Goal: Task Accomplishment & Management: Manage account settings

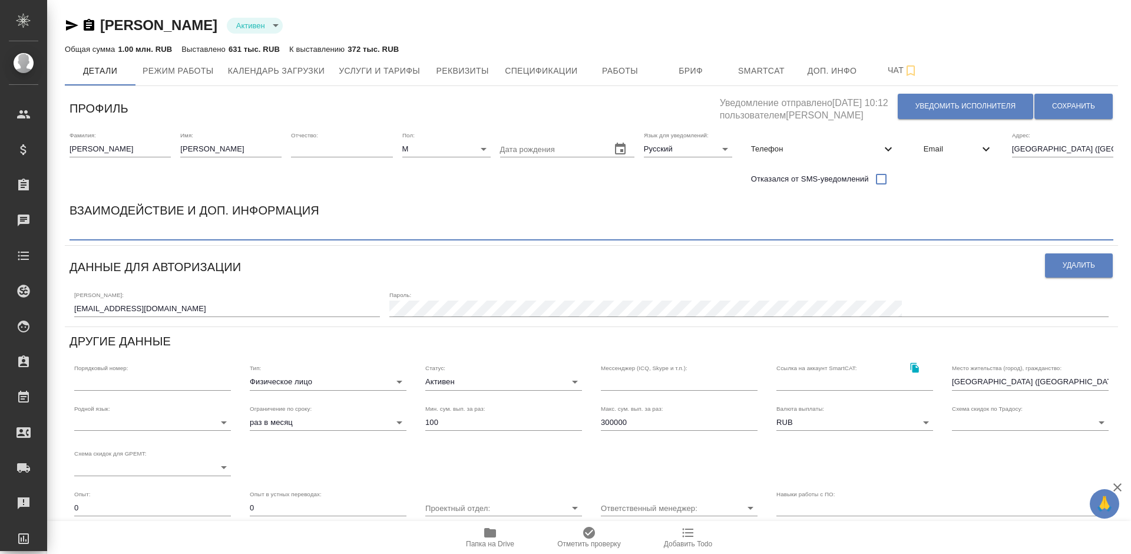
click at [195, 232] on textarea at bounding box center [591, 231] width 1044 height 9
paste textarea "начисление делать с учетом налога в 6% сверху"
type textarea "начисление делать с учетом налога в 6% сверху"
click at [1064, 109] on span "Сохранить" at bounding box center [1073, 106] width 43 height 10
click at [627, 68] on span "Работы" at bounding box center [620, 71] width 57 height 15
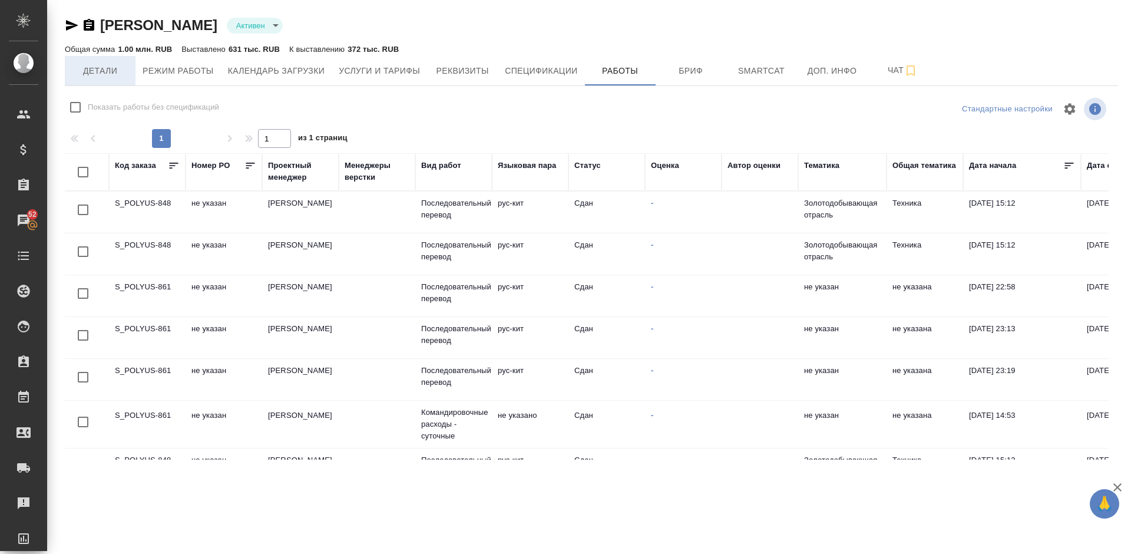
click at [102, 75] on span "Детали" at bounding box center [100, 71] width 57 height 15
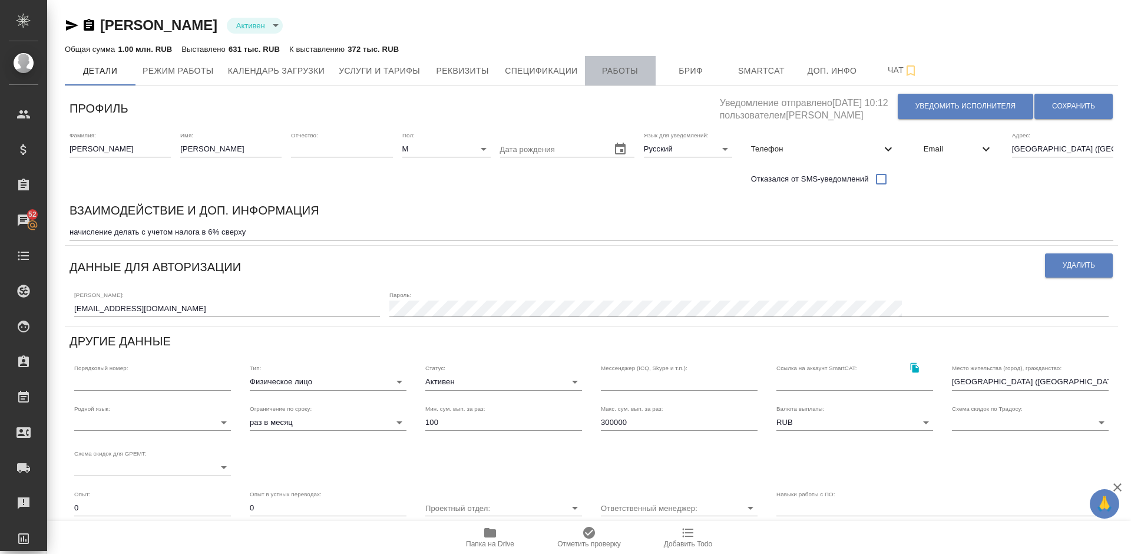
click at [611, 77] on span "Работы" at bounding box center [620, 71] width 57 height 15
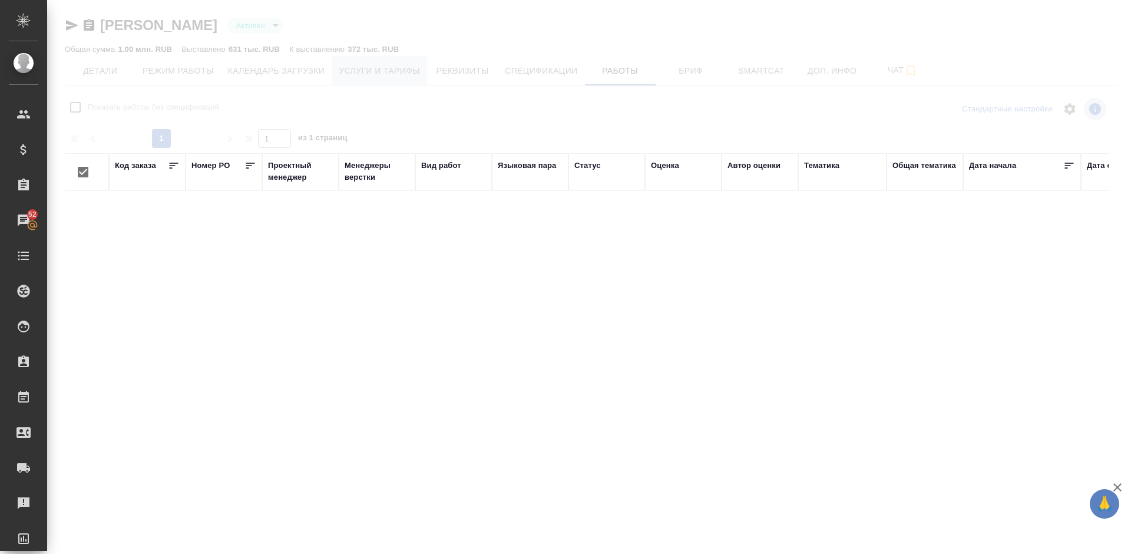
checkbox input "false"
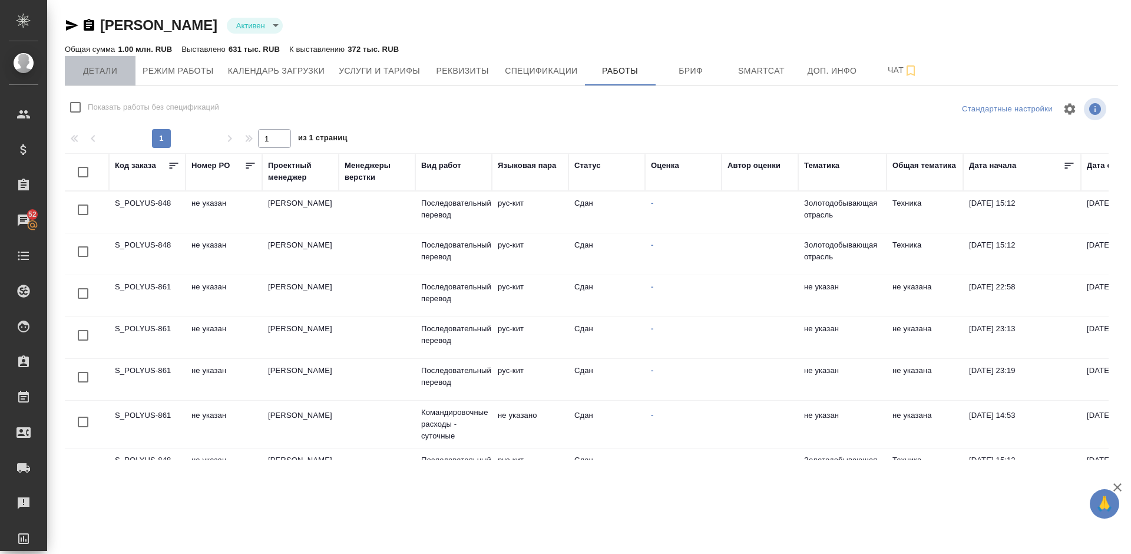
click at [110, 78] on button "Детали" at bounding box center [100, 70] width 71 height 29
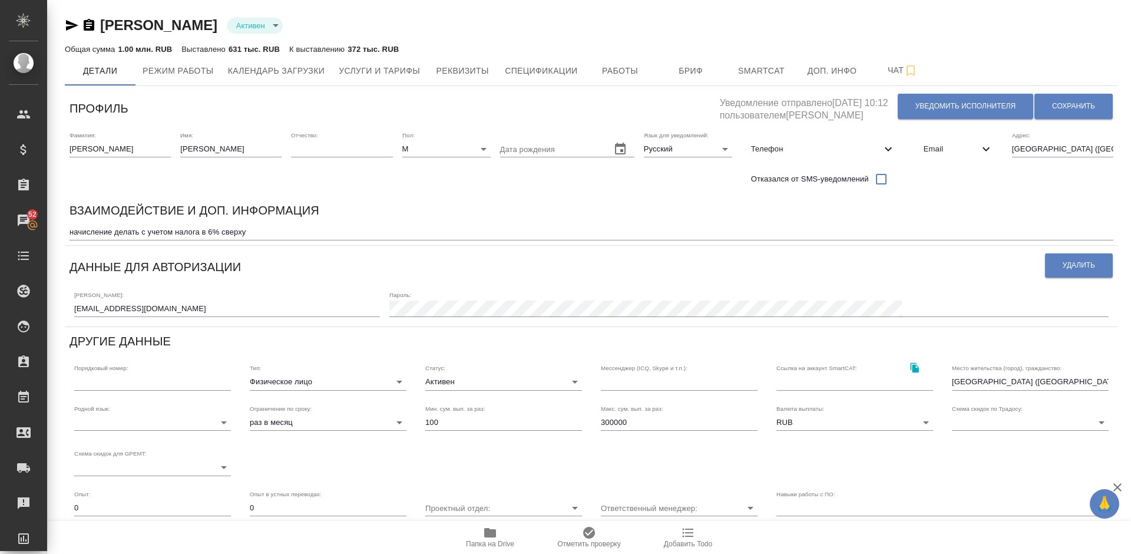
click at [366, 380] on body "🙏 .cls-1 fill:#fff; AWATERA Lazareva Anastasia Клиенты Спецификации Заказы 52 Ч…" at bounding box center [565, 277] width 1131 height 554
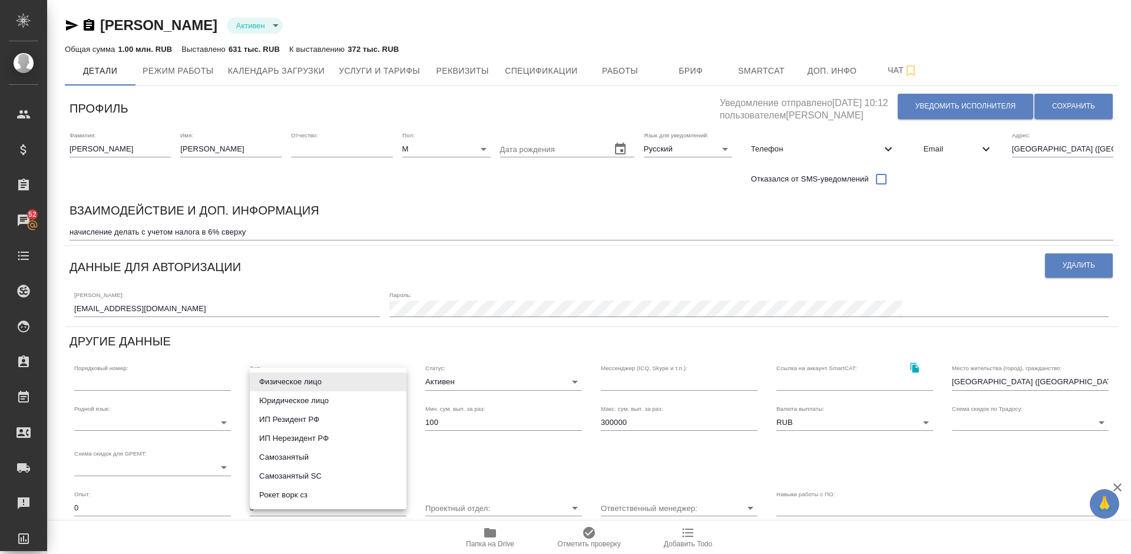
click at [307, 492] on li "Рокет ворк сз" at bounding box center [328, 494] width 157 height 19
type input "rocketWorkSelfEmployed"
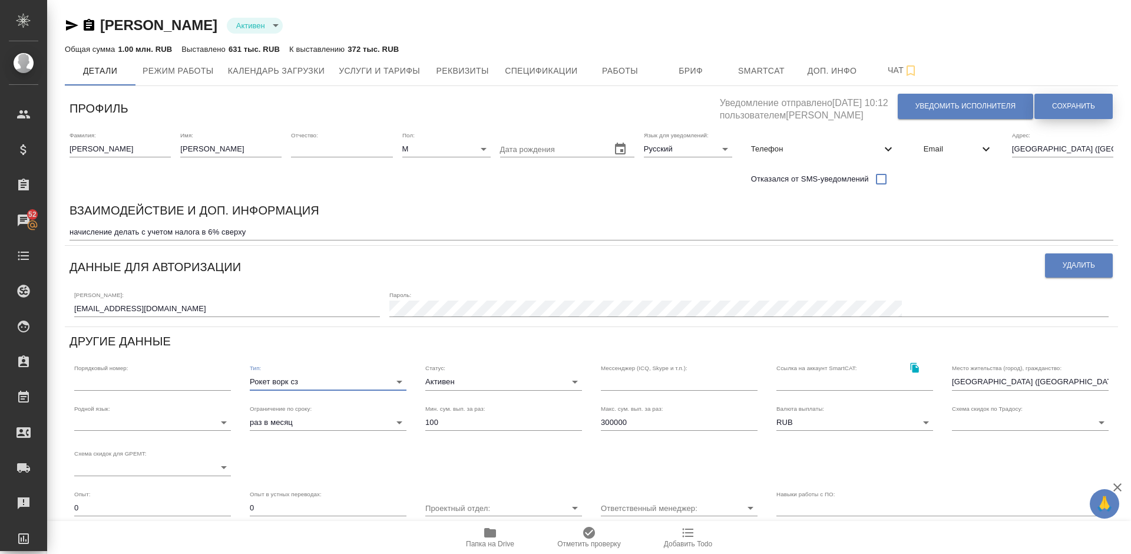
click at [1059, 100] on button "Сохранить" at bounding box center [1073, 106] width 78 height 25
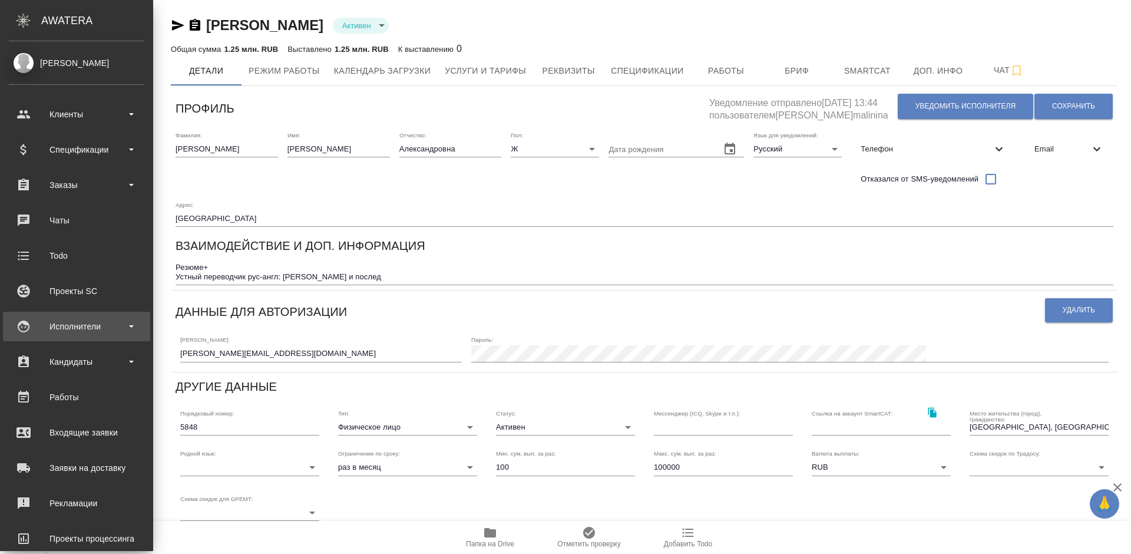
click at [91, 324] on div "Исполнители" at bounding box center [76, 326] width 135 height 18
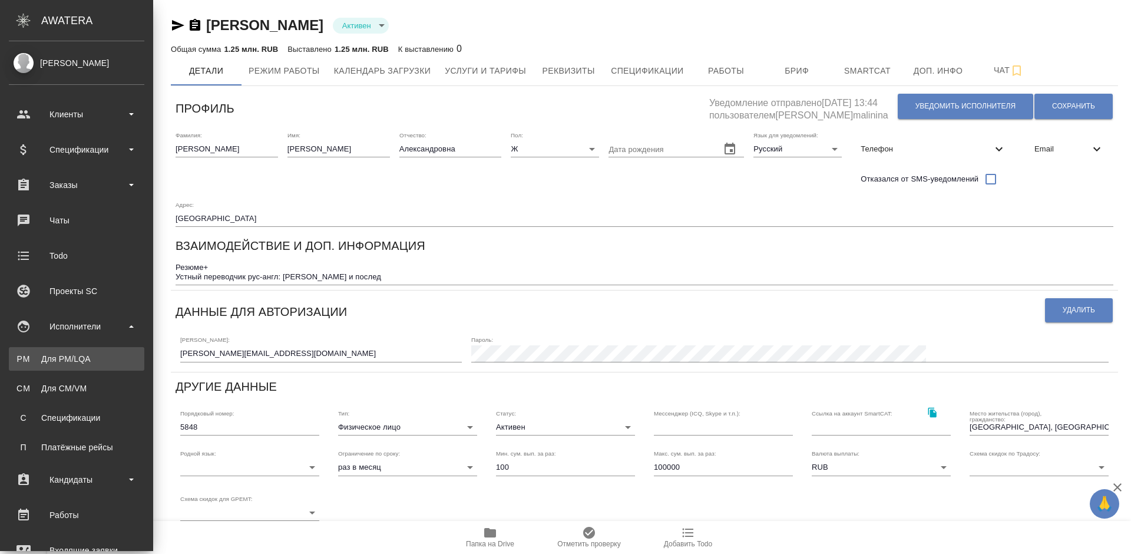
click at [108, 352] on link "PM Для PM/LQA" at bounding box center [76, 359] width 135 height 24
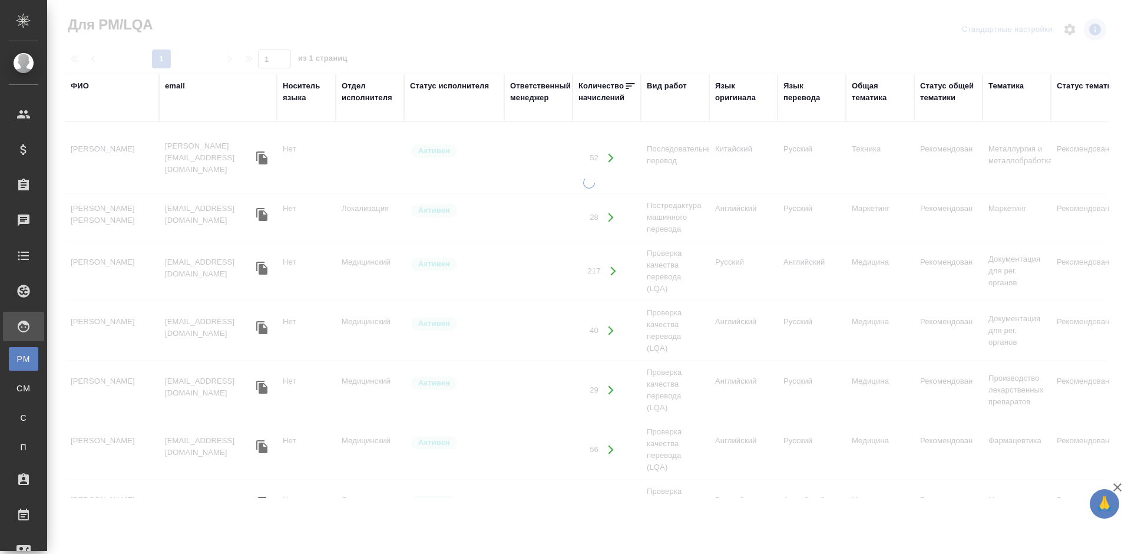
click at [84, 85] on div "ФИО" at bounding box center [80, 86] width 18 height 12
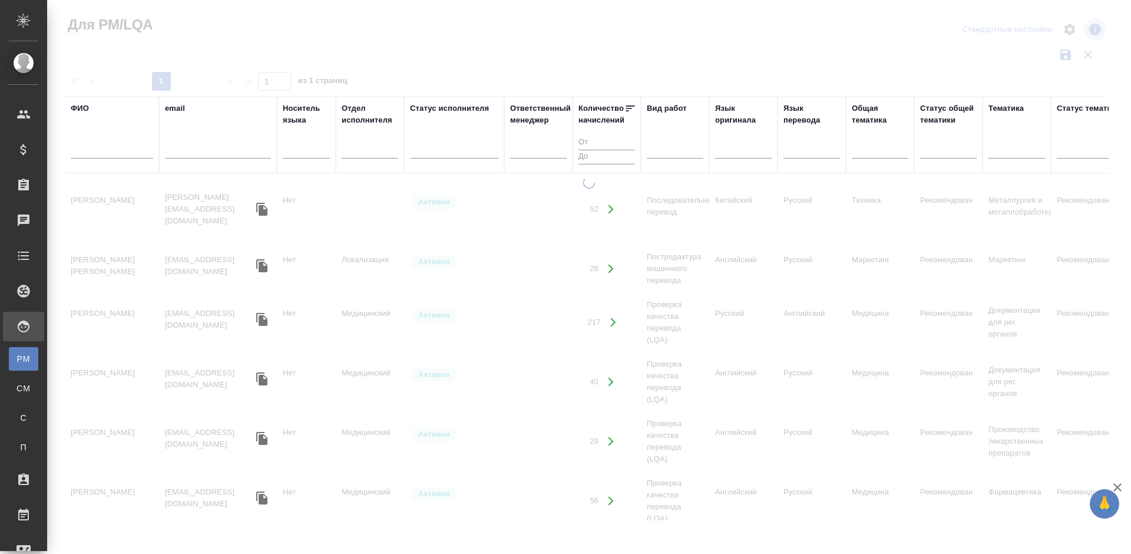
click at [121, 148] on input "text" at bounding box center [112, 151] width 82 height 15
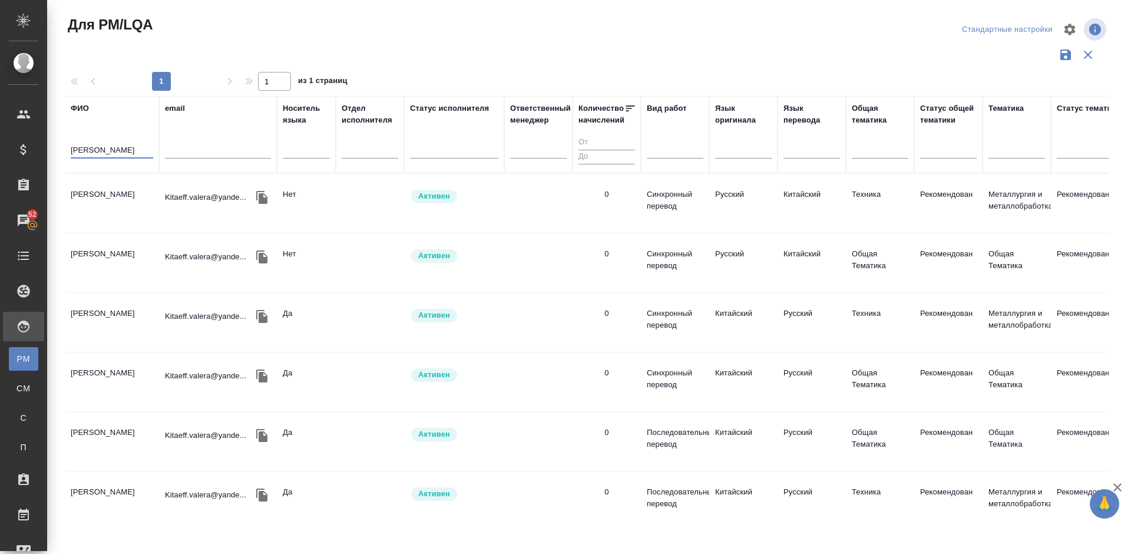
click at [135, 201] on td "[PERSON_NAME]" at bounding box center [112, 203] width 94 height 41
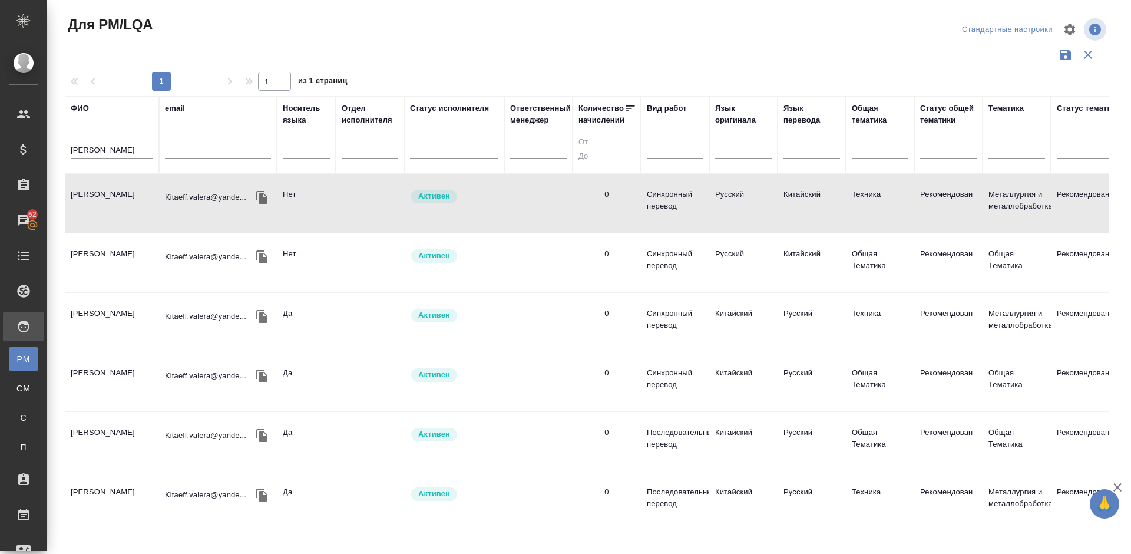
click at [102, 153] on input "китаев" at bounding box center [112, 151] width 82 height 15
type input "к"
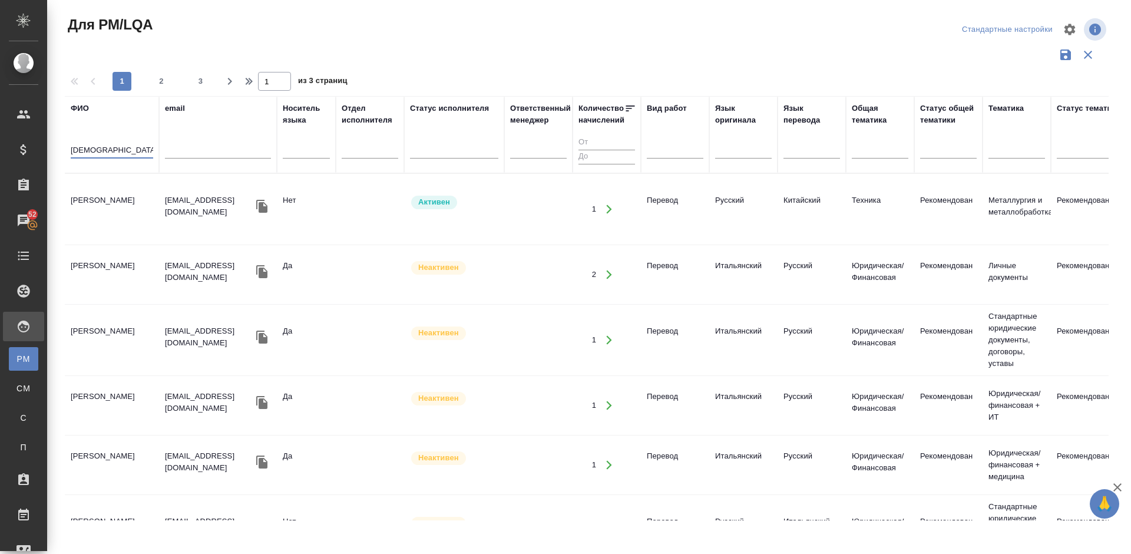
type input "поляков"
click at [131, 218] on td "Полякова Ксения Александровна" at bounding box center [112, 208] width 94 height 41
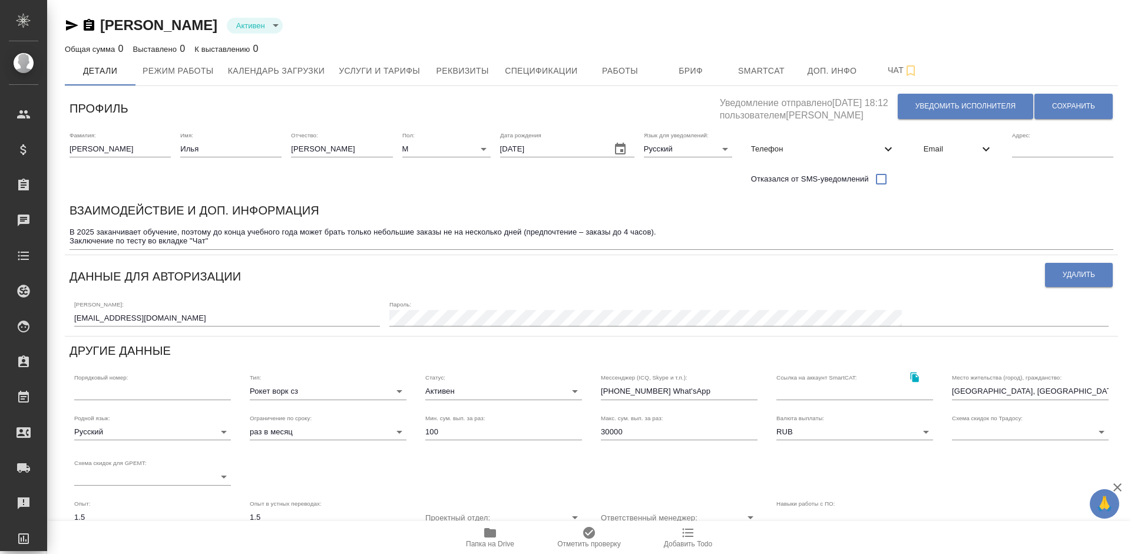
click at [230, 245] on textarea "В 2025 заканчивает обучение, поэтому до конца учебного года может брать только …" at bounding box center [591, 236] width 1044 height 18
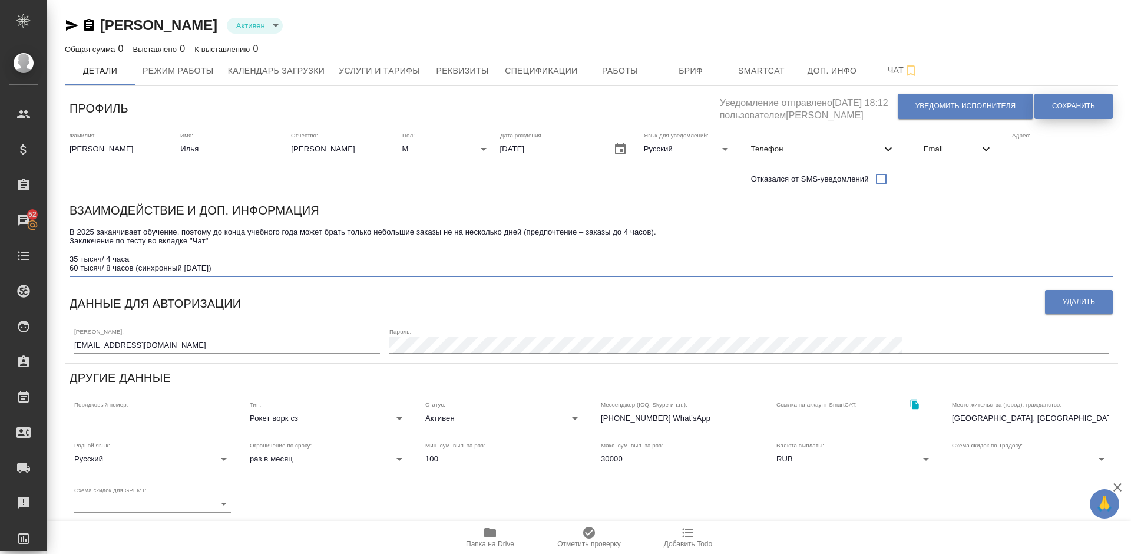
type textarea "В 2025 заканчивает обучение, поэтому до конца учебного года может брать только …"
click at [1094, 107] on span "Сохранить" at bounding box center [1073, 106] width 43 height 10
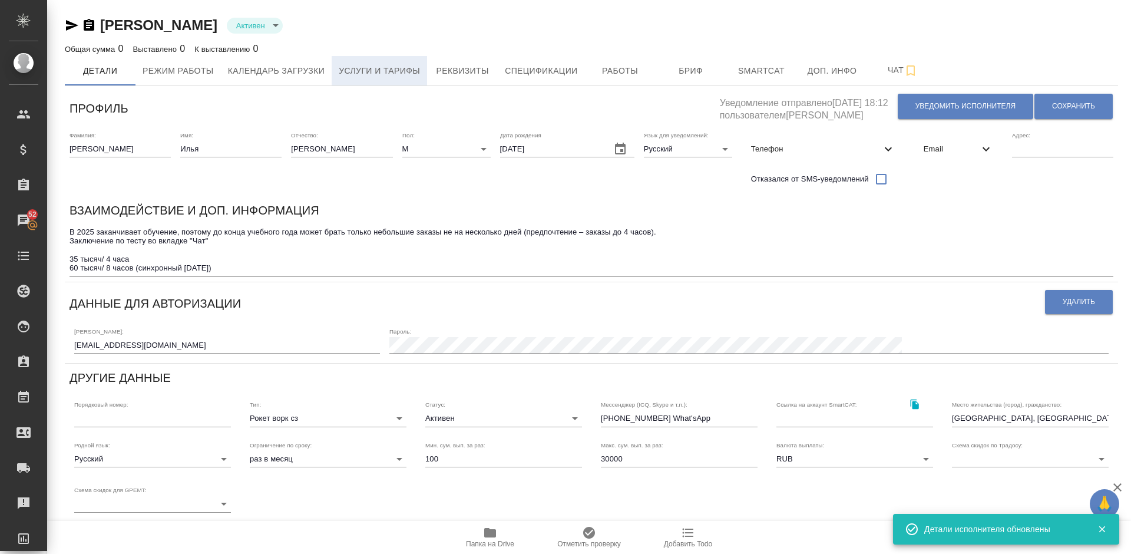
click at [394, 74] on span "Услуги и тарифы" at bounding box center [379, 71] width 81 height 15
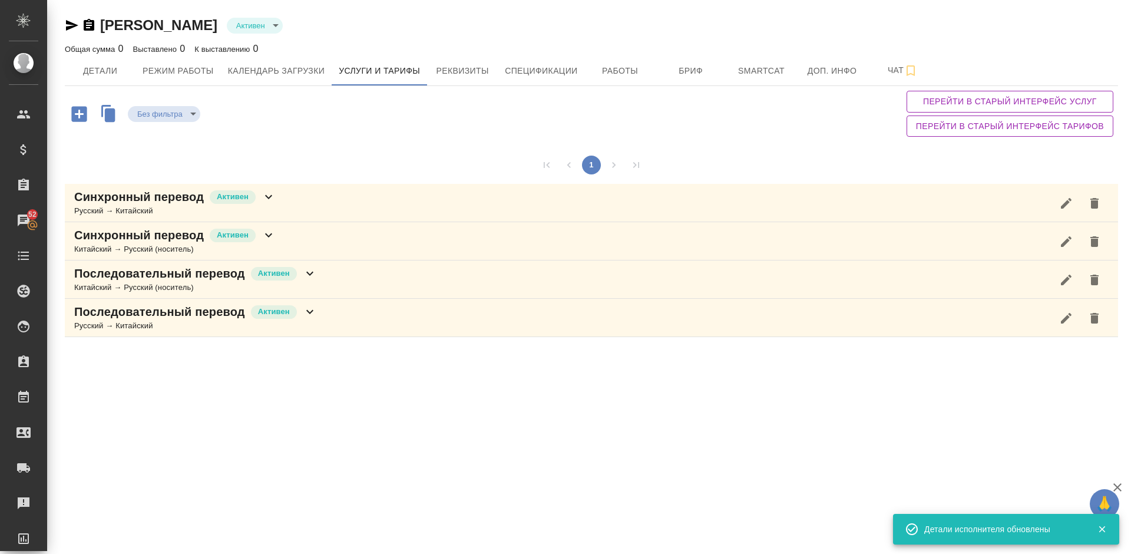
click at [321, 235] on div "Синхронный перевод Активен Китайский → Русский (носитель)" at bounding box center [591, 241] width 1053 height 38
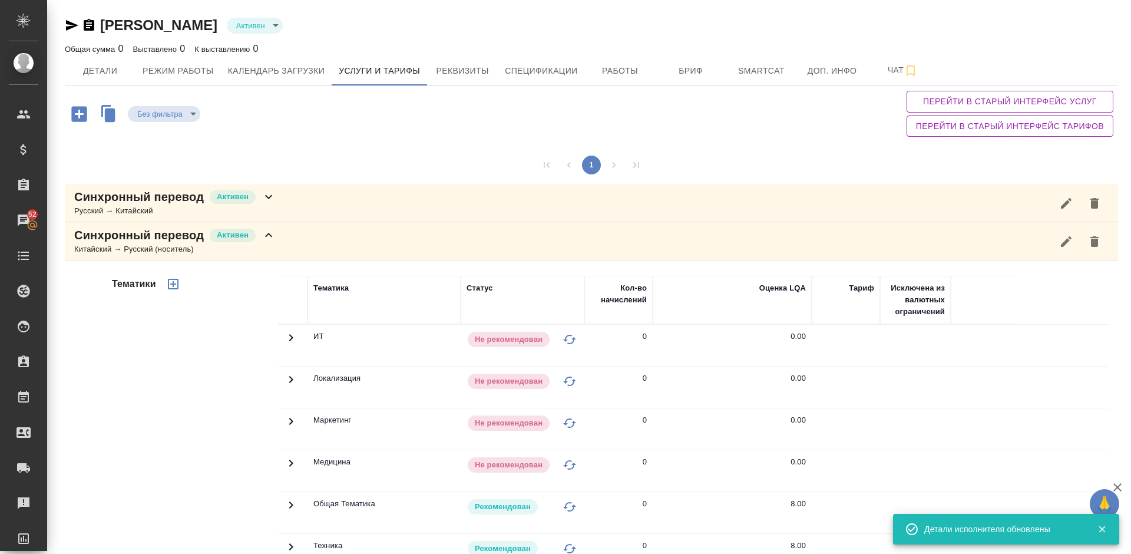
click at [200, 360] on div "Тематики" at bounding box center [194, 464] width 168 height 394
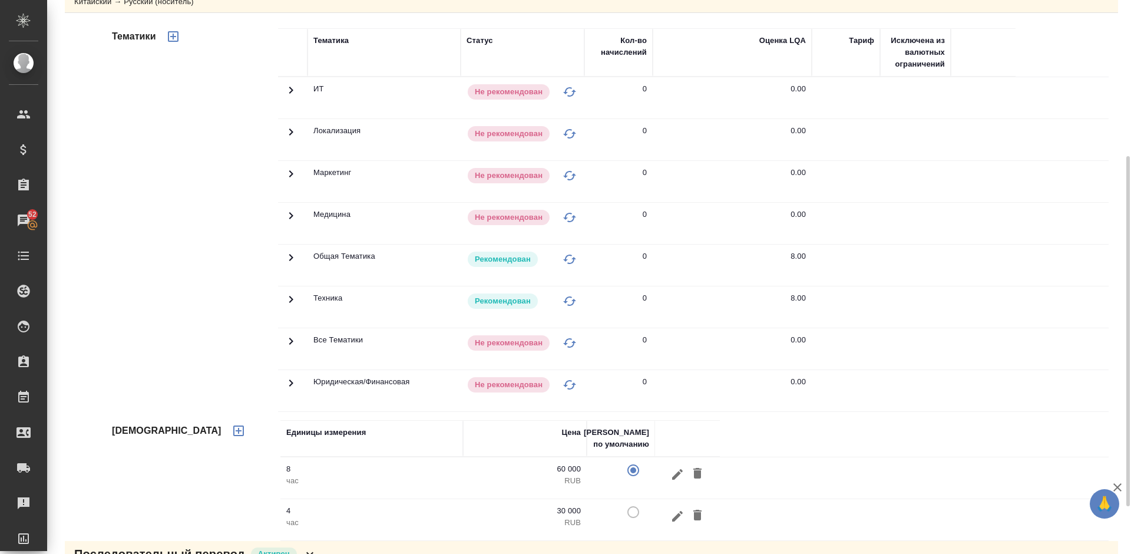
scroll to position [318, 0]
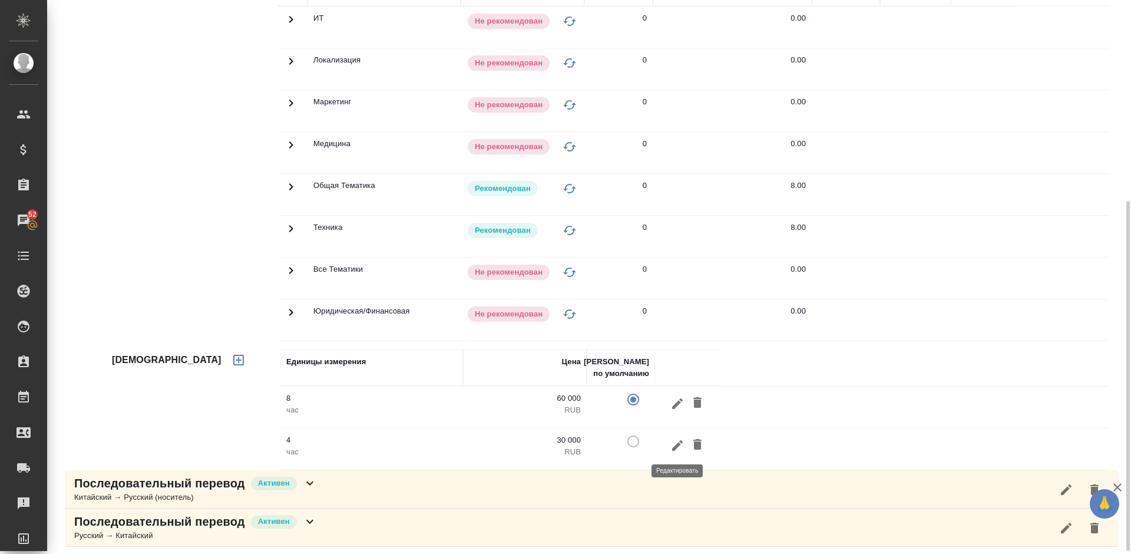
click at [669, 447] on button "button" at bounding box center [677, 445] width 20 height 22
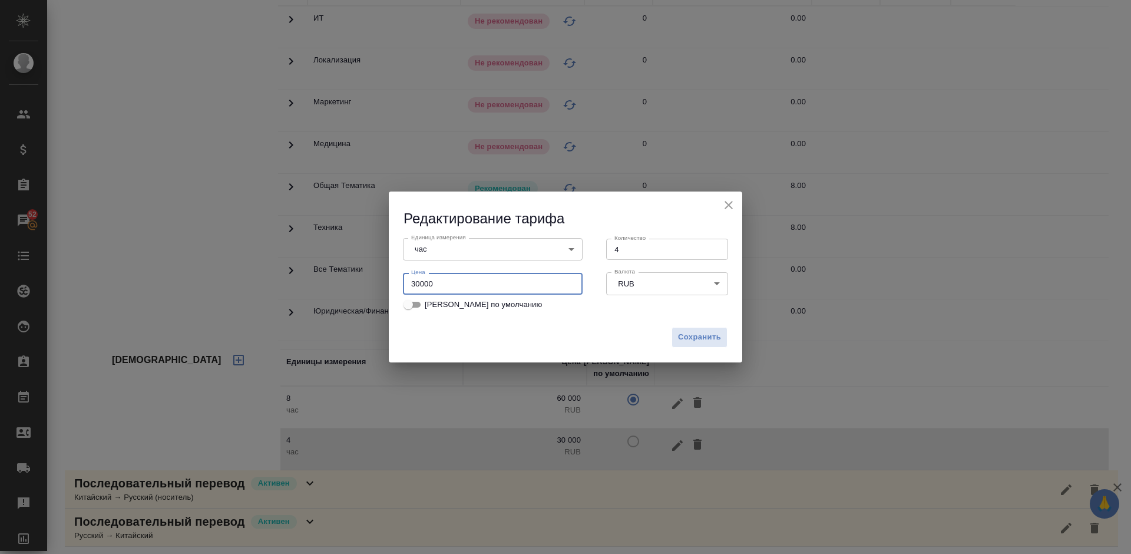
click at [446, 283] on input "30000" at bounding box center [493, 283] width 180 height 21
click at [418, 284] on input "30000" at bounding box center [493, 283] width 180 height 21
type input "35000"
click at [691, 333] on span "Сохранить" at bounding box center [699, 337] width 43 height 14
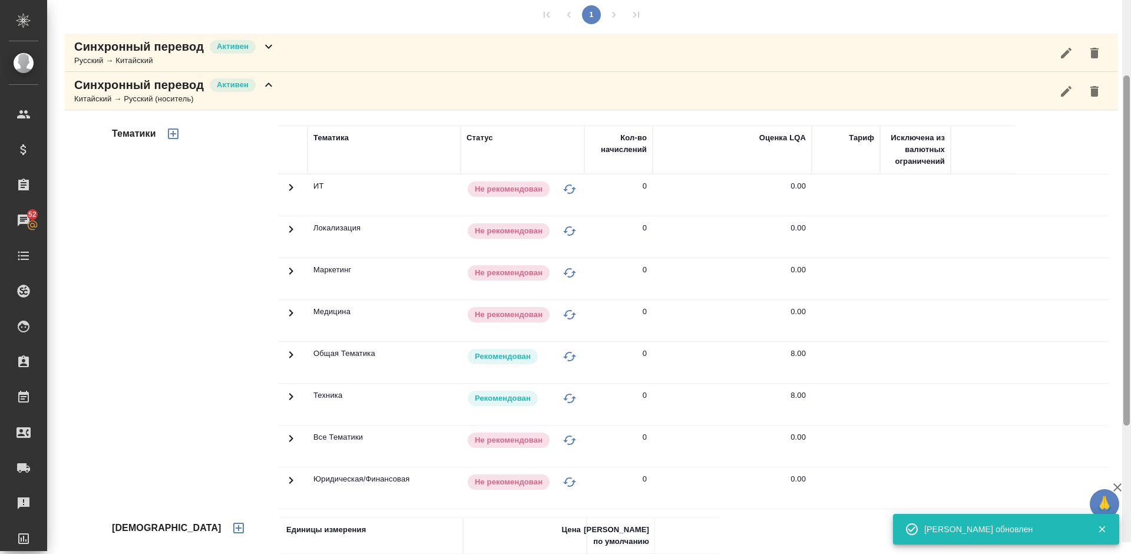
scroll to position [129, 0]
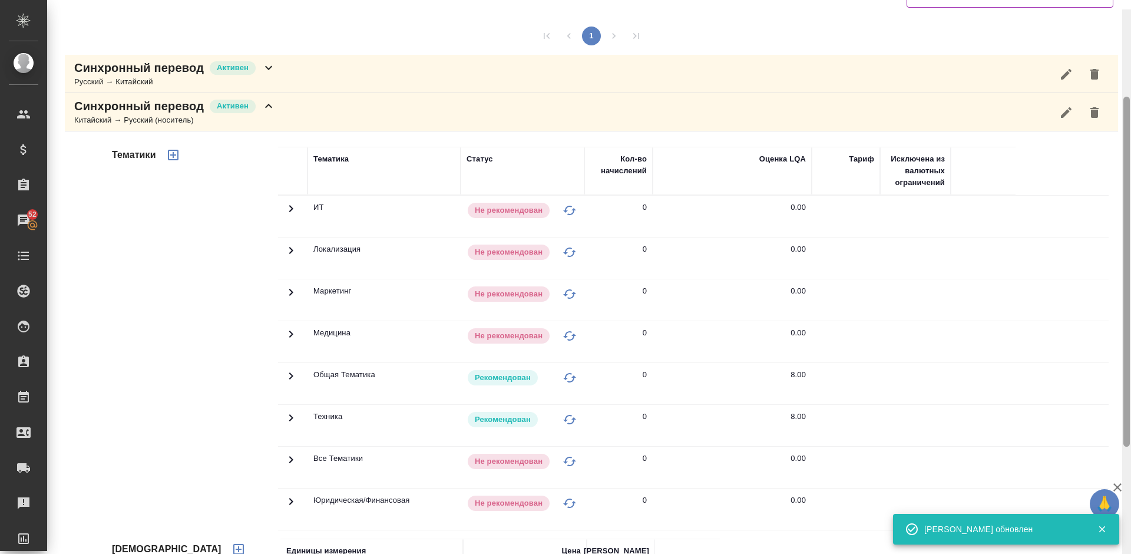
drag, startPoint x: 1127, startPoint y: 281, endPoint x: 1124, endPoint y: 162, distance: 119.6
click at [1124, 162] on div at bounding box center [1126, 272] width 6 height 350
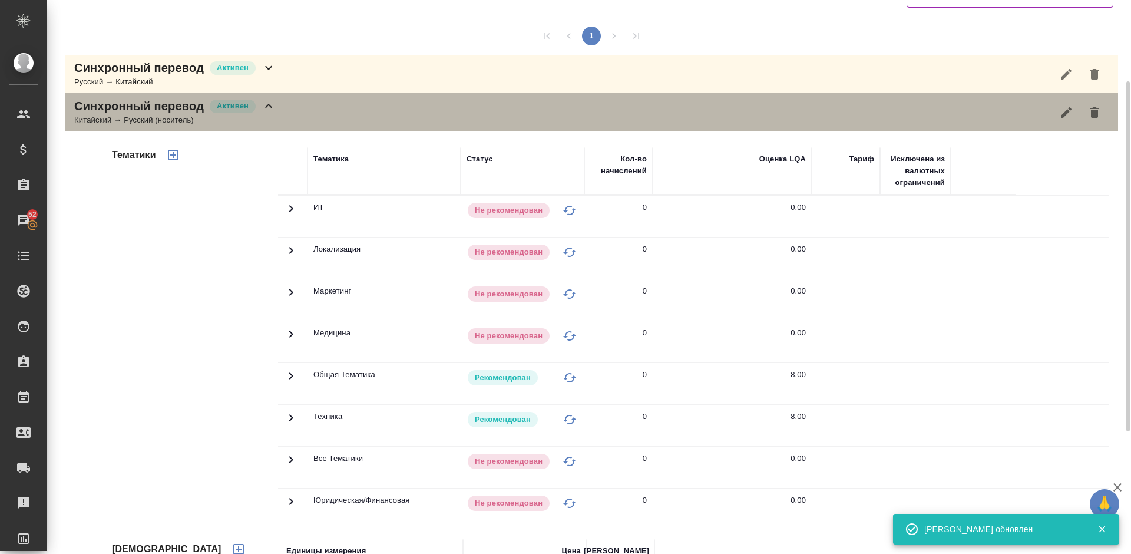
click at [254, 115] on div "Китайский → Русский (носитель)" at bounding box center [174, 120] width 201 height 12
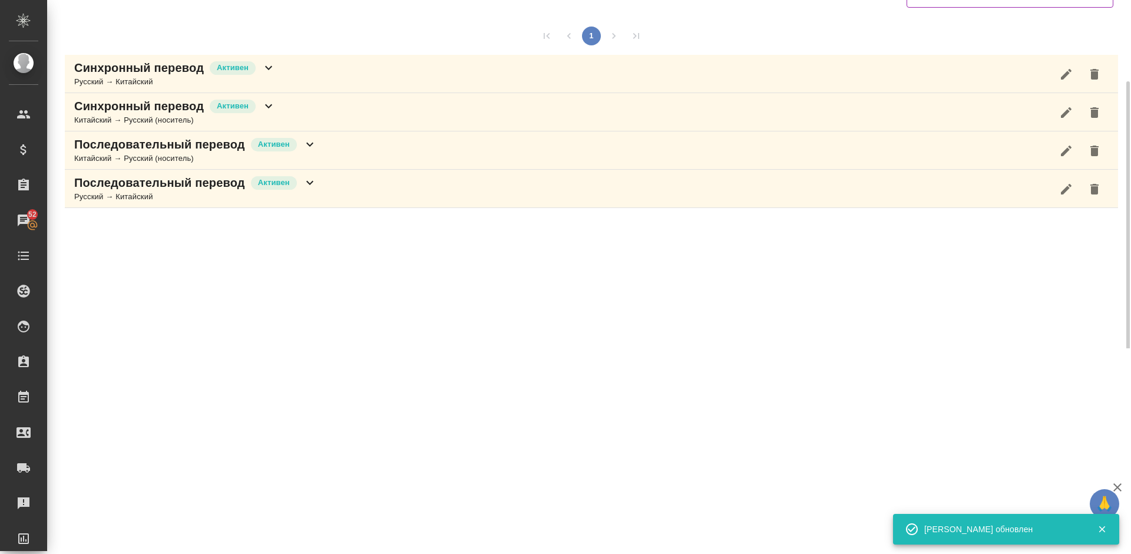
click at [310, 67] on div "Синхронный перевод Активен Русский → Китайский" at bounding box center [591, 74] width 1053 height 38
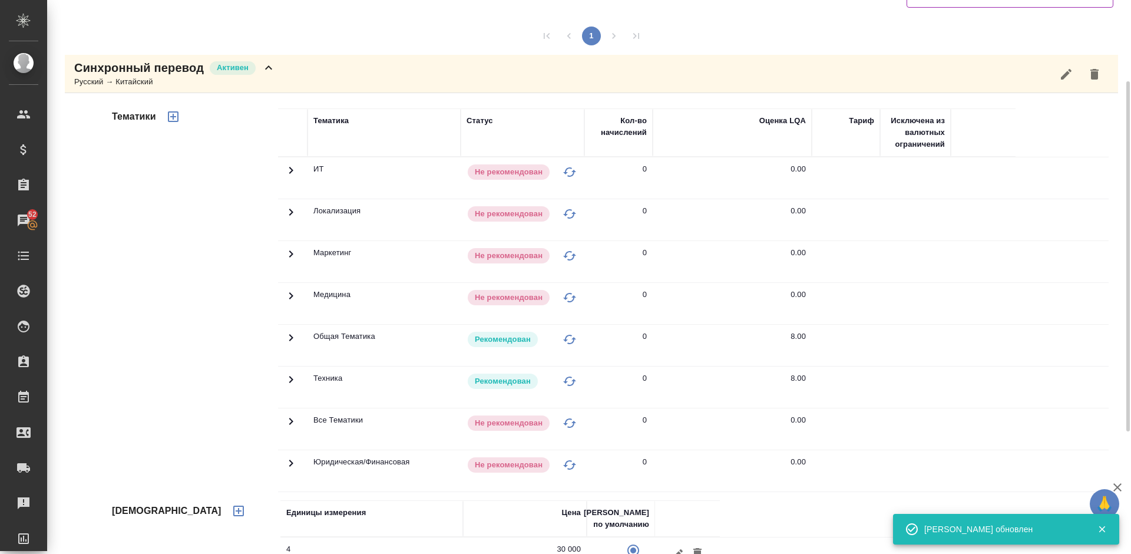
click at [182, 338] on div "Тематики" at bounding box center [194, 297] width 168 height 394
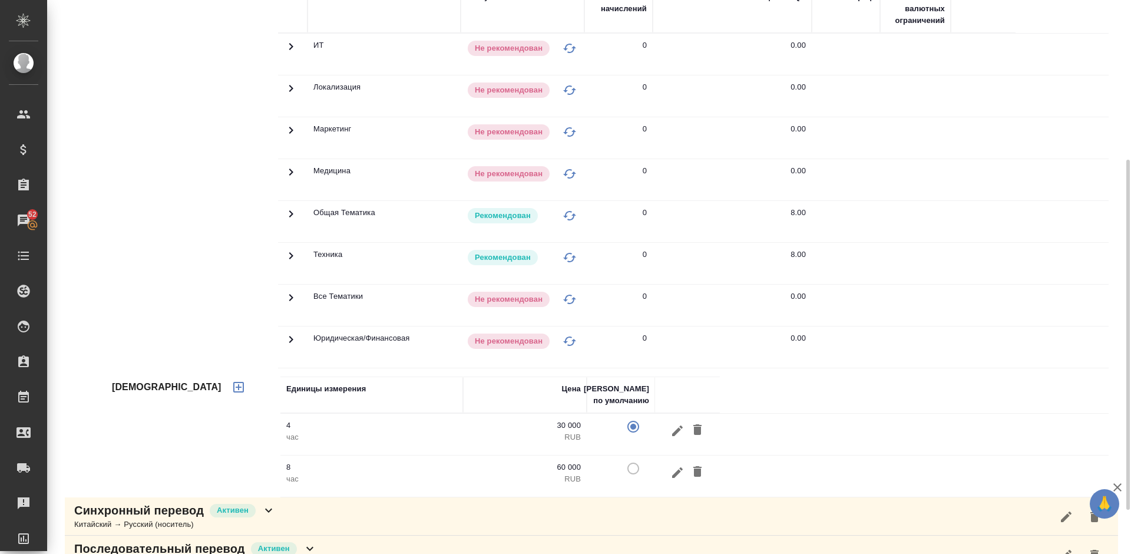
scroll to position [270, 0]
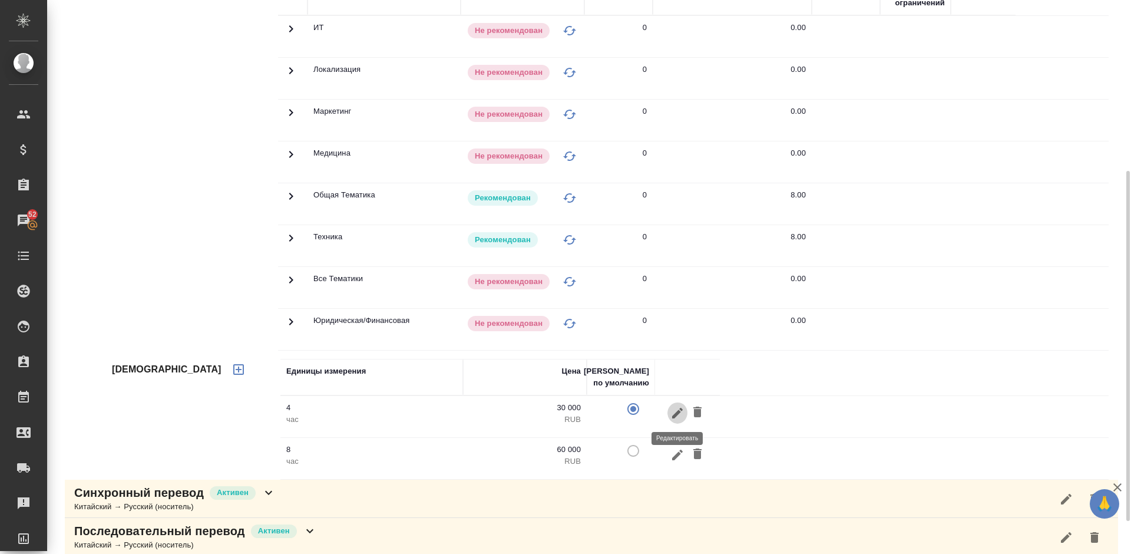
click at [677, 413] on icon "button" at bounding box center [677, 412] width 11 height 11
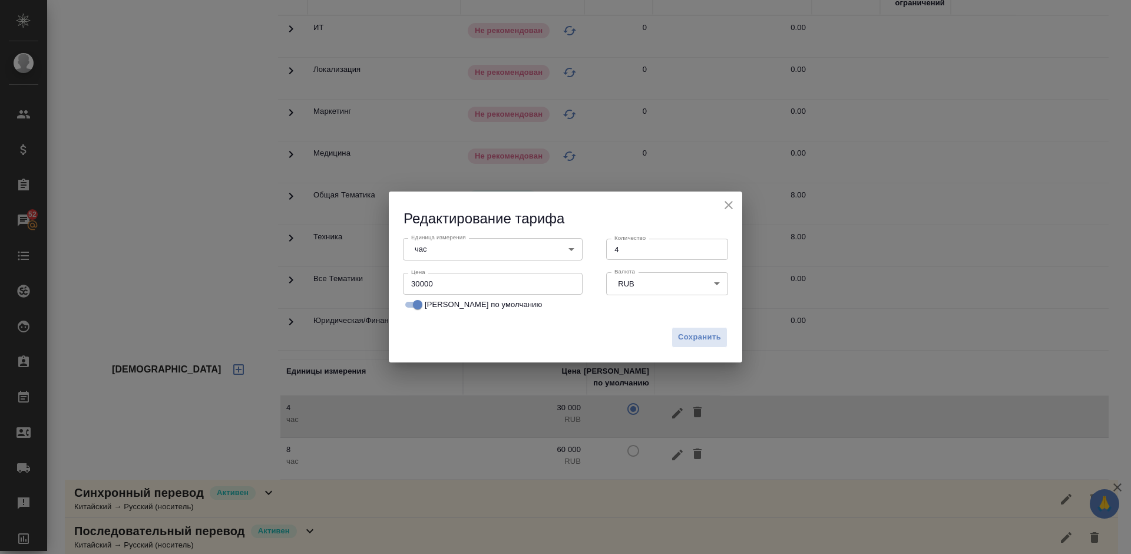
click at [419, 281] on input "30000" at bounding box center [493, 283] width 180 height 21
type input "35000"
click at [700, 333] on span "Сохранить" at bounding box center [699, 337] width 43 height 14
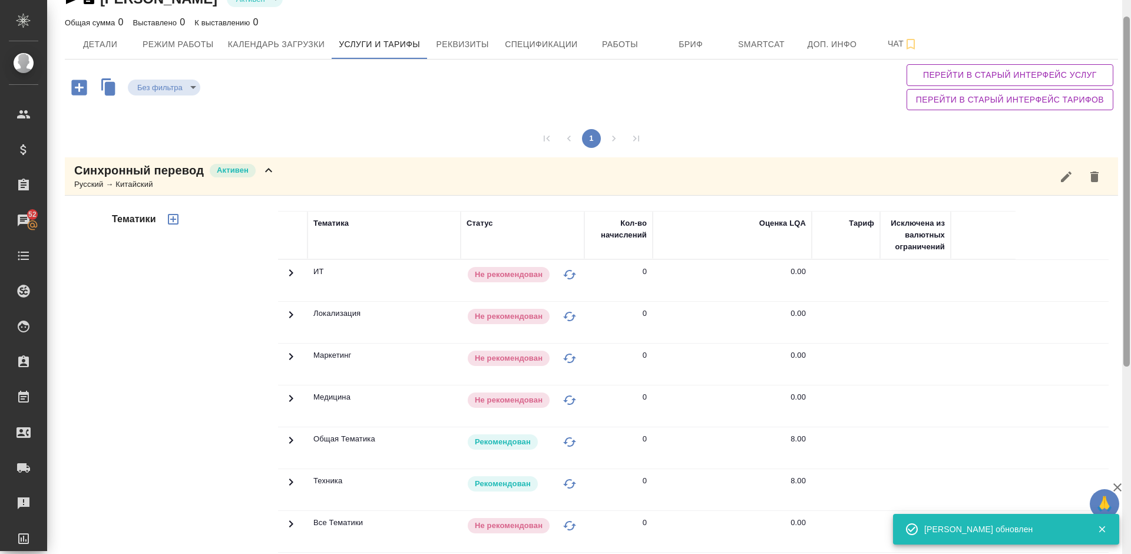
drag, startPoint x: 1128, startPoint y: 217, endPoint x: 1118, endPoint y: 59, distance: 158.7
click at [1118, 59] on div "Китаев Илья Валерьевич Активен active Общая сумма 0 Выставлено 0 К выставлению …" at bounding box center [589, 277] width 1084 height 554
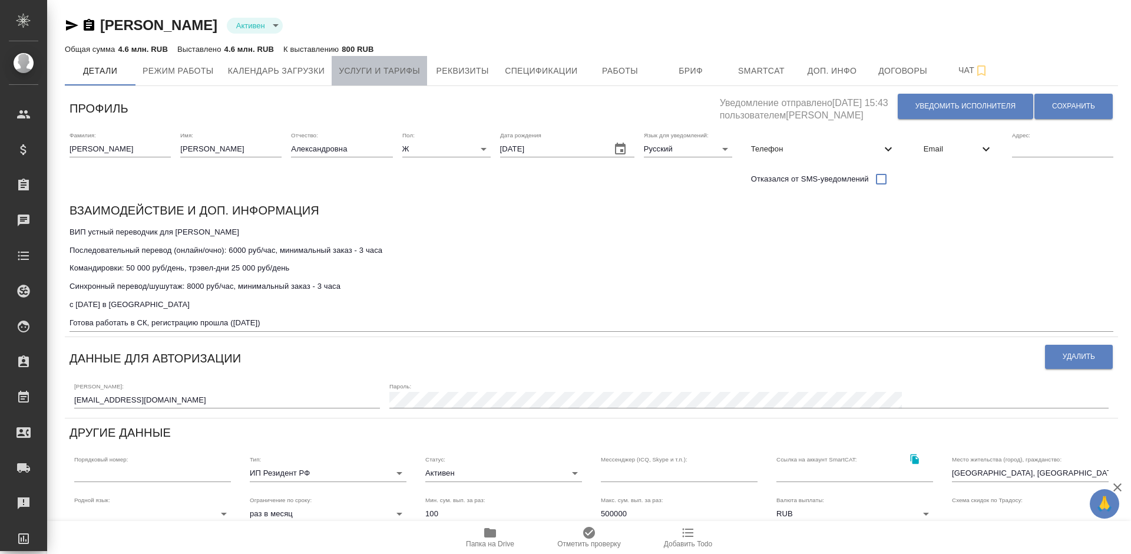
click at [377, 75] on span "Услуги и тарифы" at bounding box center [379, 71] width 81 height 15
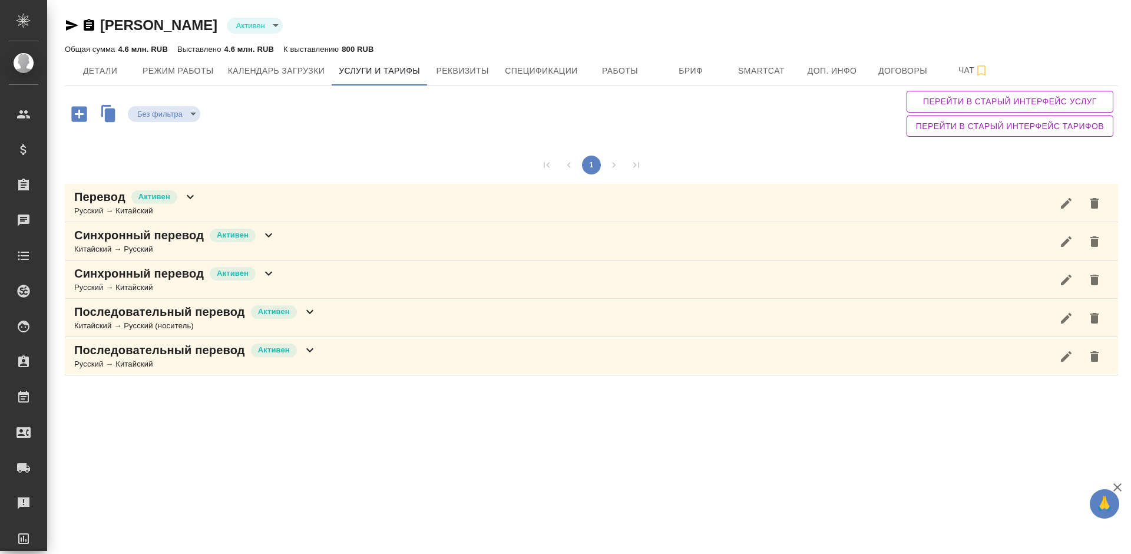
click at [324, 245] on div "Синхронный перевод Активен Китайский → Русский" at bounding box center [591, 241] width 1053 height 38
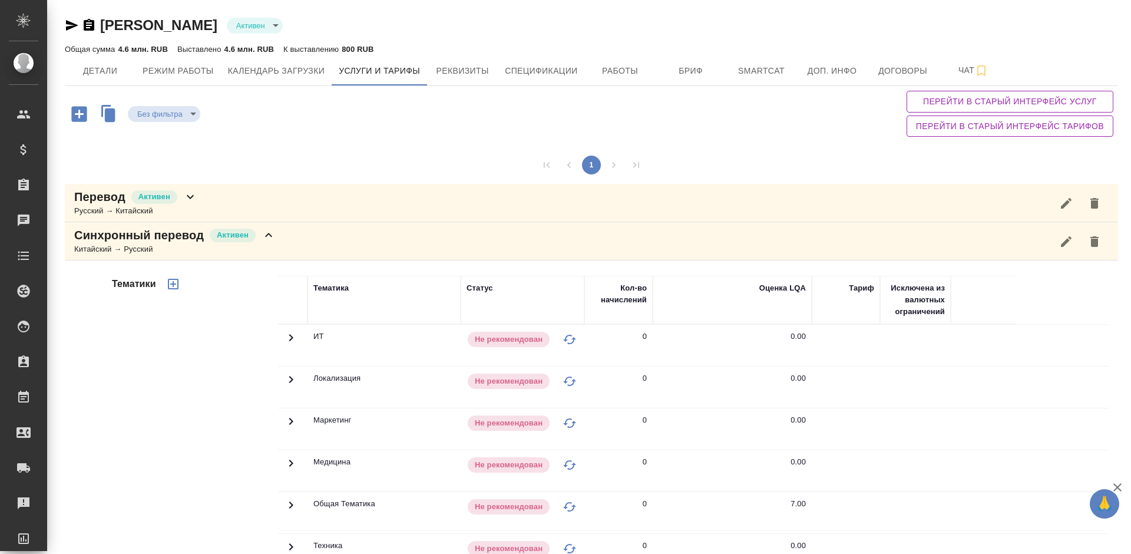
click at [195, 340] on div "Тематики" at bounding box center [194, 464] width 168 height 394
click at [290, 256] on div "Синхронный перевод Активен Китайский → Русский" at bounding box center [591, 241] width 1053 height 38
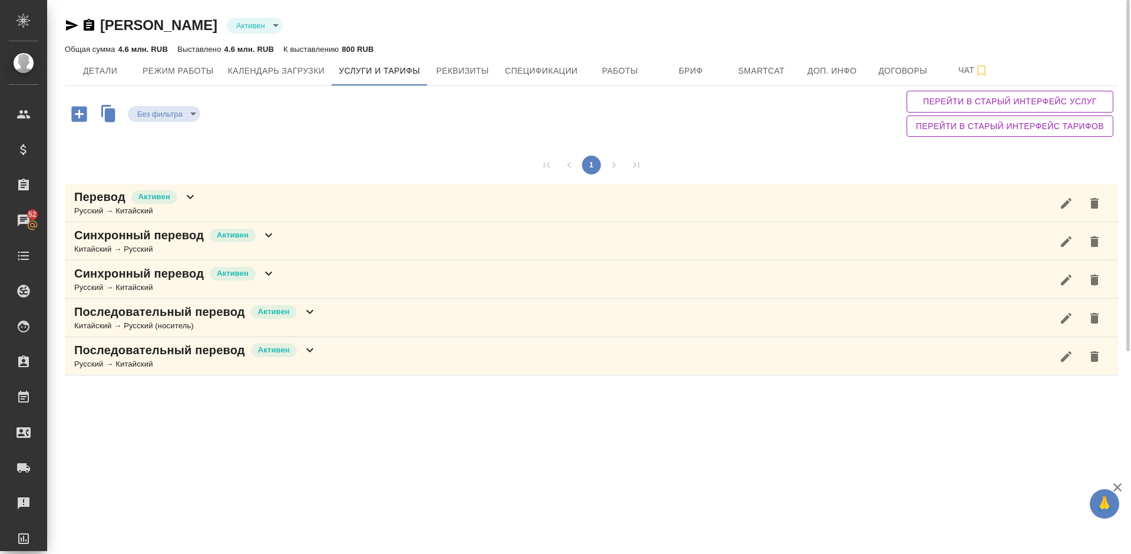
click at [283, 266] on div "Синхронный перевод Активен Русский → Китайский" at bounding box center [591, 279] width 1053 height 38
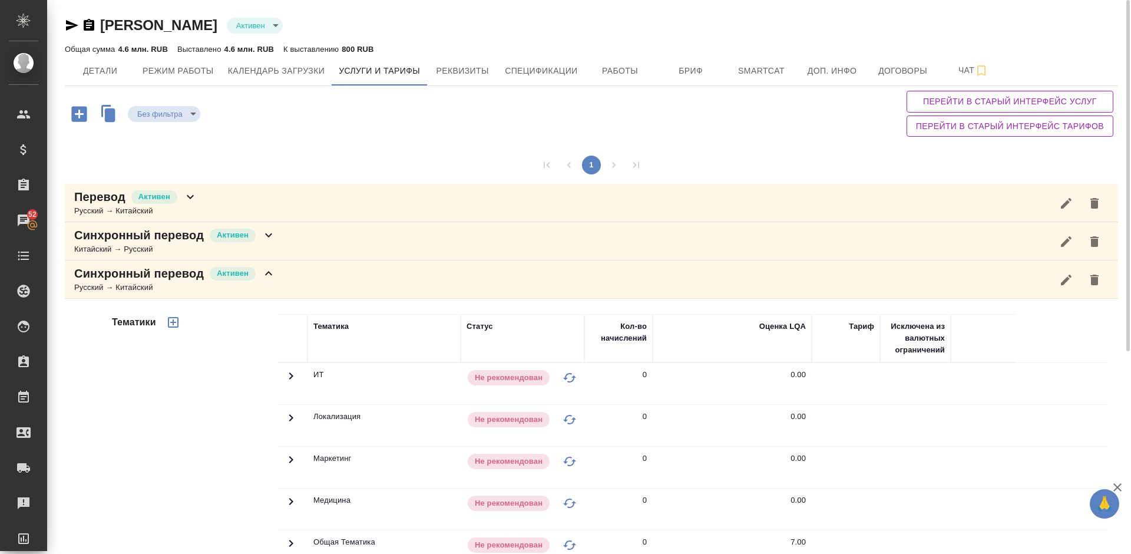
click at [210, 439] on div "Тематики" at bounding box center [194, 503] width 168 height 394
click at [276, 290] on div "Синхронный перевод Активен Русский → Китайский" at bounding box center [591, 279] width 1053 height 38
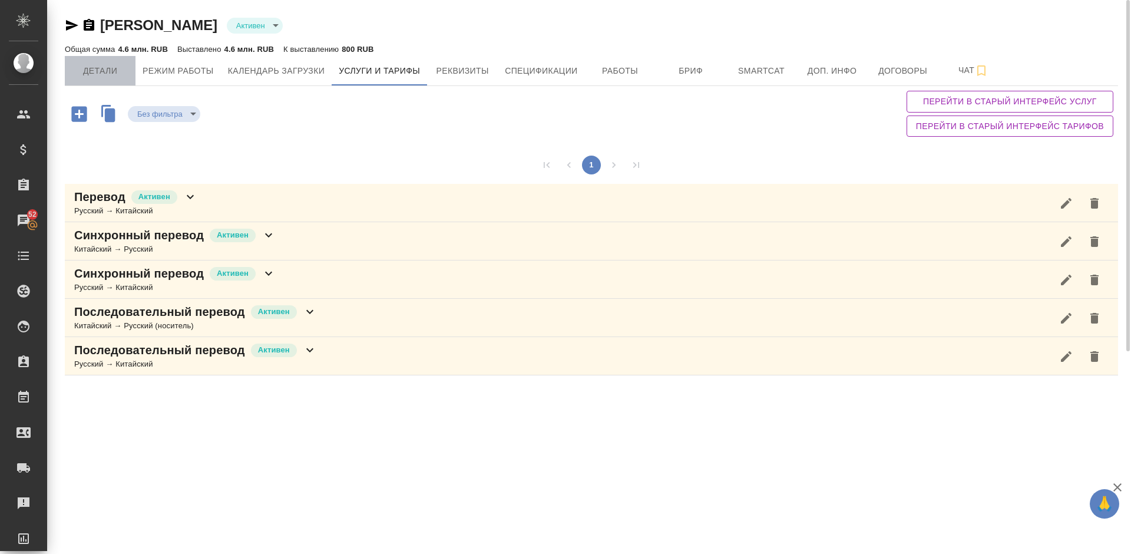
click at [92, 84] on button "Детали" at bounding box center [100, 70] width 71 height 29
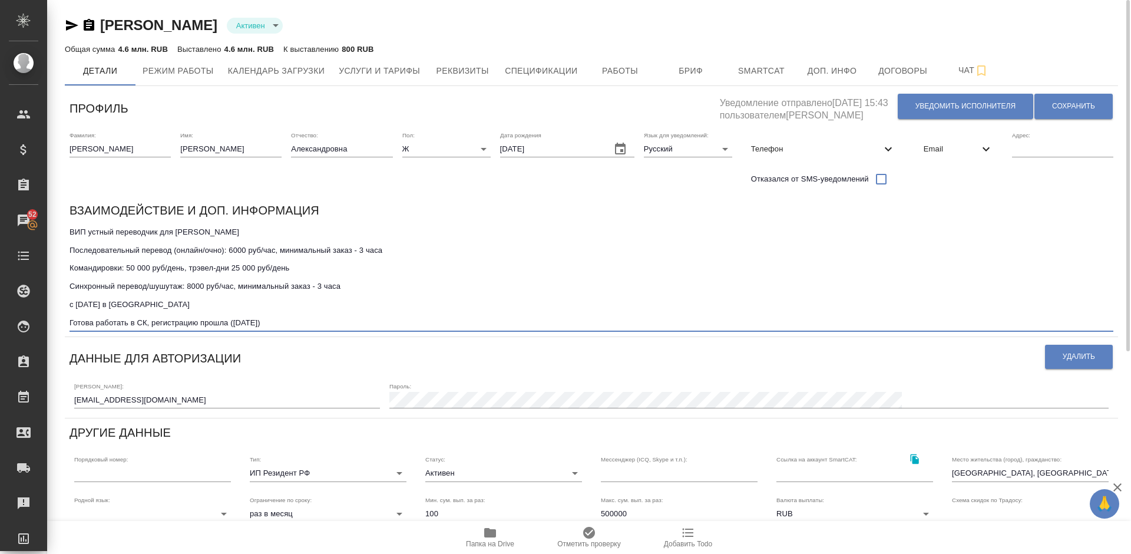
click at [280, 325] on textarea "ВИП устный переводчик для РУСАЛ Последовательный перевод (онлайн/очно): 6000 ру…" at bounding box center [591, 277] width 1044 height 100
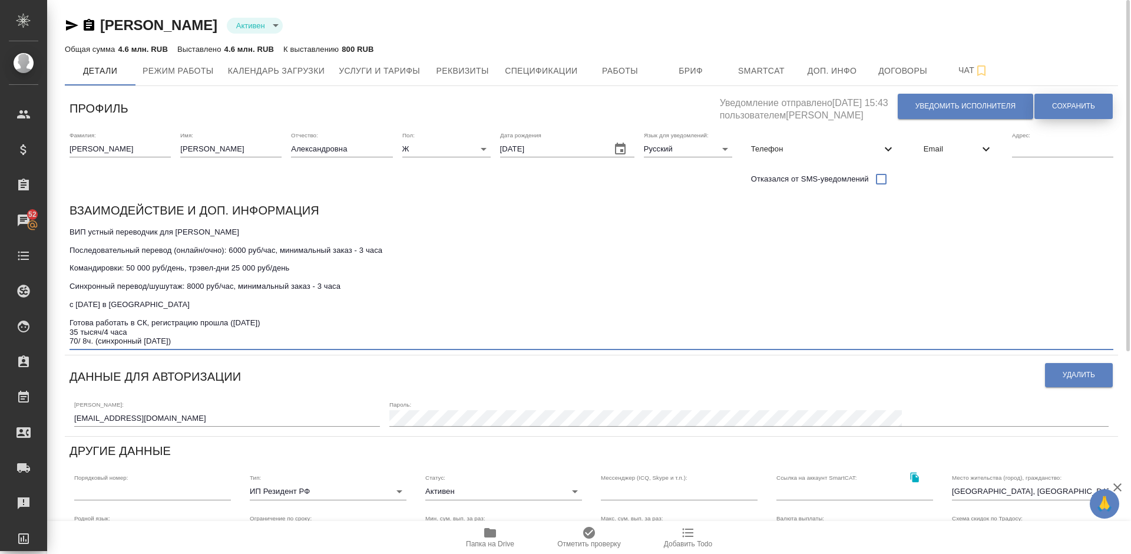
type textarea "ВИП устный переводчик для РУСАЛ Последовательный перевод (онлайн/очно): 6000 ру…"
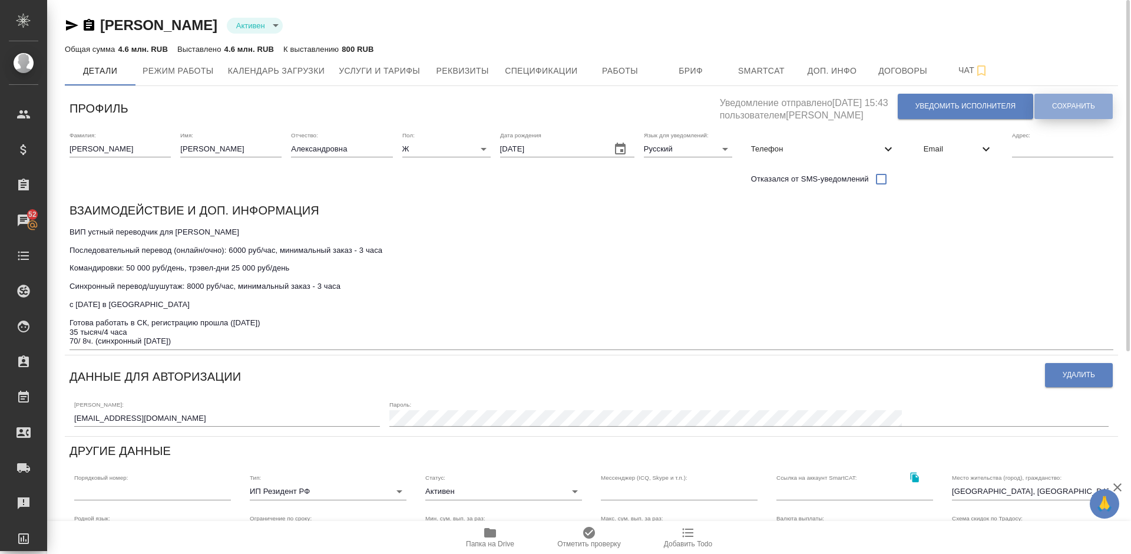
click at [1059, 98] on button "Сохранить" at bounding box center [1073, 106] width 78 height 25
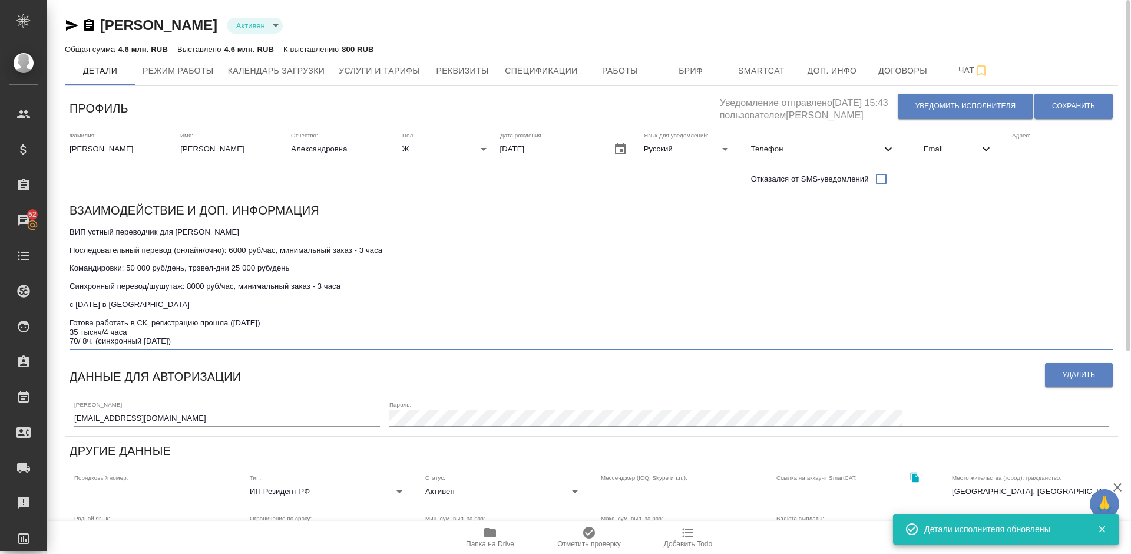
click at [284, 321] on textarea "ВИП устный переводчик для РУСАЛ Последовательный перевод (онлайн/очно): 6000 ру…" at bounding box center [591, 286] width 1044 height 118
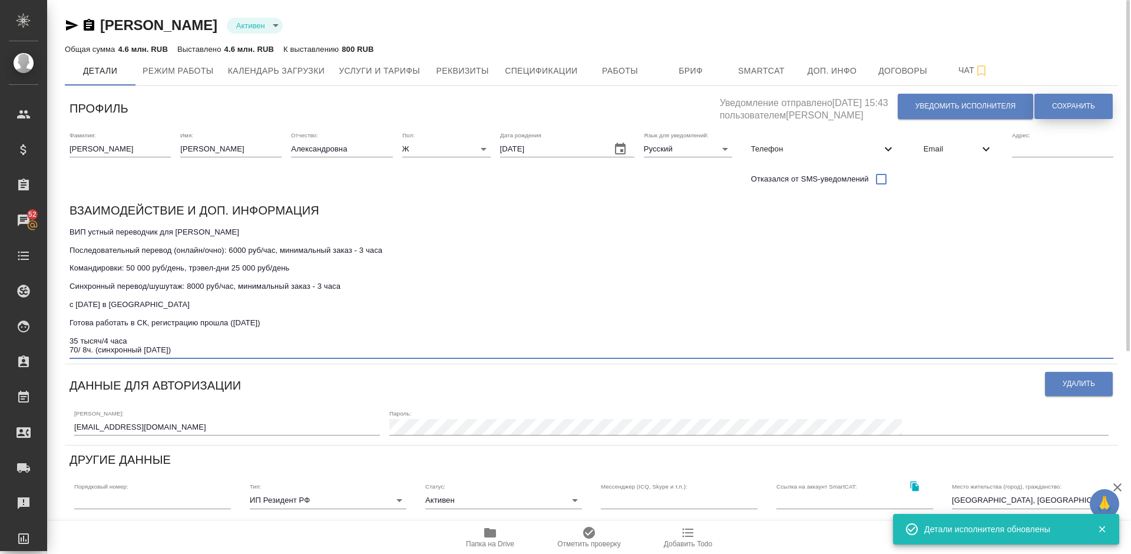
type textarea "ВИП устный переводчик для РУСАЛ Последовательный перевод (онлайн/очно): 6000 ру…"
click at [1080, 107] on span "Сохранить" at bounding box center [1073, 106] width 43 height 10
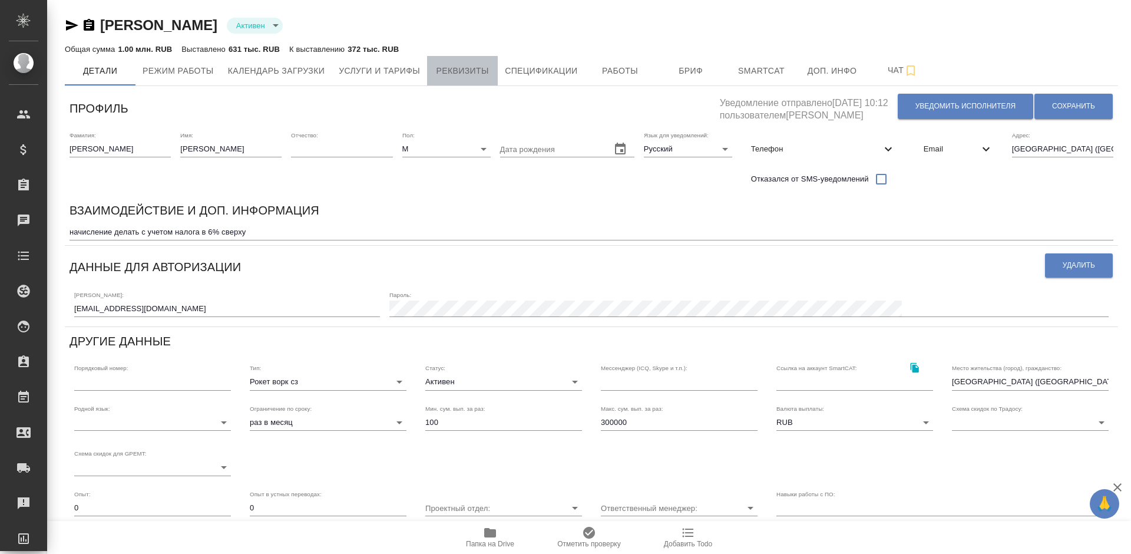
click at [462, 67] on span "Реквизиты" at bounding box center [462, 71] width 57 height 15
select select "10"
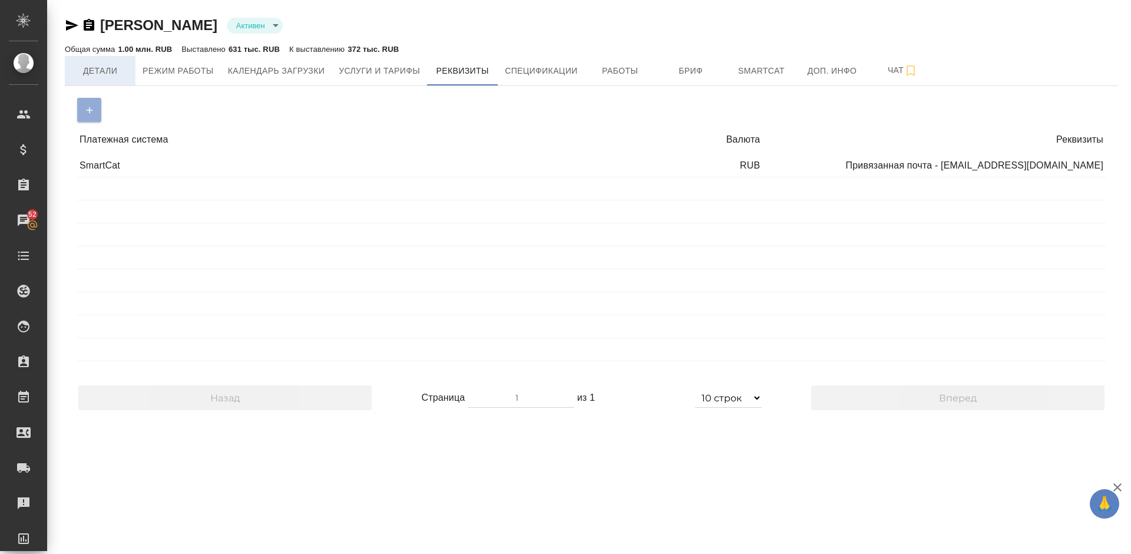
click at [109, 59] on button "Детали" at bounding box center [100, 70] width 71 height 29
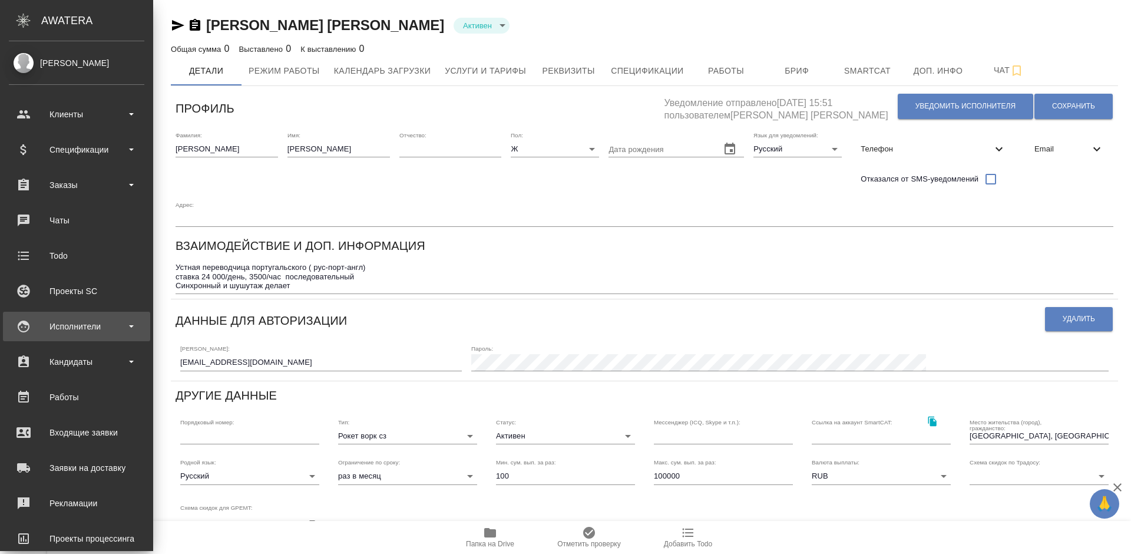
click at [87, 324] on div "Исполнители" at bounding box center [76, 326] width 135 height 18
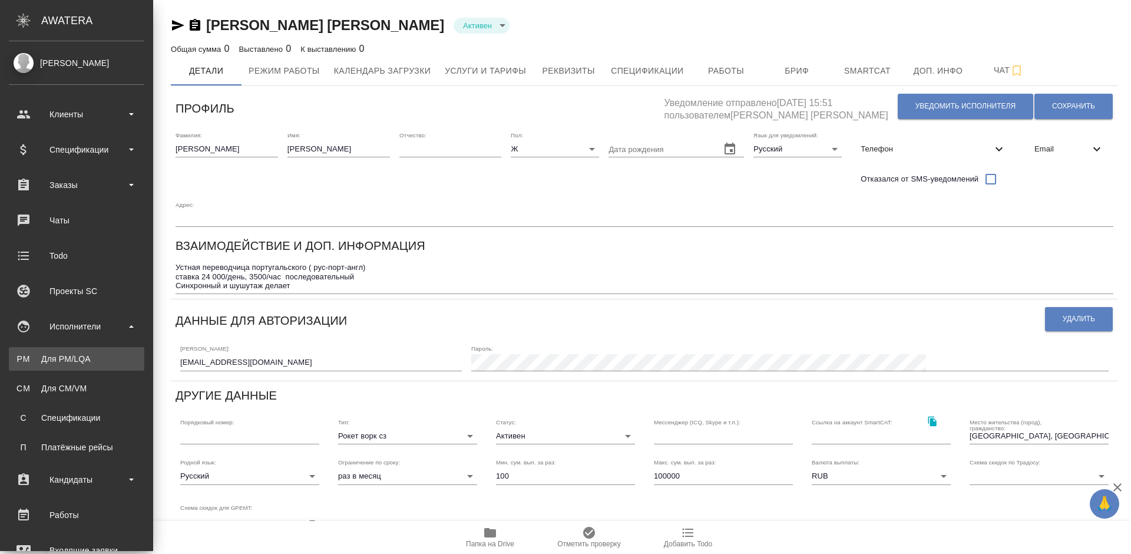
click at [109, 357] on div "Для PM/LQA" at bounding box center [77, 359] width 124 height 12
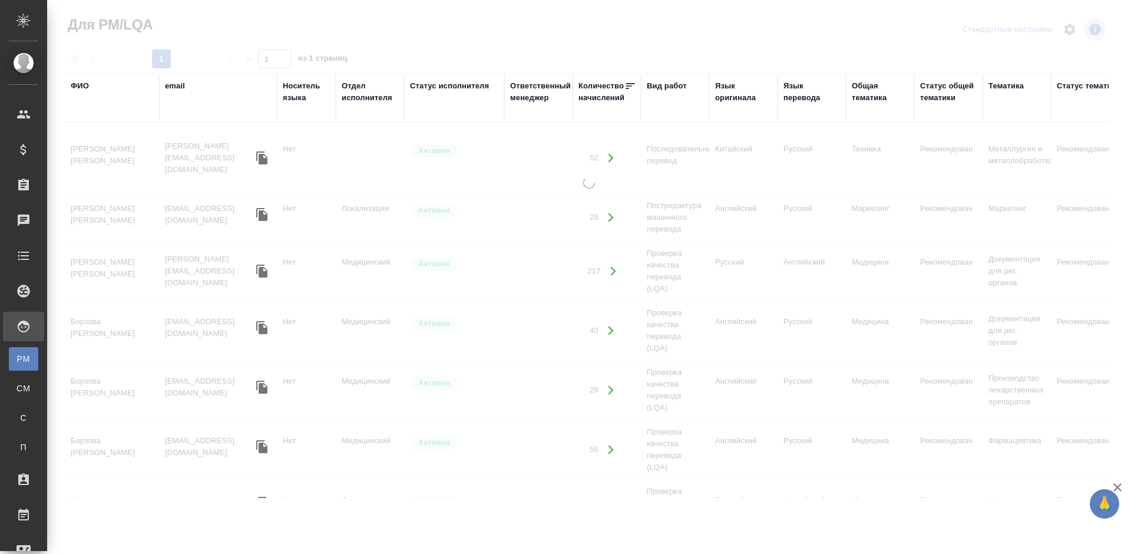
click at [88, 85] on div "ФИО" at bounding box center [80, 86] width 18 height 12
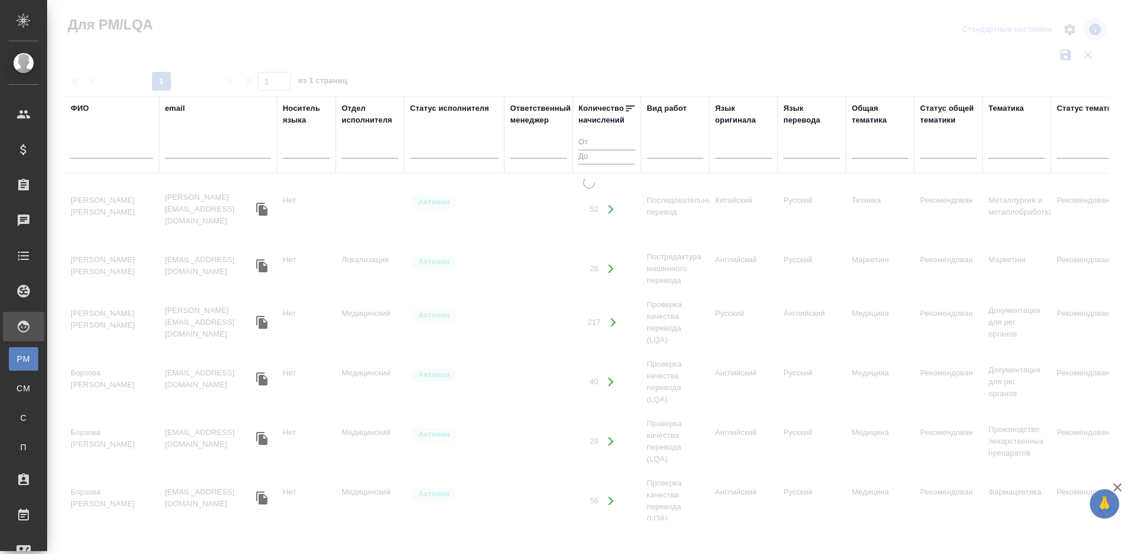
click at [131, 153] on input "text" at bounding box center [112, 151] width 82 height 15
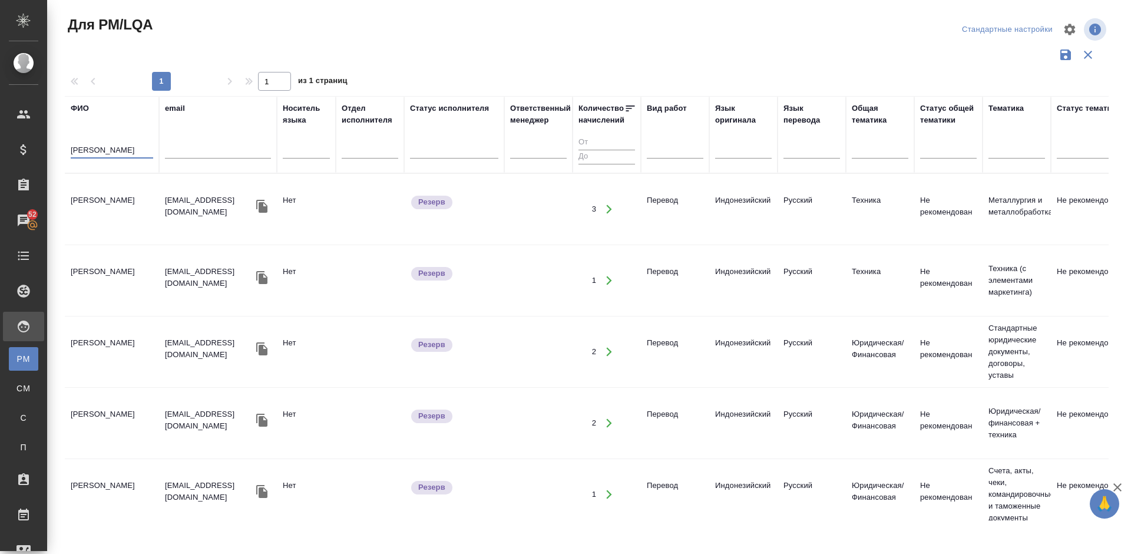
type input "Ильин Дми"
click at [135, 223] on td "Ильин Дмитрий Львович" at bounding box center [112, 208] width 94 height 41
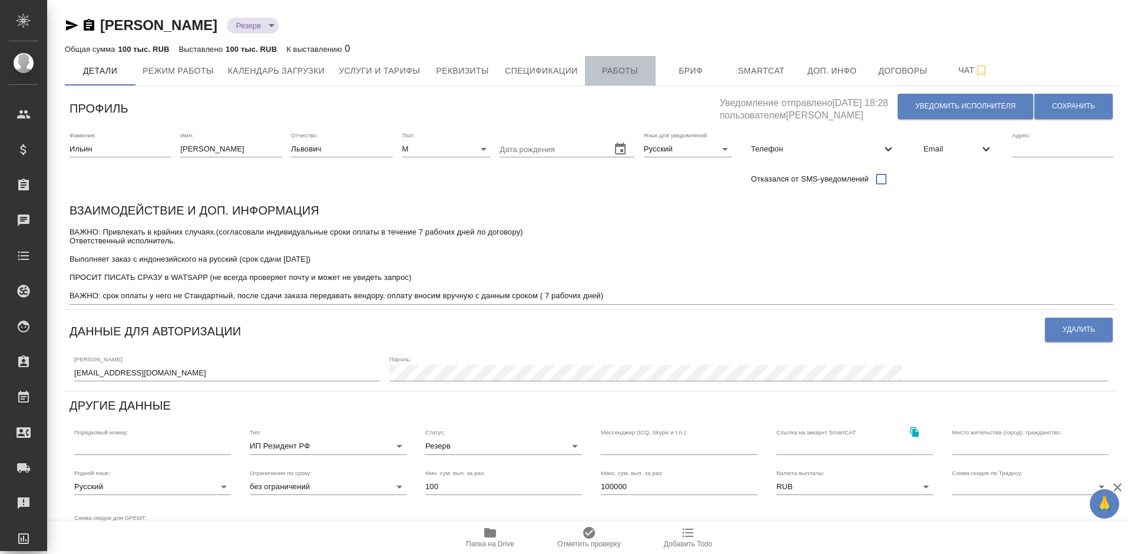
click at [627, 65] on span "Работы" at bounding box center [620, 71] width 57 height 15
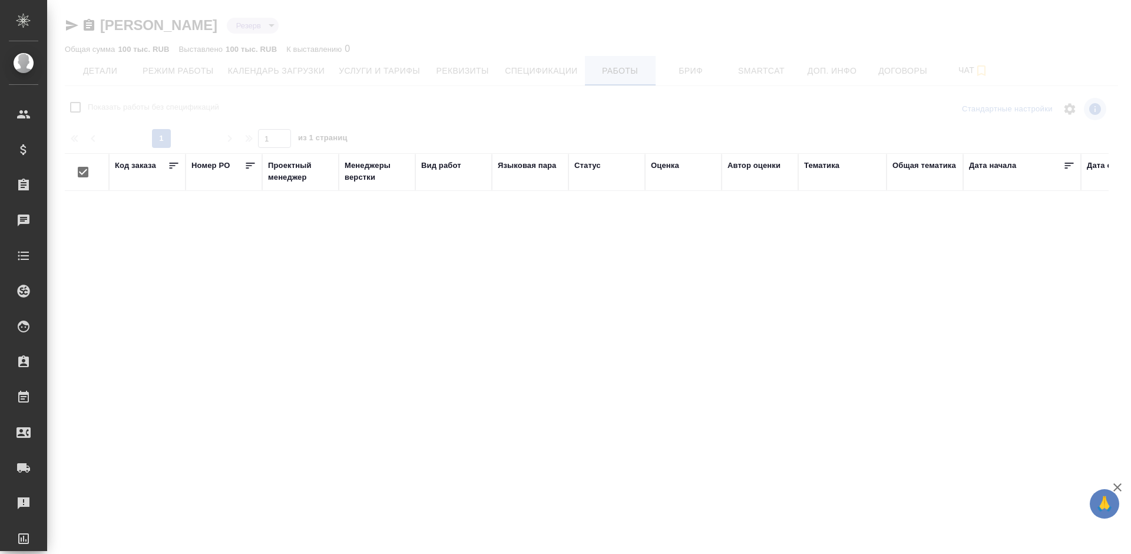
checkbox input "false"
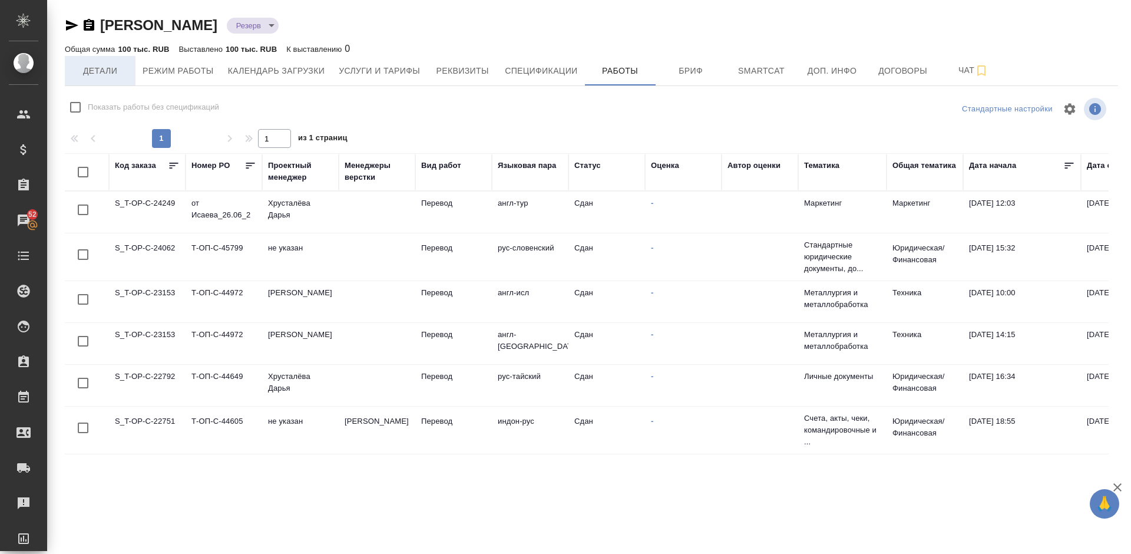
click at [104, 72] on span "Детали" at bounding box center [100, 71] width 57 height 15
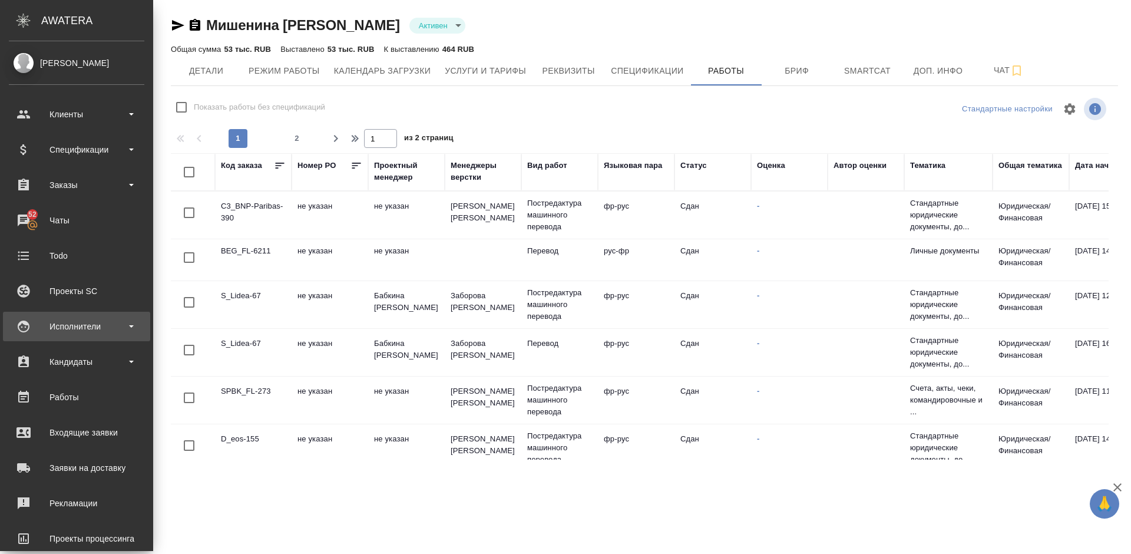
click at [65, 329] on div "Исполнители" at bounding box center [76, 326] width 135 height 18
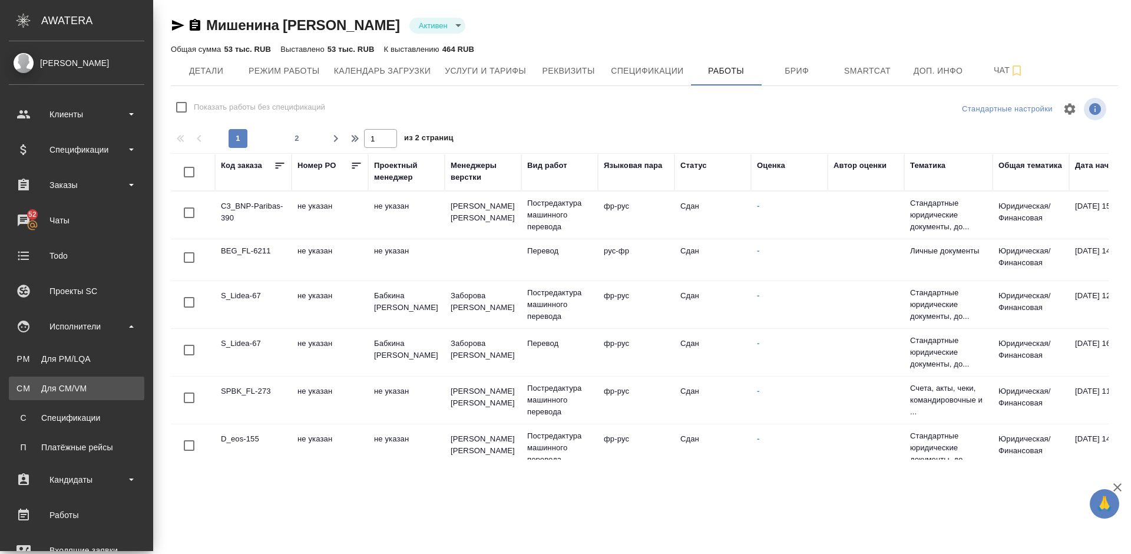
click at [85, 390] on div "Для CM/VM" at bounding box center [77, 388] width 124 height 12
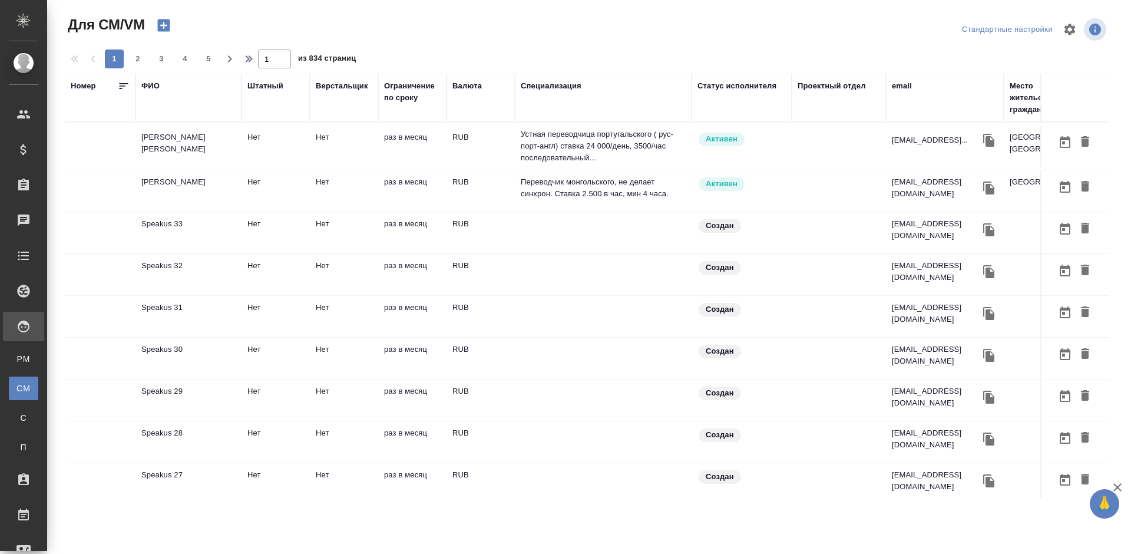
click at [227, 157] on td "[PERSON_NAME]" at bounding box center [188, 145] width 106 height 41
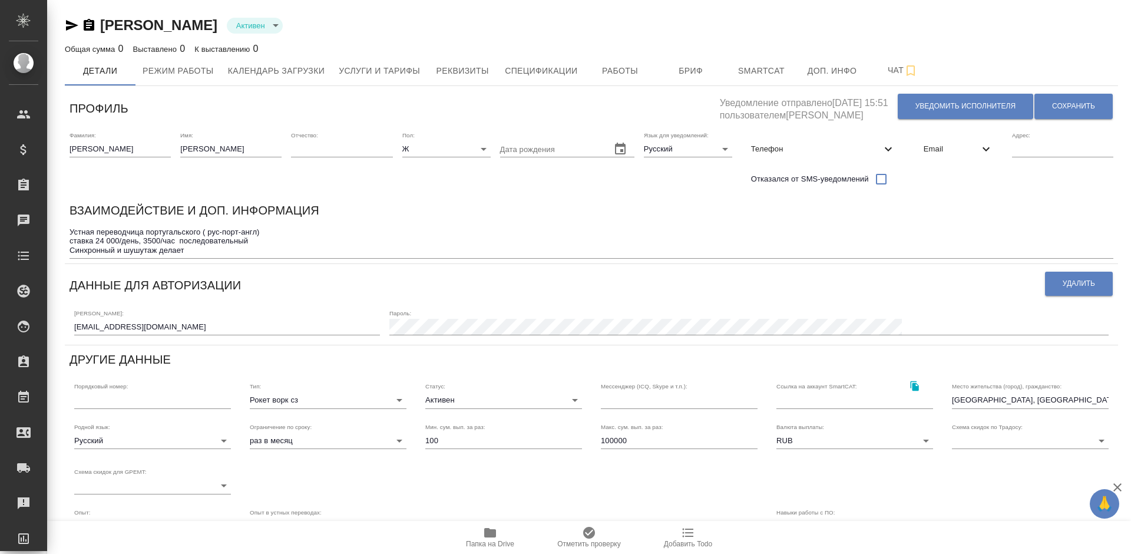
click at [254, 239] on textarea "Устная переводчица португальского ( рус-порт-англ) ставка 24 000/день, 3500/час…" at bounding box center [591, 240] width 1044 height 27
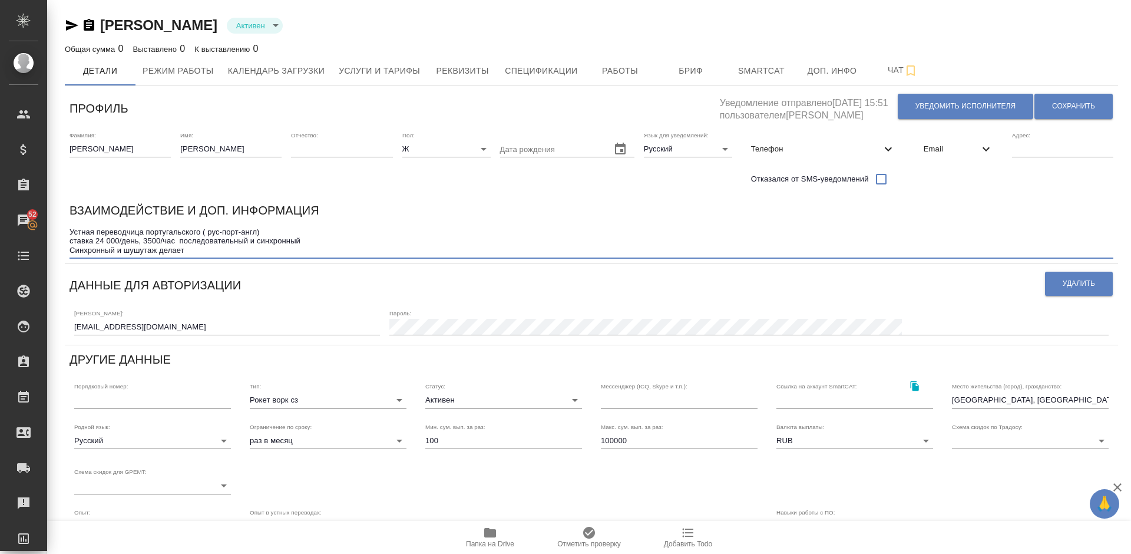
drag, startPoint x: 122, startPoint y: 253, endPoint x: 68, endPoint y: 251, distance: 54.8
click at [68, 251] on div "Взаимодействие и доп. информация Устная переводчица португальского ( рус-порт-а…" at bounding box center [591, 229] width 1053 height 67
click at [138, 253] on textarea "Устная переводчица португальского ( рус-порт-англ) ставка 24 000/день, 3500/час…" at bounding box center [591, 240] width 1044 height 27
type textarea "Устная переводчица португальского ( рус-порт-англ) ставка 24 000/день, 3500/час…"
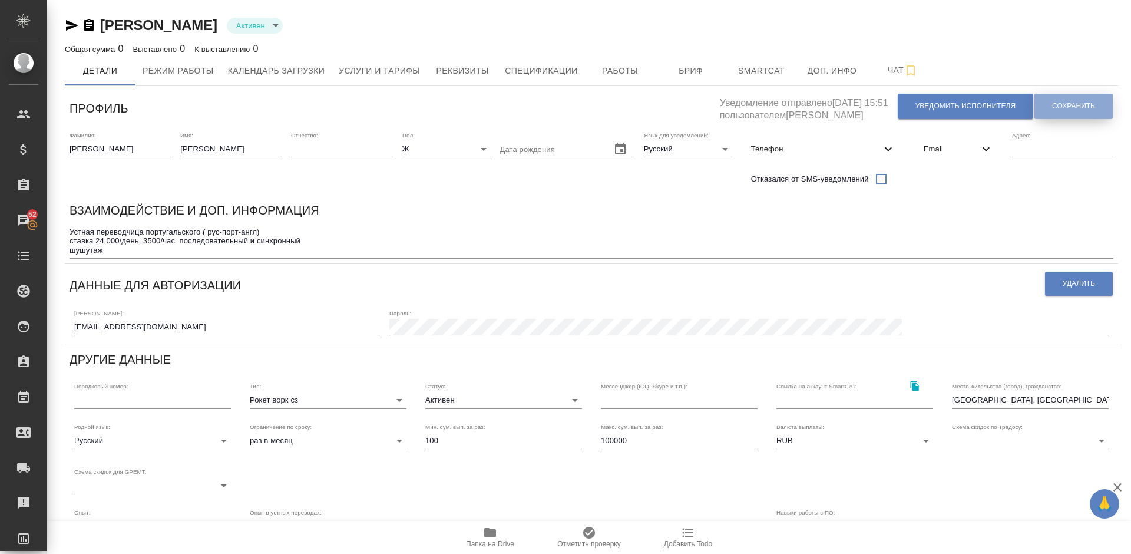
click at [1078, 100] on button "Сохранить" at bounding box center [1073, 106] width 78 height 25
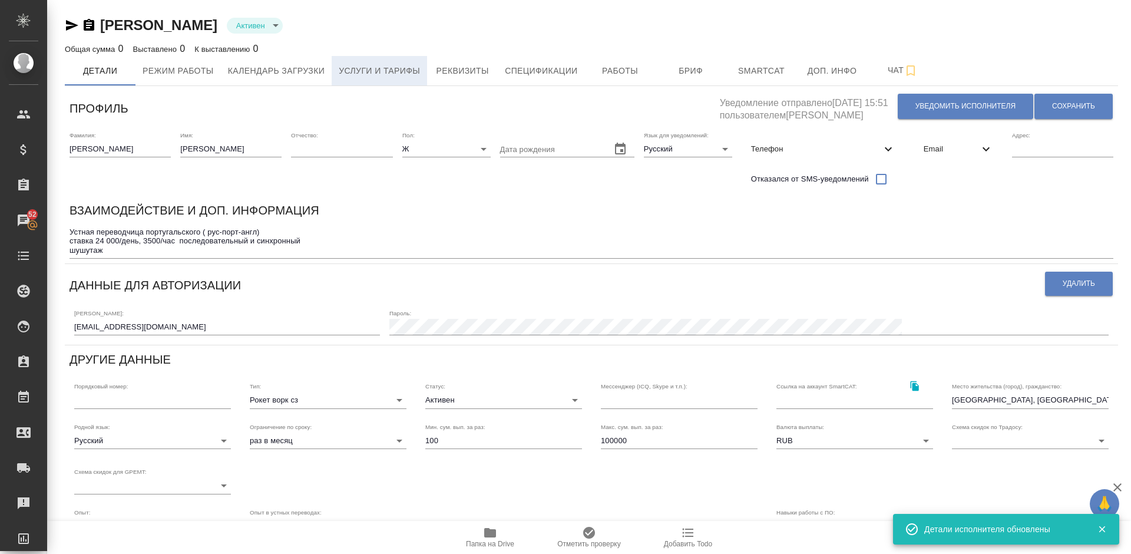
click at [377, 62] on button "Услуги и тарифы" at bounding box center [379, 70] width 95 height 29
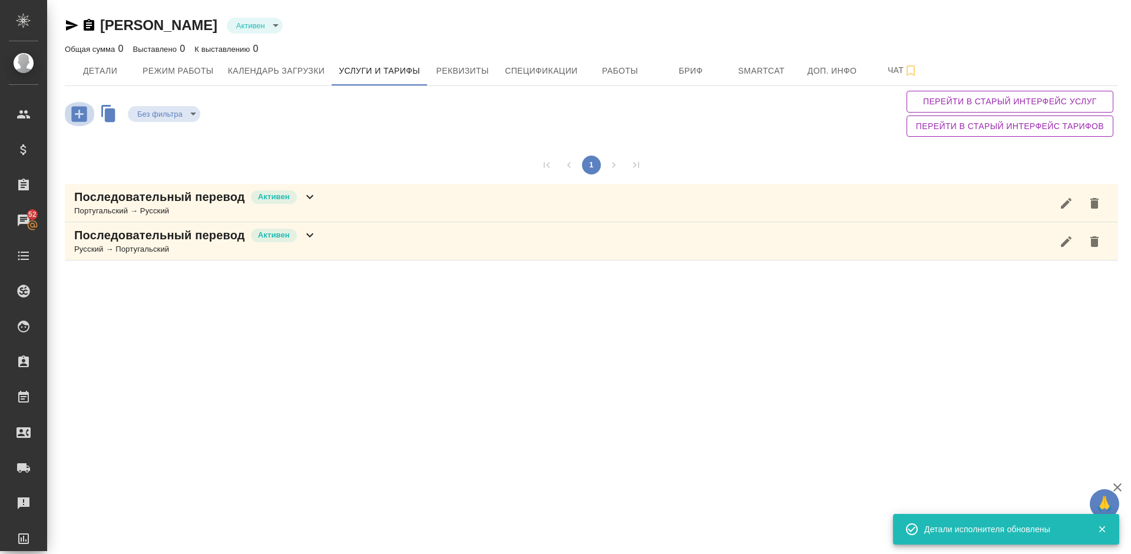
click at [76, 122] on icon "button" at bounding box center [79, 114] width 21 height 21
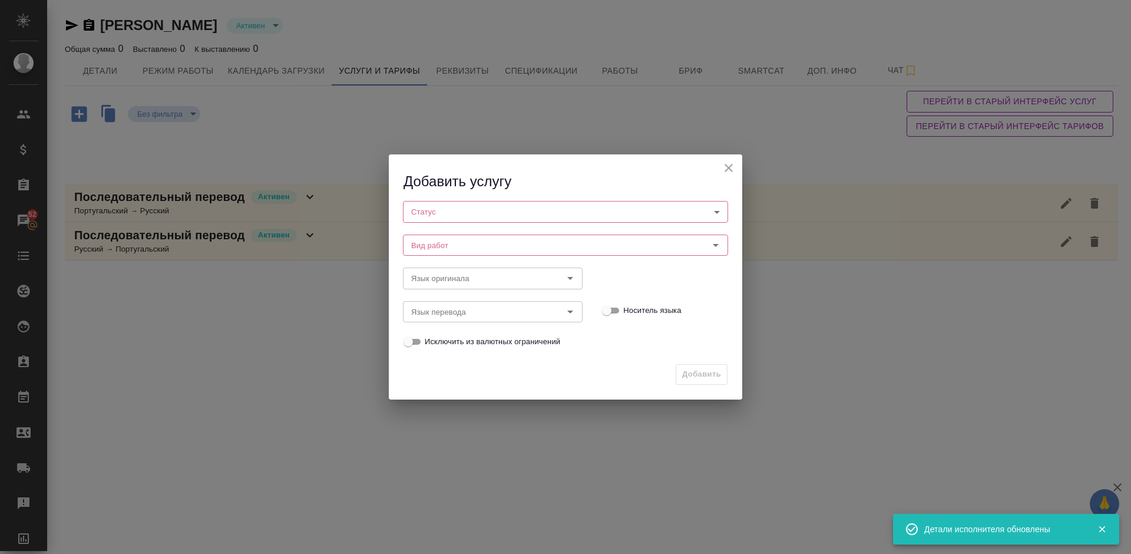
click at [468, 214] on body "🙏 .cls-1 fill:#fff; AWATERA [PERSON_NAME] Спецификации Заказы 52 Чаты Todo Прое…" at bounding box center [565, 277] width 1131 height 554
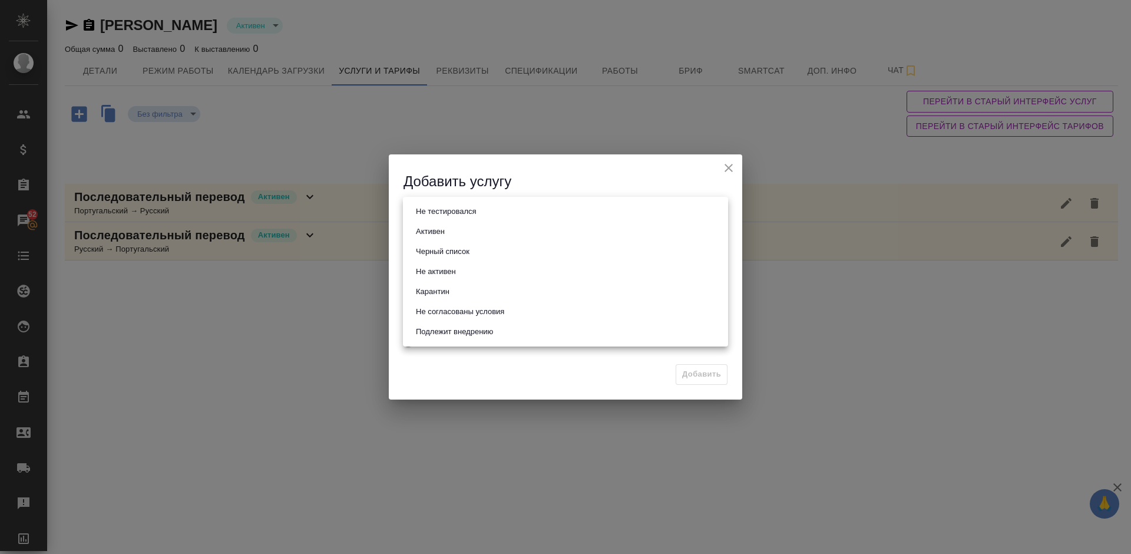
click at [458, 236] on li "Активен" at bounding box center [565, 231] width 325 height 20
type input "active"
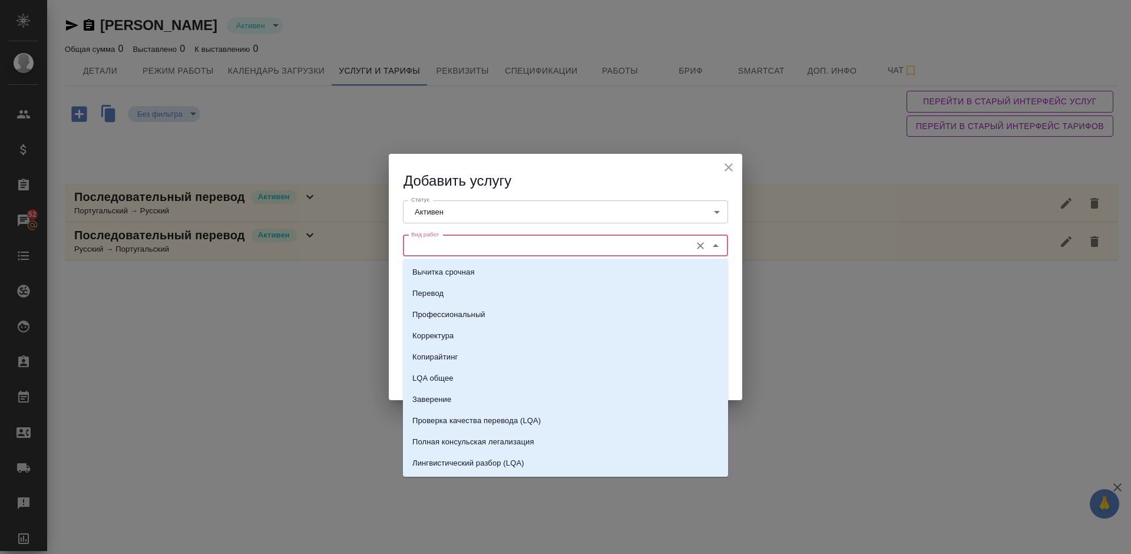
click at [488, 247] on input "Вид работ" at bounding box center [545, 246] width 279 height 14
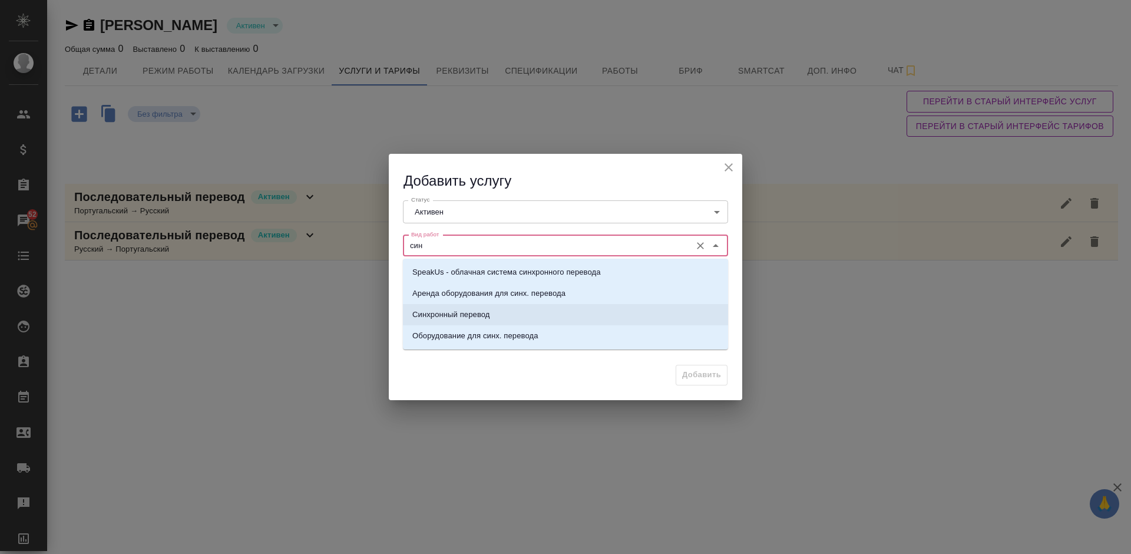
drag, startPoint x: 500, startPoint y: 309, endPoint x: 501, endPoint y: 300, distance: 8.9
click at [501, 301] on ul "SpeakUs - облачная система синхронного перевода Аренда оборудования для синх. п…" at bounding box center [565, 313] width 325 height 85
click at [483, 314] on p "Синхронный перевод" at bounding box center [451, 315] width 78 height 12
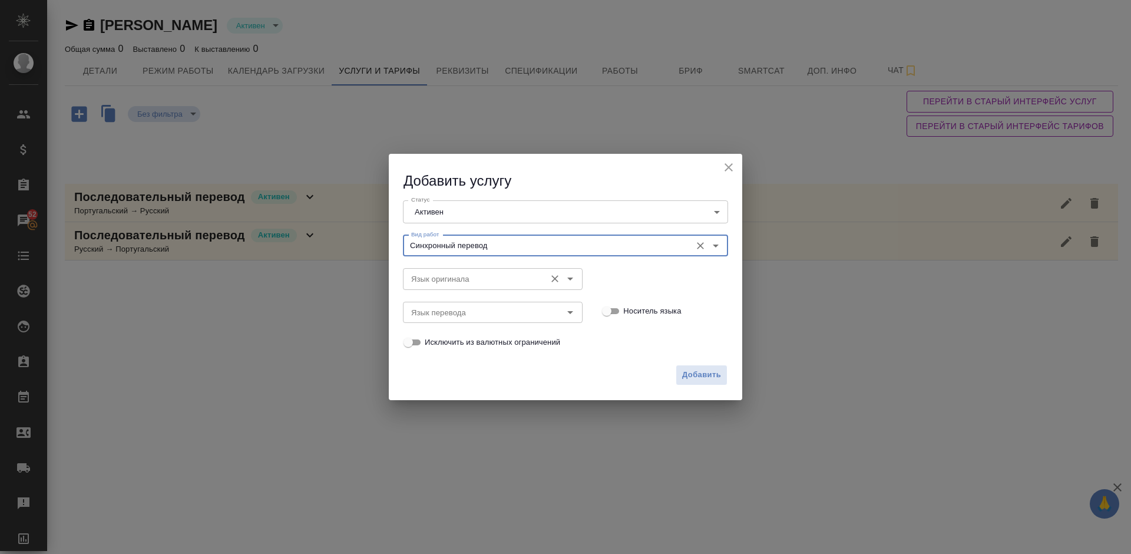
type input "Синхронный перевод"
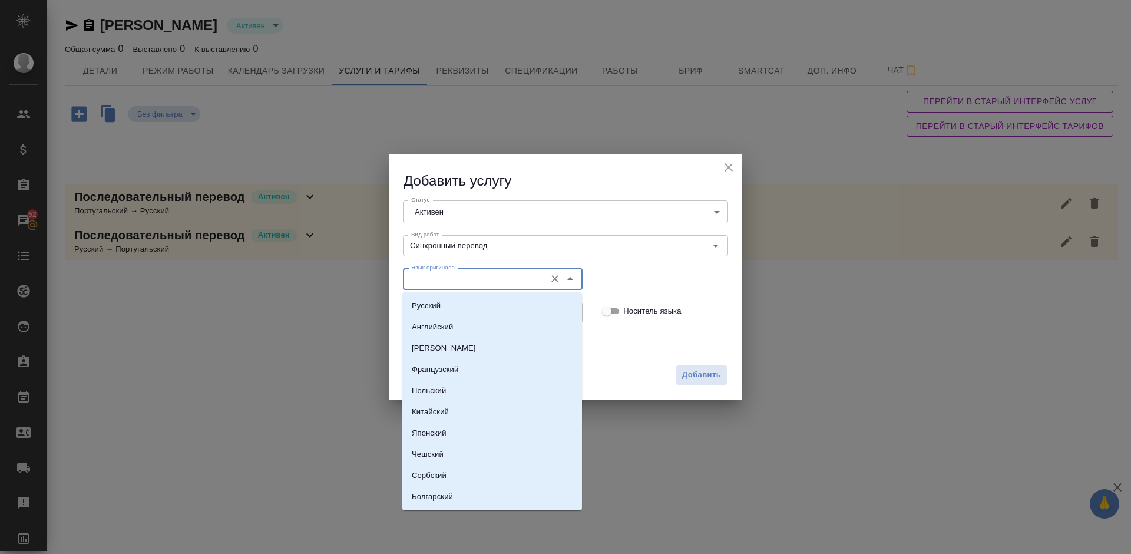
click at [461, 278] on input "Язык оригинала" at bounding box center [472, 278] width 133 height 14
click at [462, 307] on li "Русский" at bounding box center [492, 305] width 180 height 21
type input "Русский"
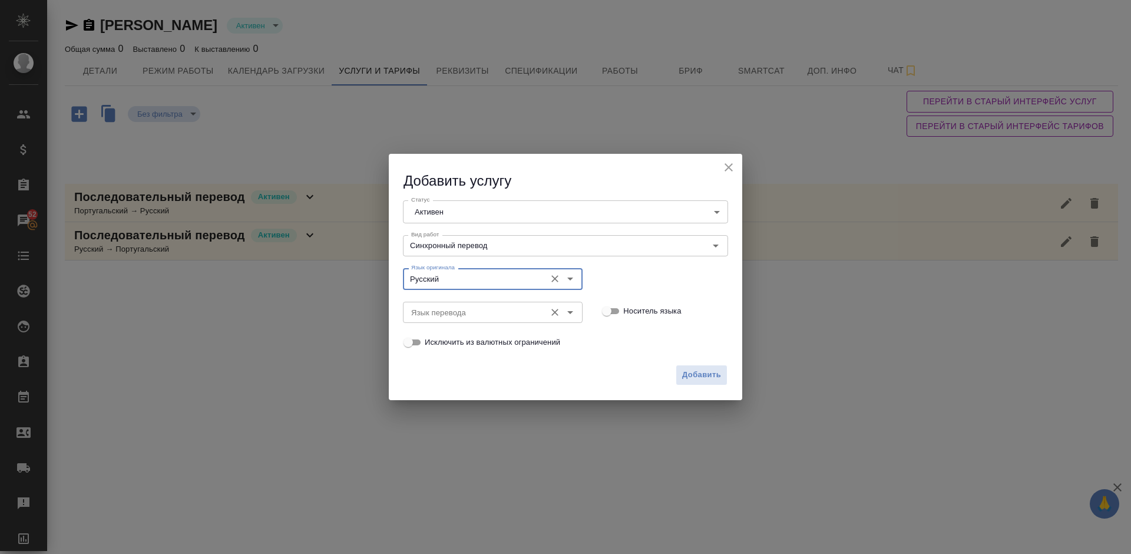
click at [476, 321] on div "Язык перевода" at bounding box center [493, 312] width 180 height 21
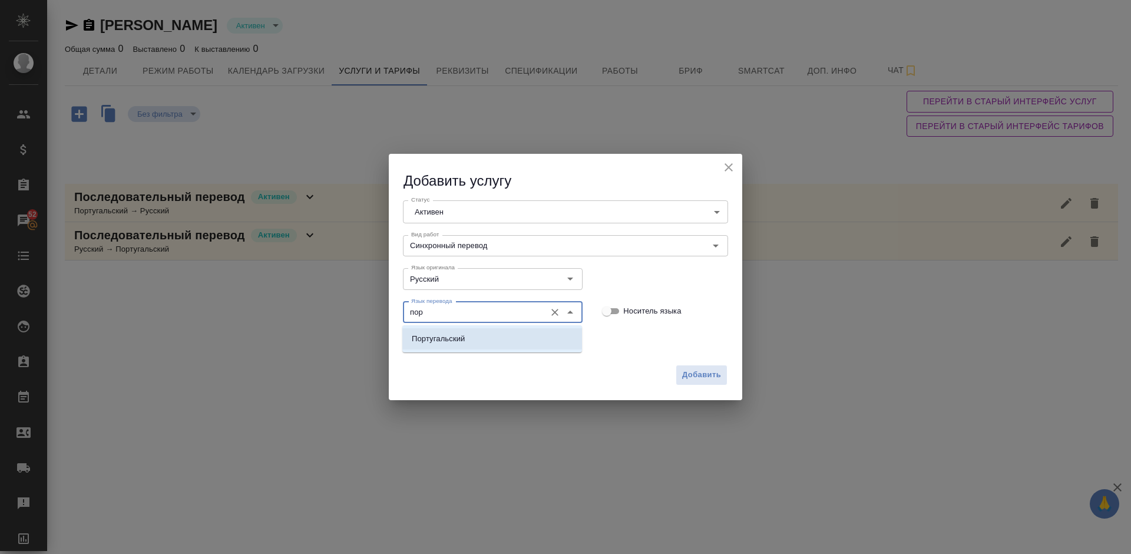
click at [489, 348] on li "Португальский" at bounding box center [492, 338] width 180 height 21
type input "Португальский"
click at [704, 373] on span "Добавить" at bounding box center [701, 375] width 39 height 14
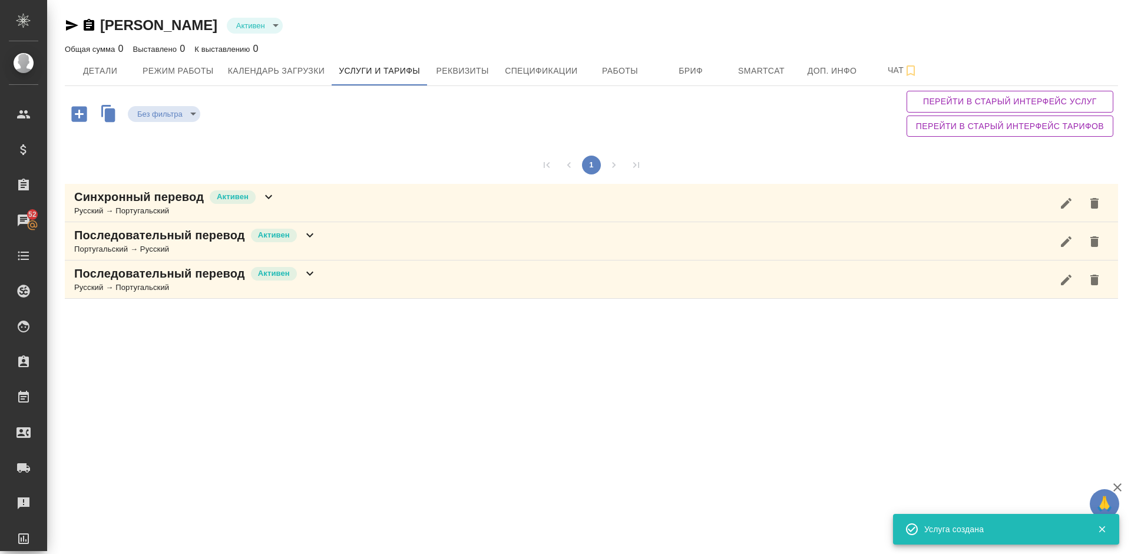
click at [79, 113] on icon "button" at bounding box center [79, 114] width 21 height 21
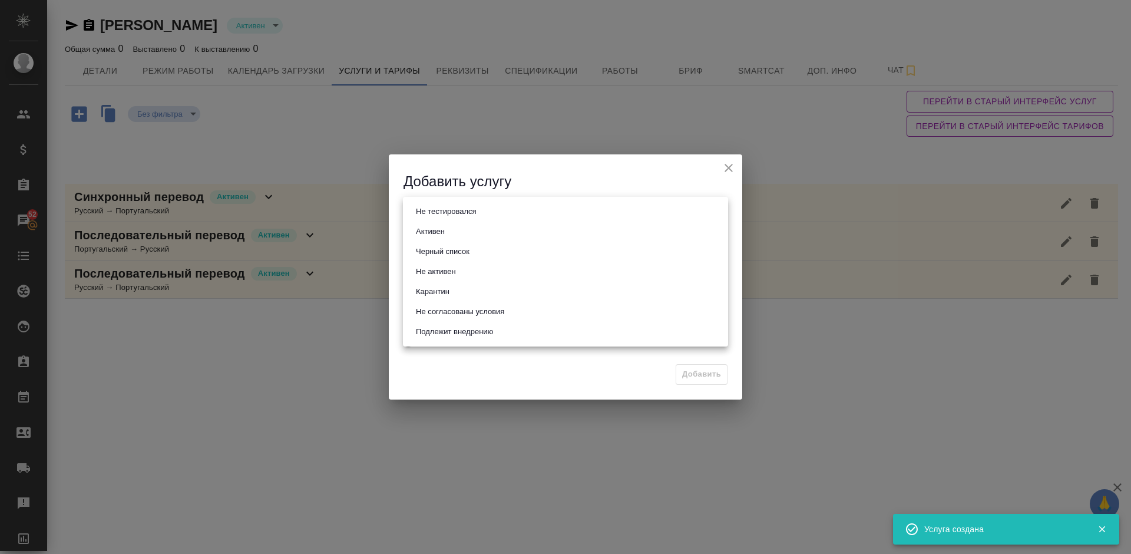
click at [485, 221] on body "🙏 .cls-1 fill:#fff; AWATERA [PERSON_NAME] Спецификации Заказы 52 Чаты Todo Прое…" at bounding box center [565, 277] width 1131 height 554
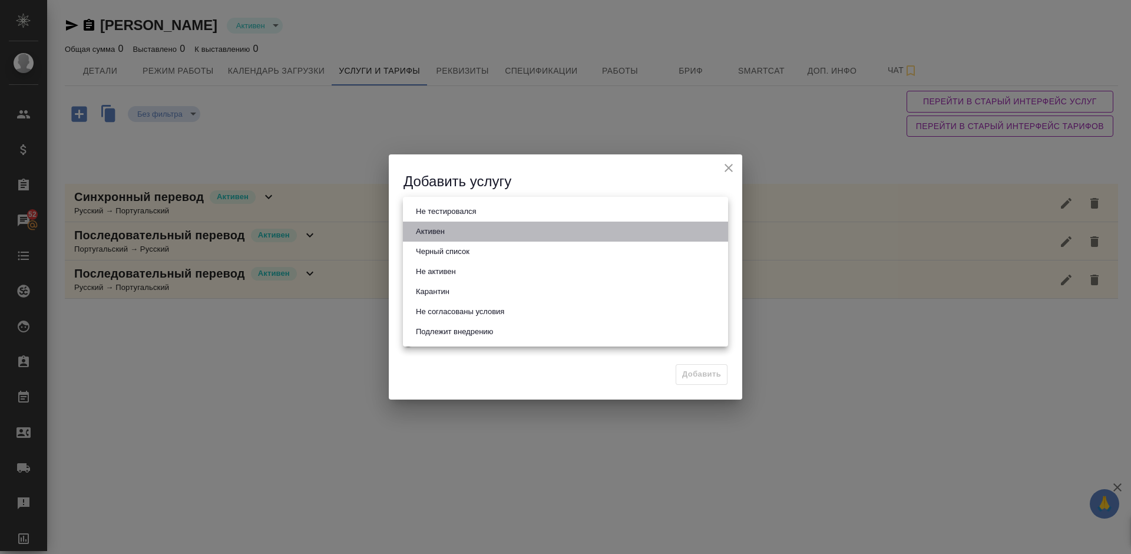
click at [485, 228] on li "Активен" at bounding box center [565, 231] width 325 height 20
type input "active"
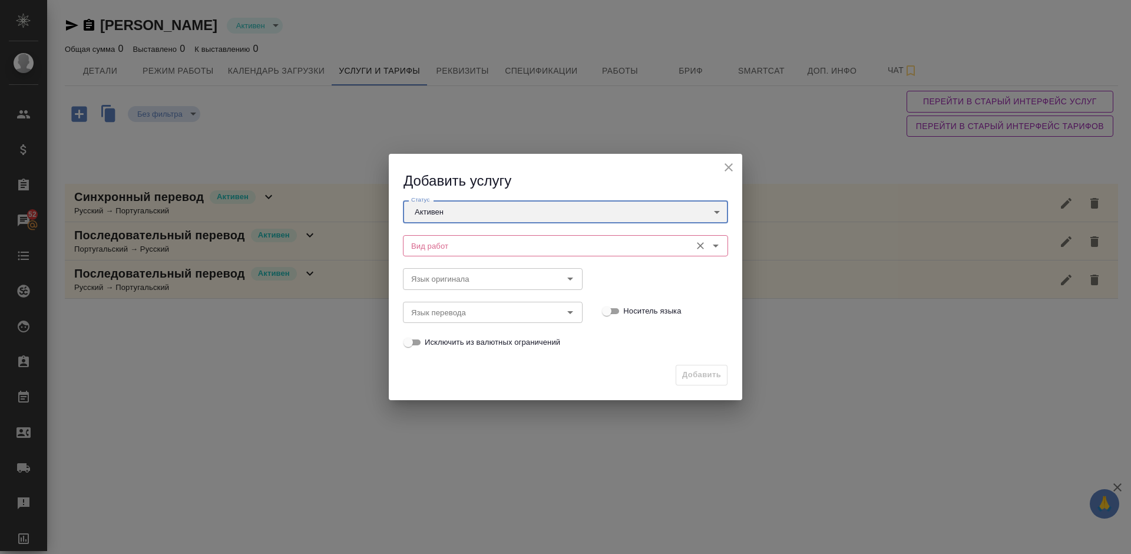
click at [493, 236] on div "Вид работ" at bounding box center [565, 245] width 325 height 21
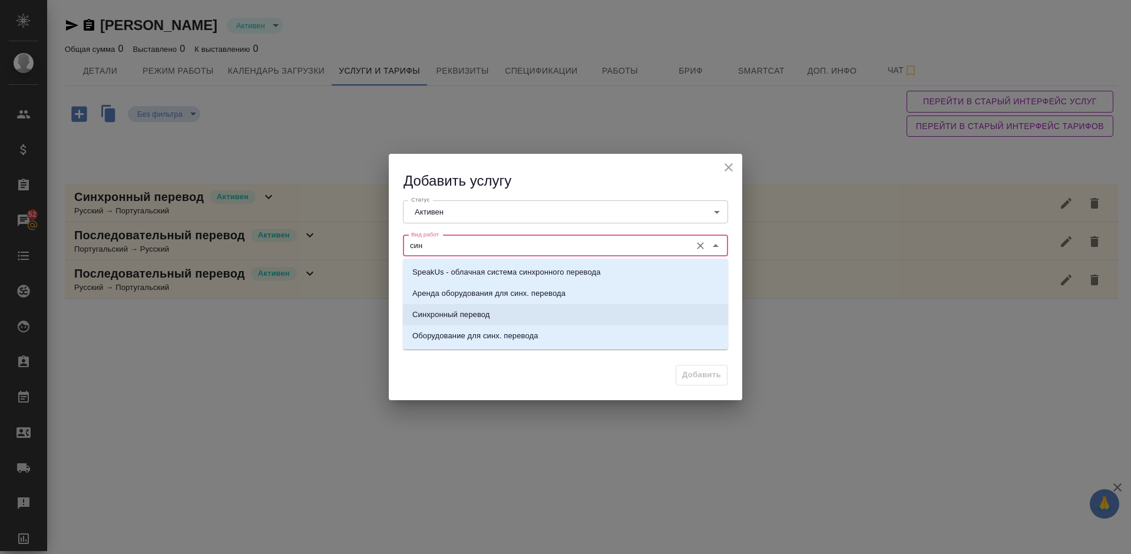
click at [504, 312] on li "Синхронный перевод" at bounding box center [565, 314] width 325 height 21
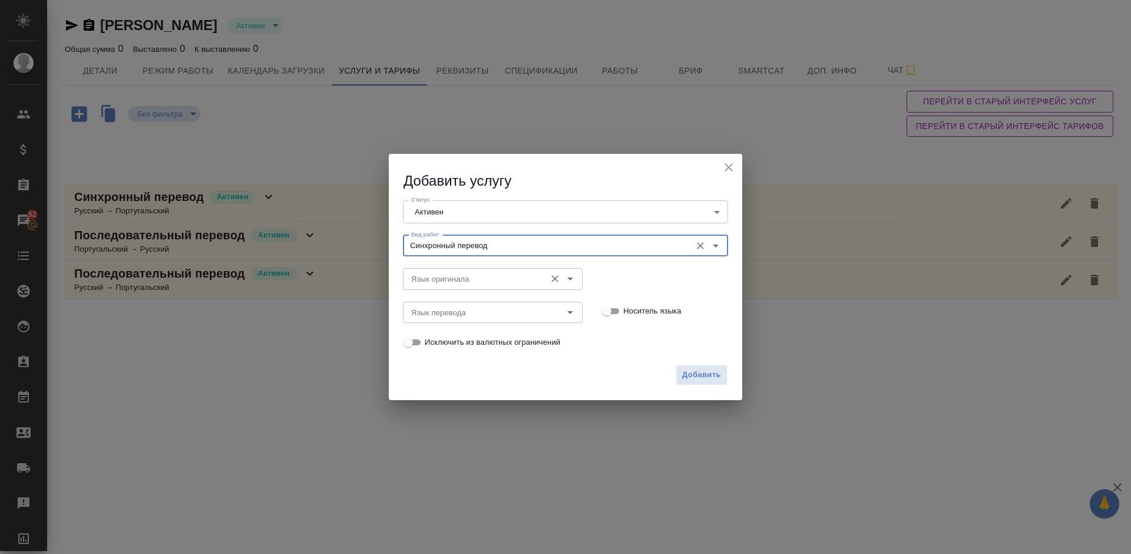
click at [478, 271] on div "Язык оригинала" at bounding box center [493, 278] width 180 height 21
type input "Синхронный перевод"
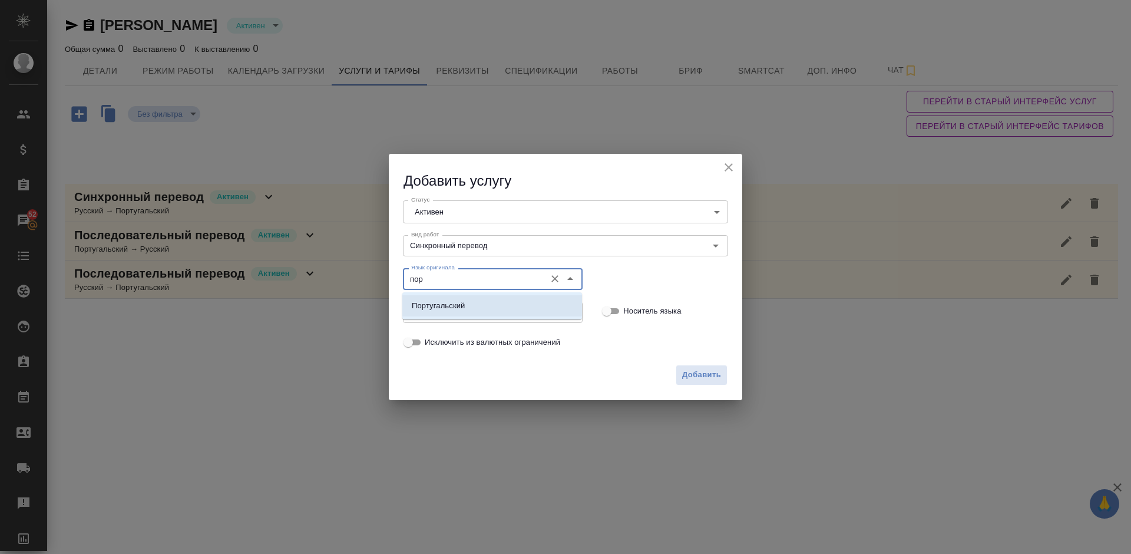
click at [461, 306] on p "Португальский" at bounding box center [438, 306] width 53 height 12
type input "Португальский"
click at [461, 306] on input "Язык перевода" at bounding box center [472, 312] width 133 height 14
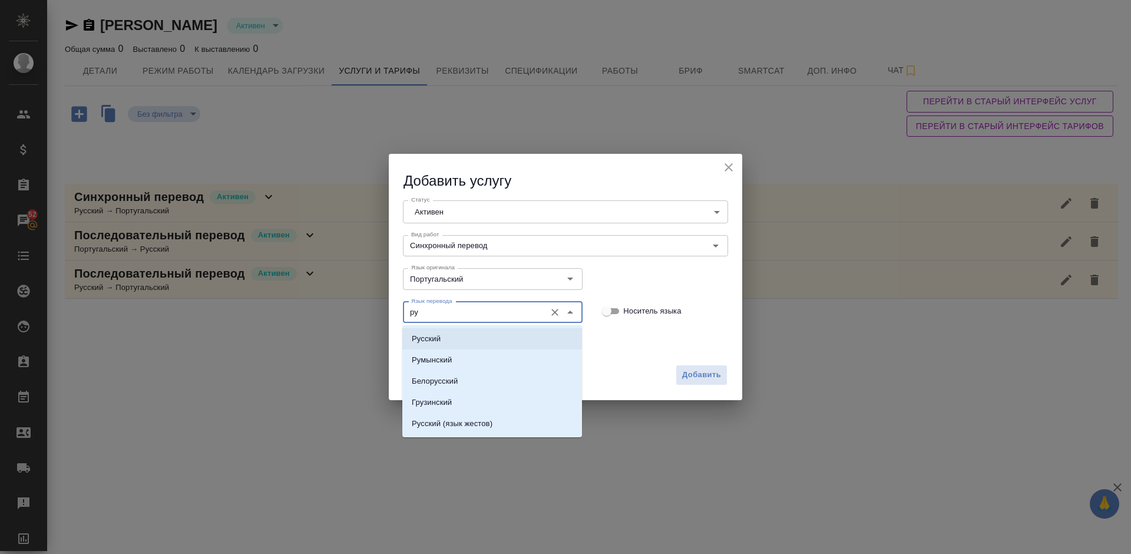
click at [465, 343] on li "Русский" at bounding box center [492, 338] width 180 height 21
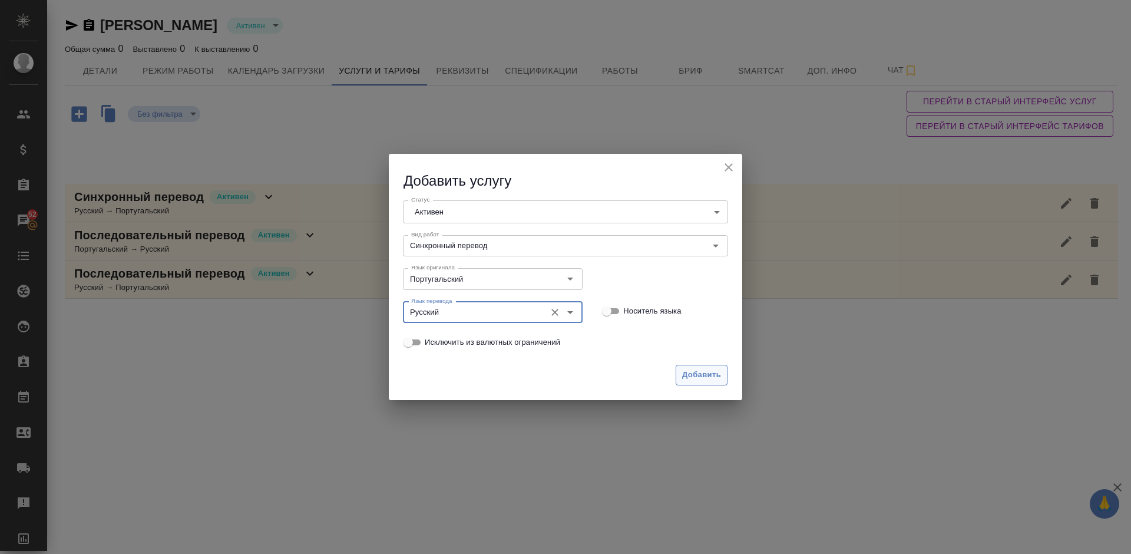
type input "Русский"
click at [703, 368] on span "Добавить" at bounding box center [701, 375] width 39 height 14
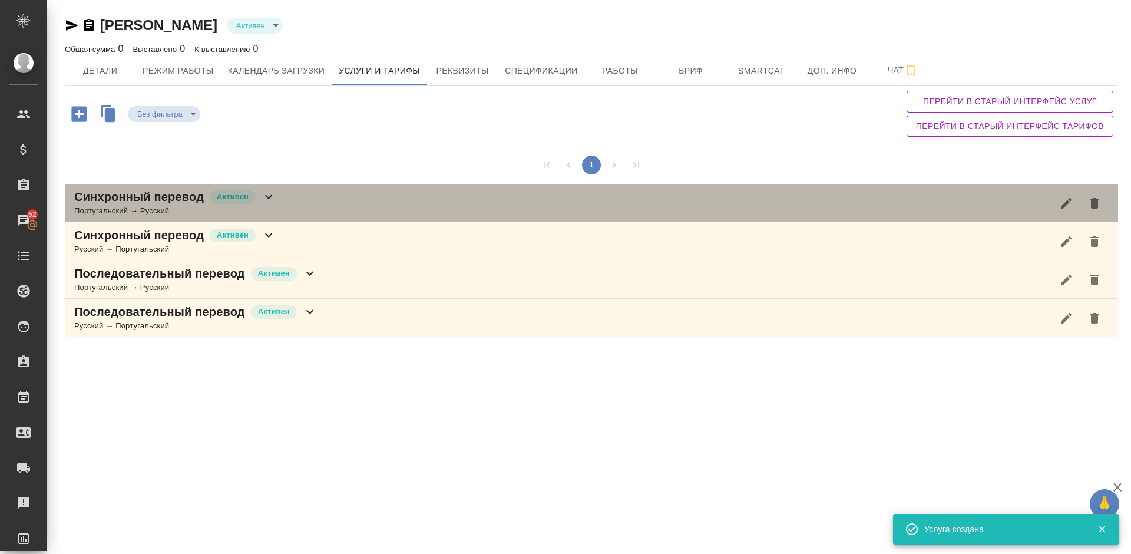
click at [325, 213] on div "Синхронный перевод [PERSON_NAME] → Русский" at bounding box center [591, 203] width 1053 height 38
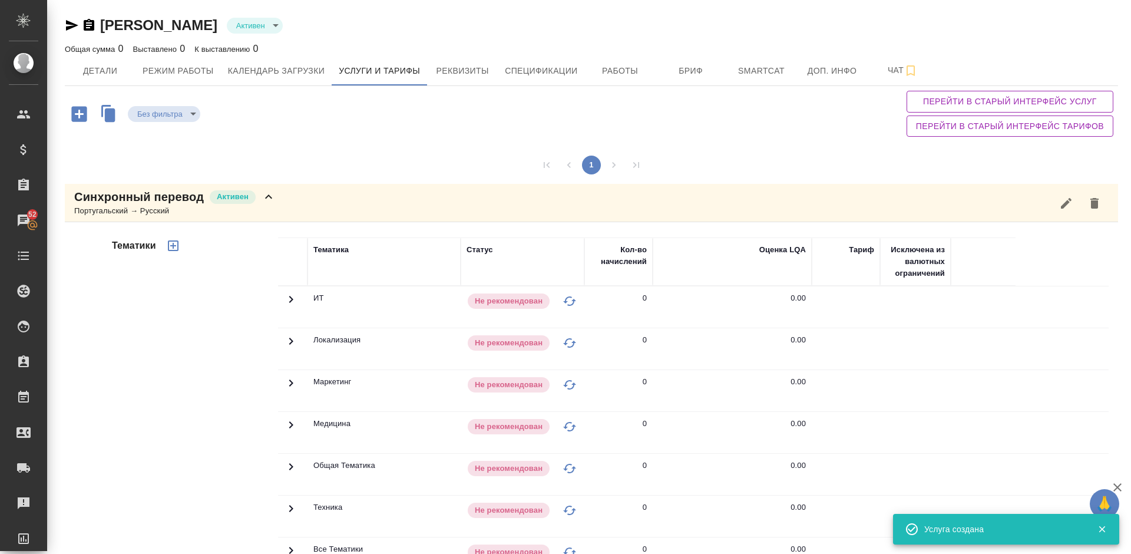
click at [230, 329] on div "Тематики" at bounding box center [194, 426] width 168 height 394
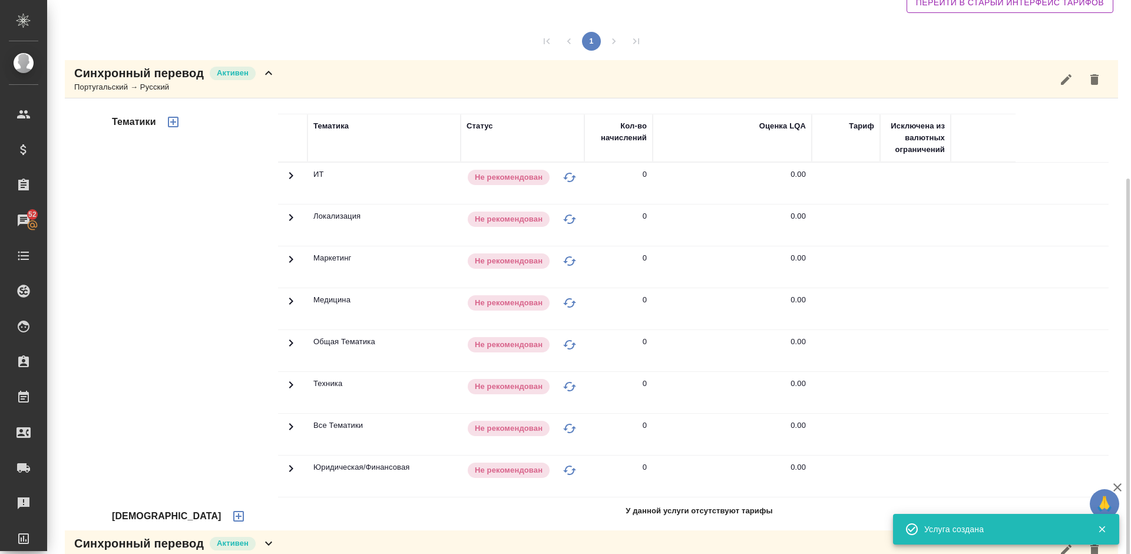
scroll to position [212, 0]
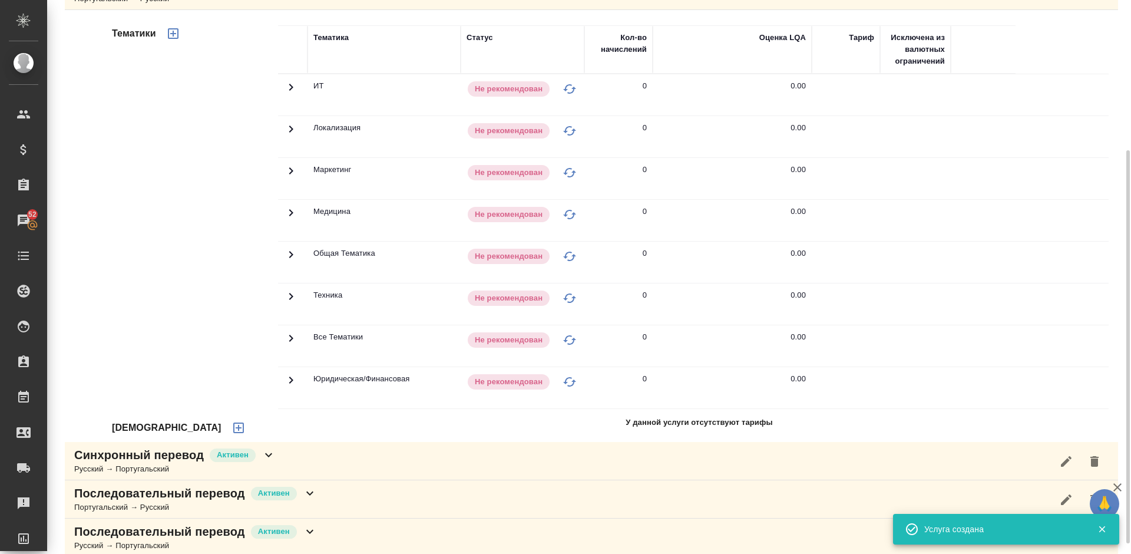
click at [231, 430] on icon "button" at bounding box center [238, 427] width 14 height 14
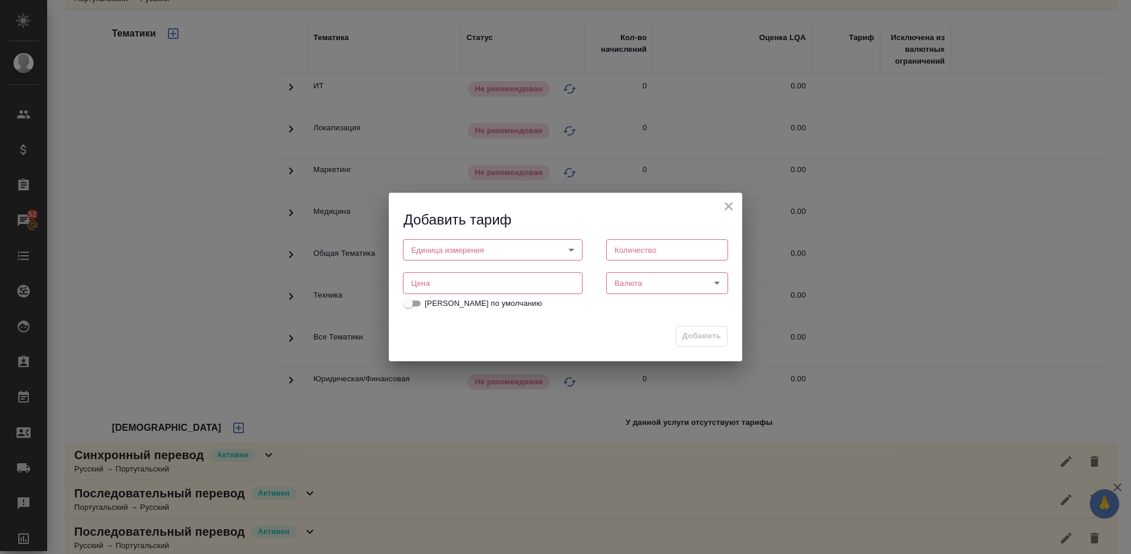
click at [482, 248] on body "🙏 .cls-1 fill:#fff; AWATERA [PERSON_NAME] Спецификации Заказы 52 Чаты Todo Прое…" at bounding box center [565, 277] width 1131 height 554
click at [459, 267] on li "час" at bounding box center [493, 270] width 180 height 20
type input "5a8b1489cc6b4906c91bfd93"
click at [642, 255] on input "number" at bounding box center [667, 249] width 122 height 21
type input "1"
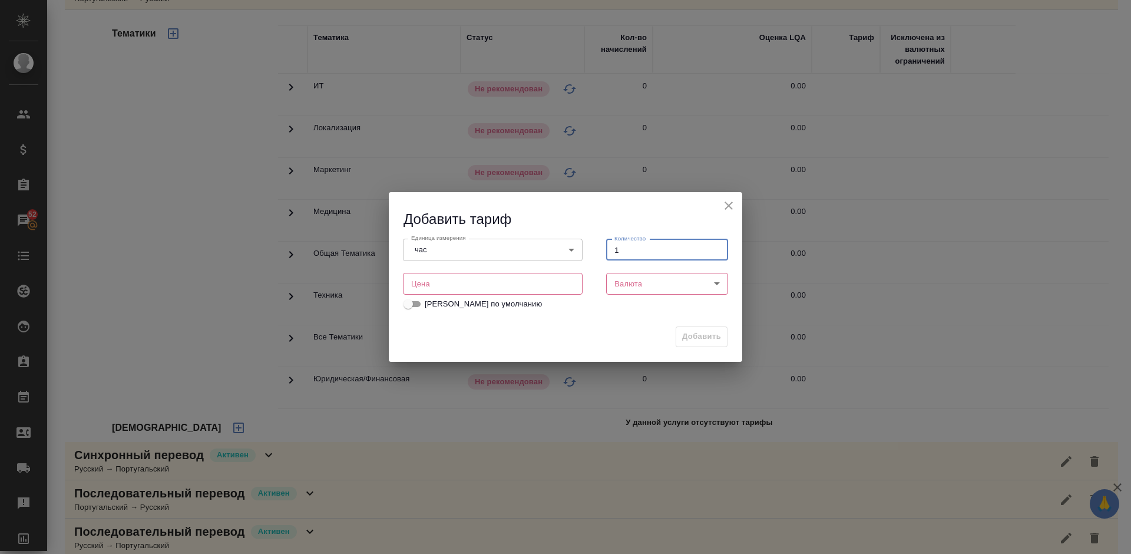
click at [435, 283] on input "number" at bounding box center [493, 283] width 180 height 21
type input "3500"
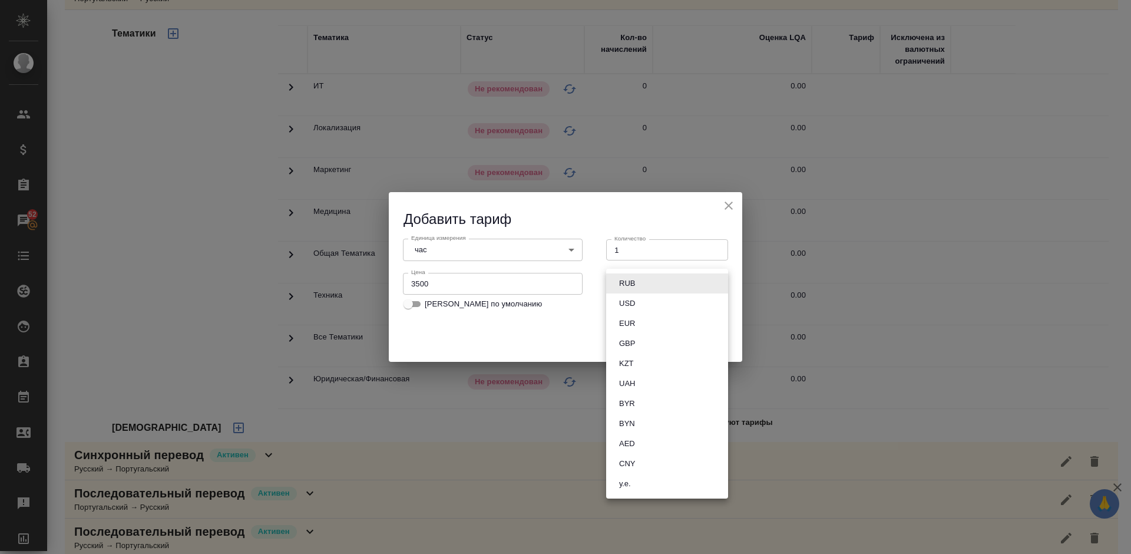
click at [628, 282] on body "🙏 .cls-1 fill:#fff; AWATERA [PERSON_NAME] Спецификации Заказы 52 Чаты Todo Прое…" at bounding box center [565, 277] width 1131 height 554
click at [627, 283] on button "RUB" at bounding box center [626, 283] width 23 height 13
type input "RUB"
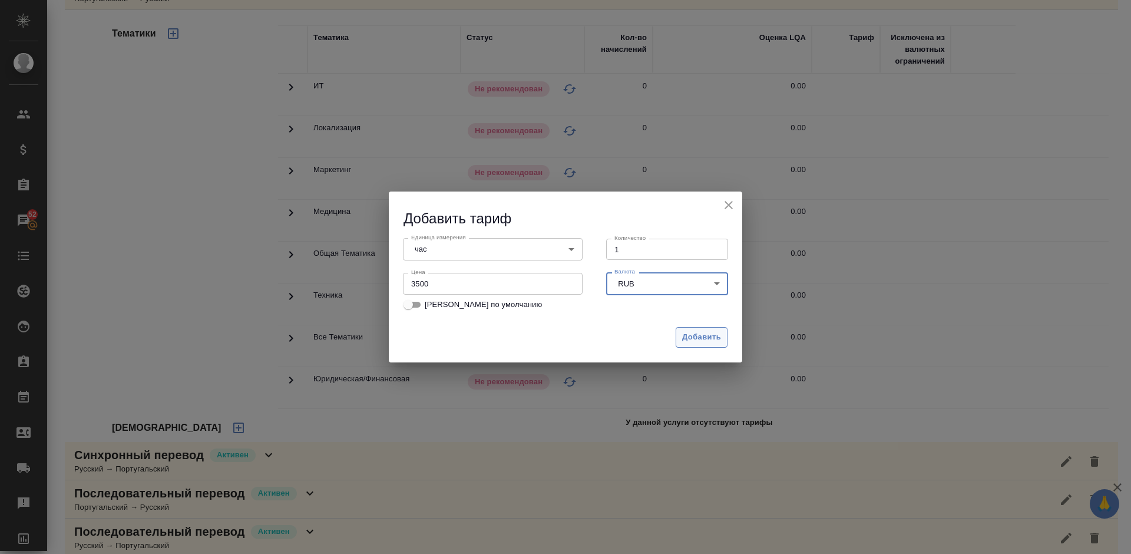
click at [692, 336] on span "Добавить" at bounding box center [701, 337] width 39 height 14
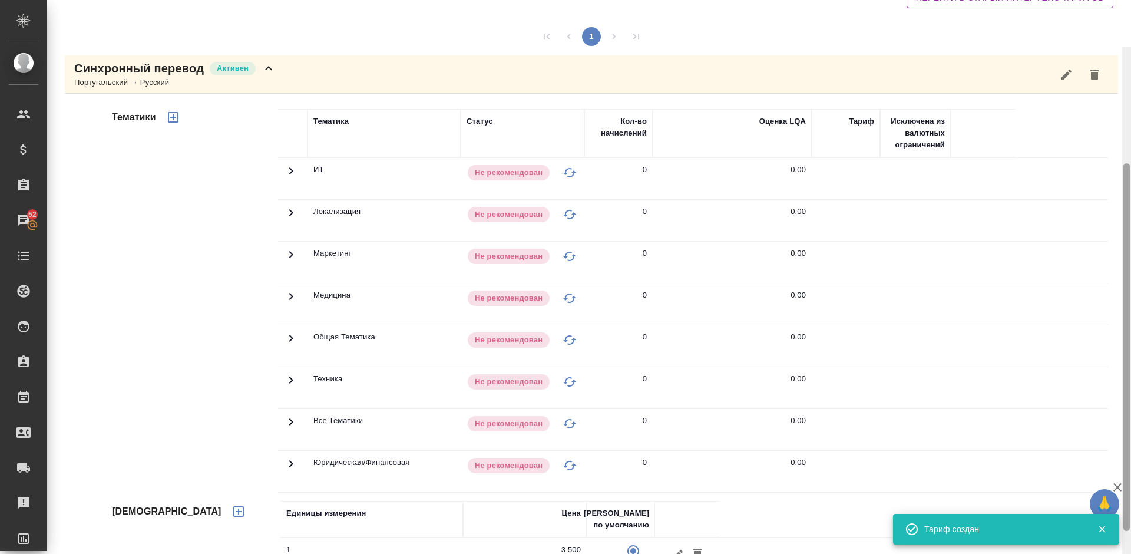
scroll to position [92, 0]
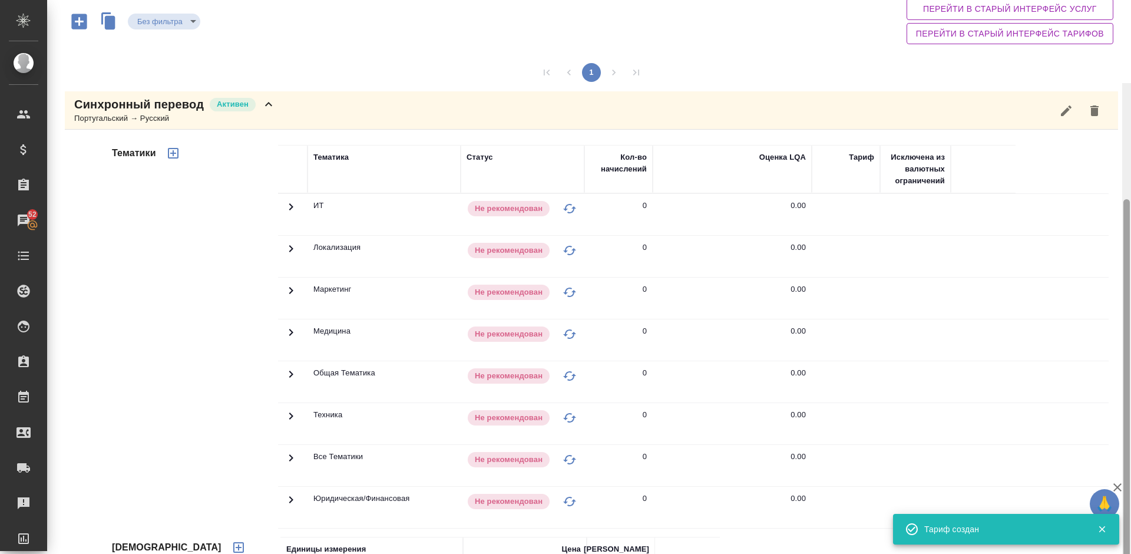
drag, startPoint x: 1128, startPoint y: 267, endPoint x: 1127, endPoint y: 183, distance: 83.6
click at [1127, 199] on div at bounding box center [1126, 382] width 6 height 367
click at [174, 151] on icon "button" at bounding box center [173, 153] width 14 height 14
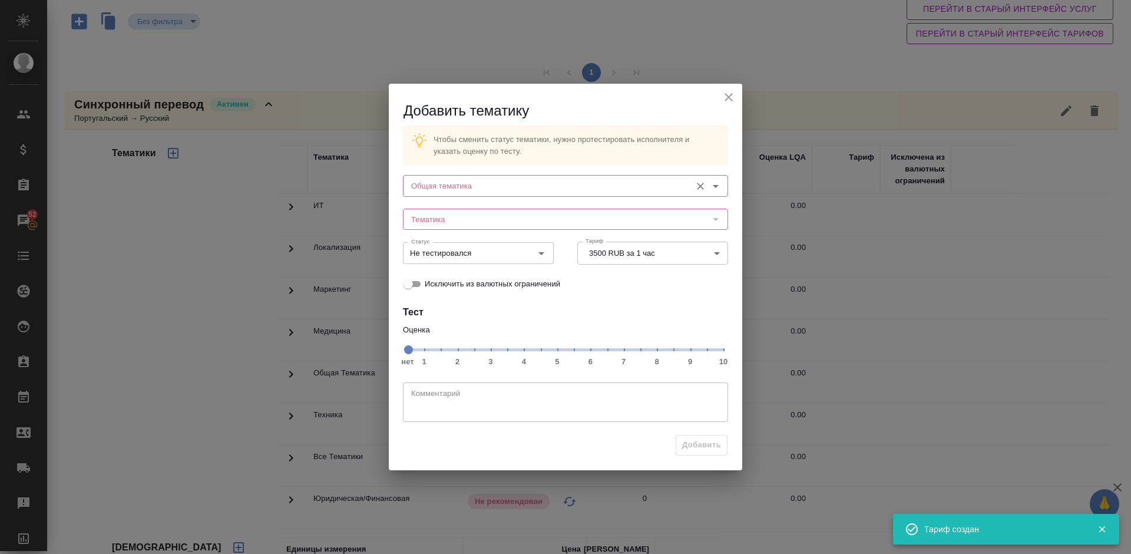
click at [515, 195] on div "Общая тематика" at bounding box center [565, 185] width 325 height 21
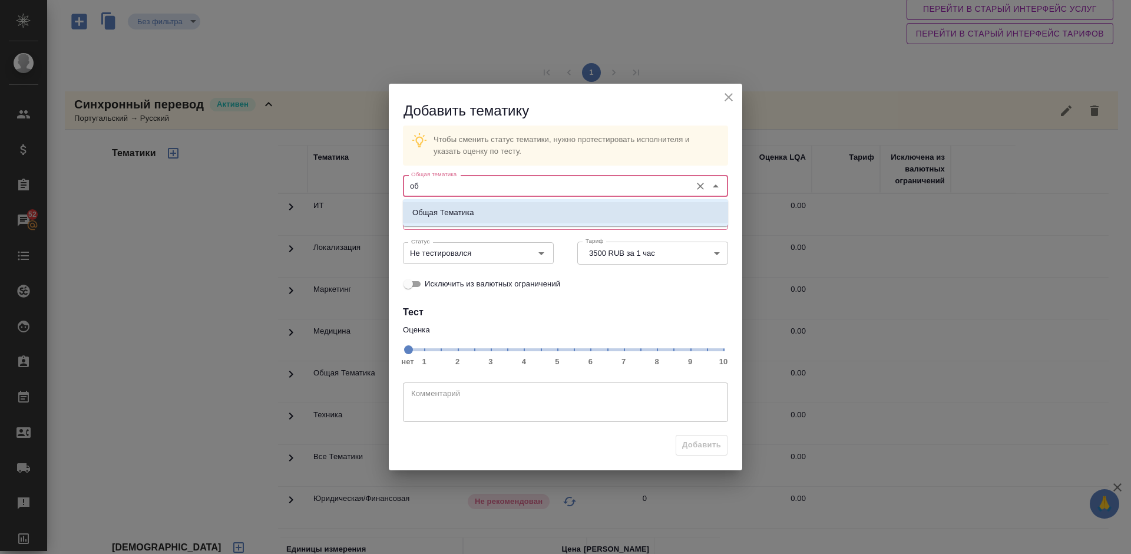
click at [513, 211] on li "Общая Тематика" at bounding box center [565, 212] width 325 height 21
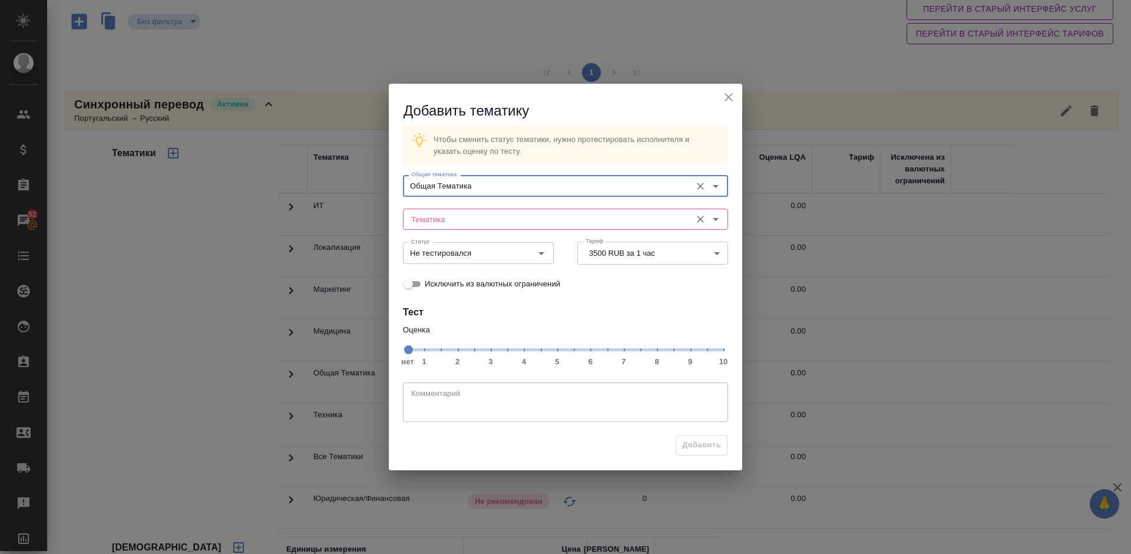
type input "Общая Тематика"
click at [478, 215] on input "Тематика" at bounding box center [545, 219] width 279 height 14
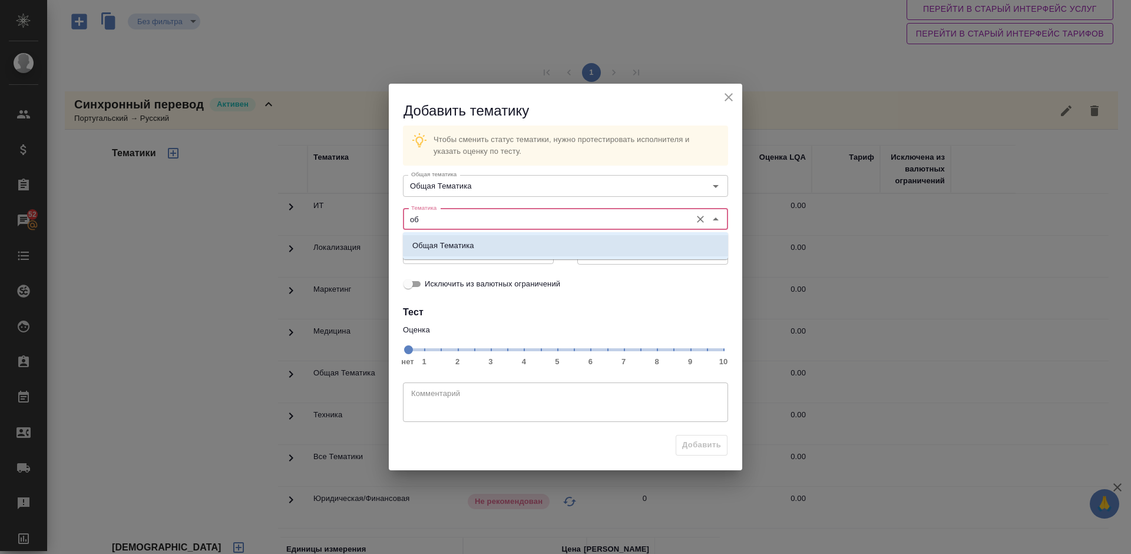
click at [490, 249] on li "Общая Тематика" at bounding box center [565, 245] width 325 height 21
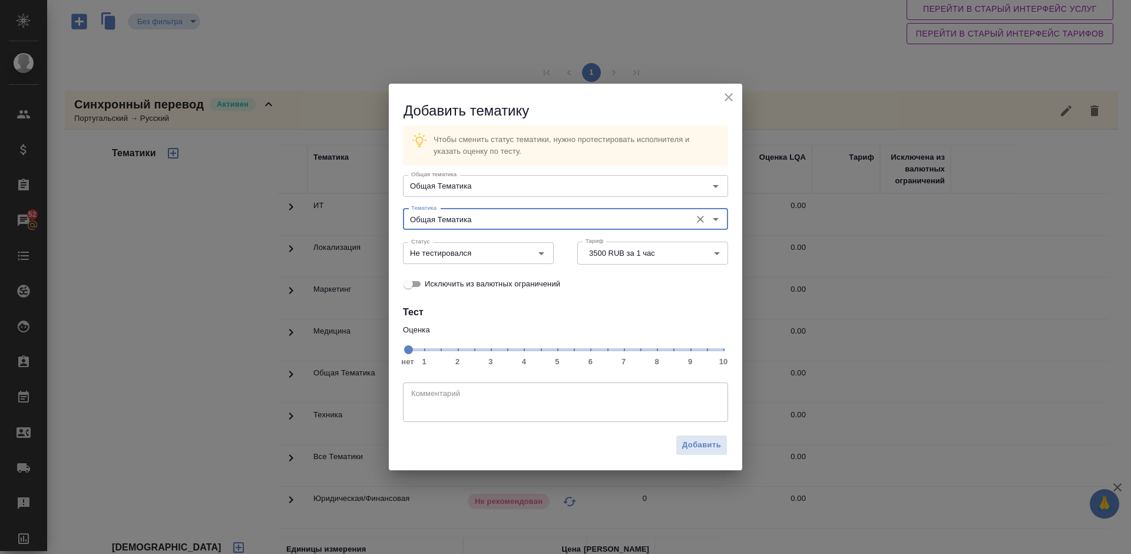
type input "Общая Тематика"
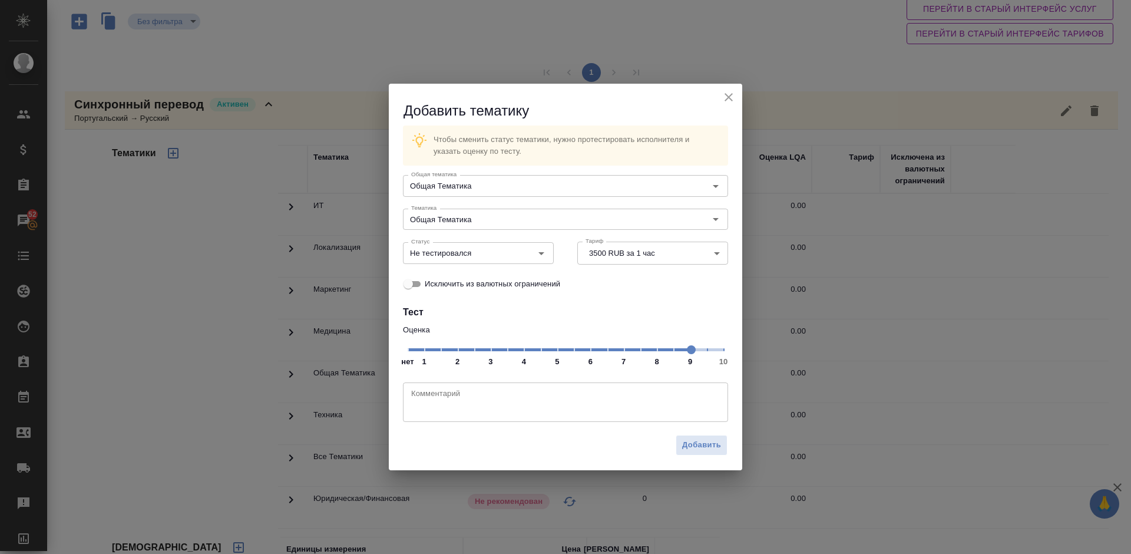
drag, startPoint x: 406, startPoint y: 350, endPoint x: 689, endPoint y: 352, distance: 283.3
click at [689, 352] on span at bounding box center [691, 349] width 9 height 9
click at [479, 254] on input "Не тестировался" at bounding box center [458, 253] width 104 height 14
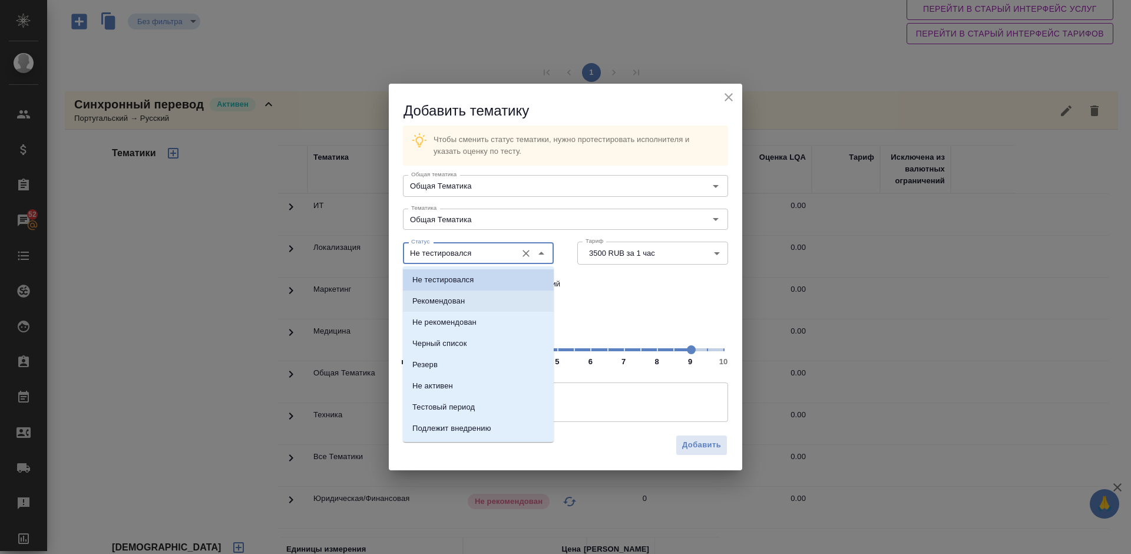
click at [483, 293] on li "Рекомендован" at bounding box center [478, 300] width 151 height 21
type input "Рекомендован"
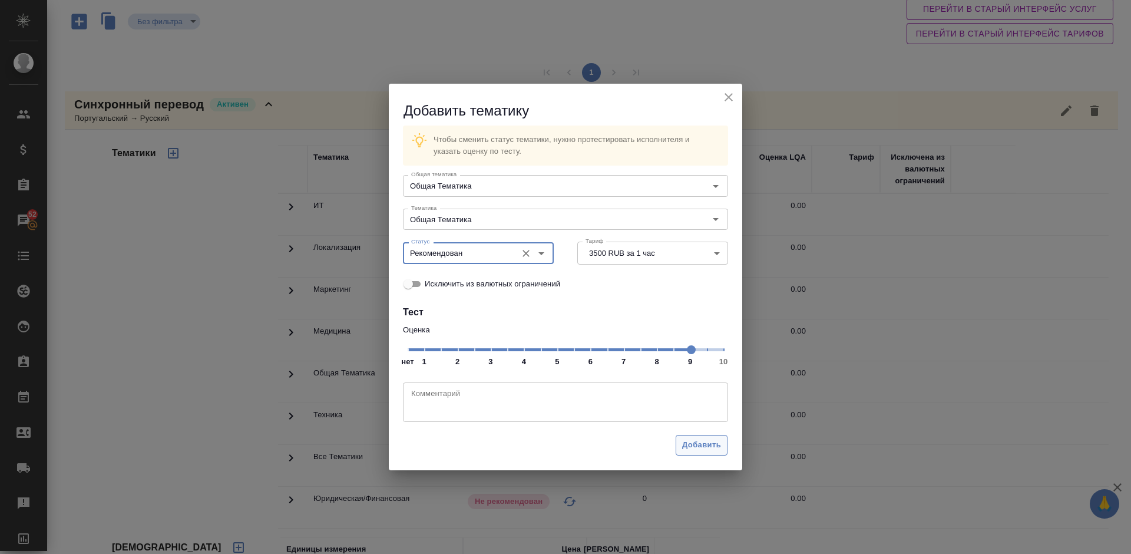
click at [695, 448] on span "Добавить" at bounding box center [701, 445] width 39 height 14
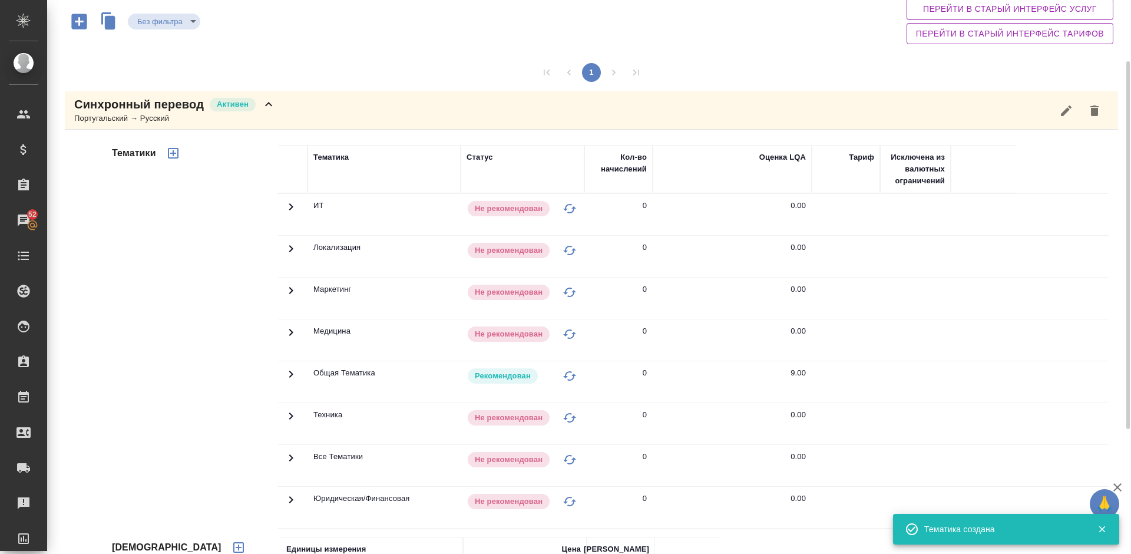
click at [286, 110] on div "Синхронный перевод [PERSON_NAME] → Русский" at bounding box center [591, 110] width 1053 height 38
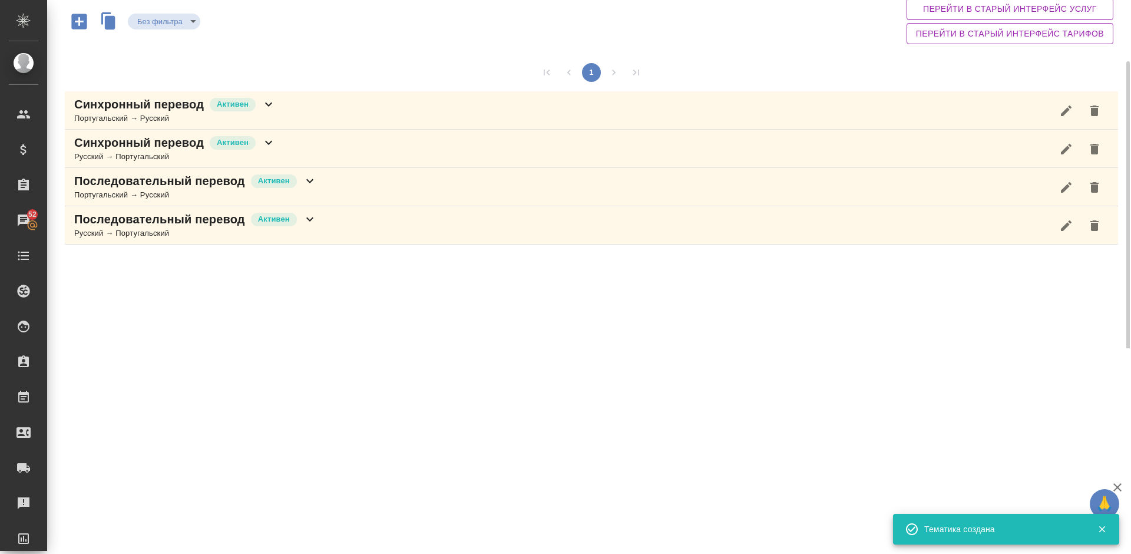
click at [292, 145] on div "Синхронный перевод Активен Русский → Португальский" at bounding box center [591, 149] width 1053 height 38
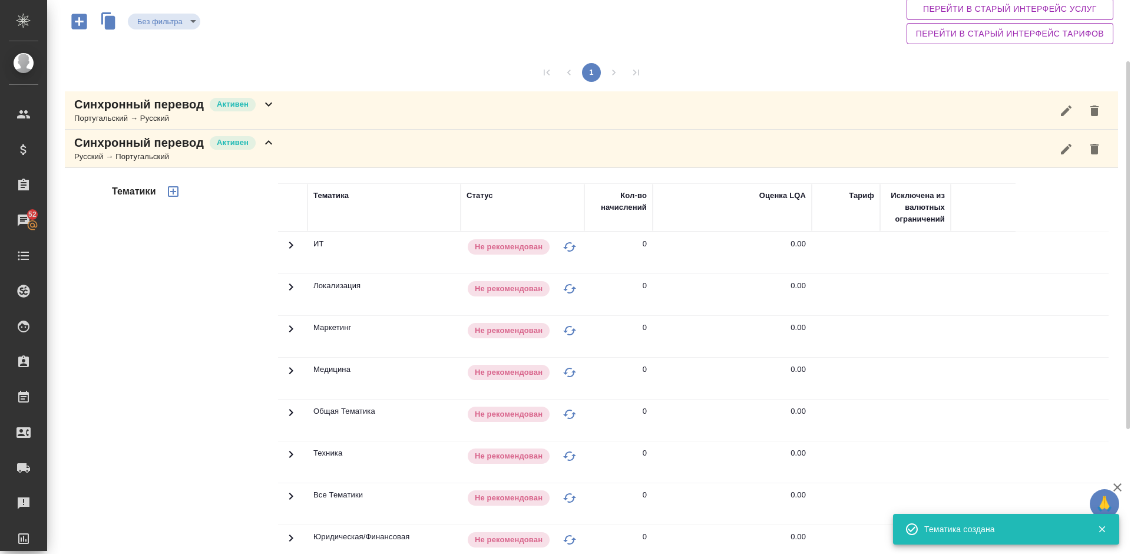
click at [232, 326] on div "Тематики" at bounding box center [194, 372] width 168 height 394
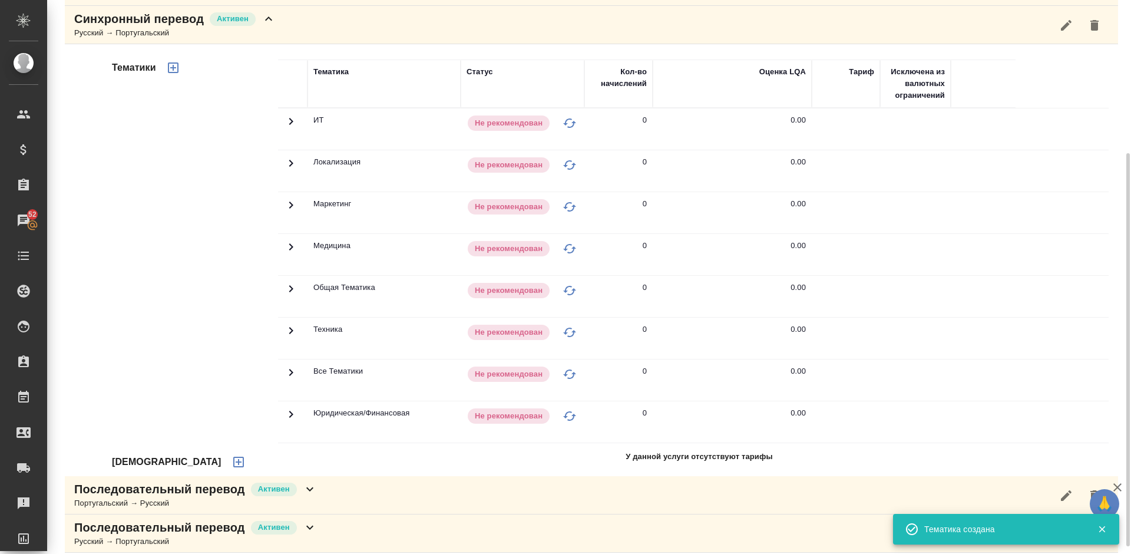
scroll to position [226, 0]
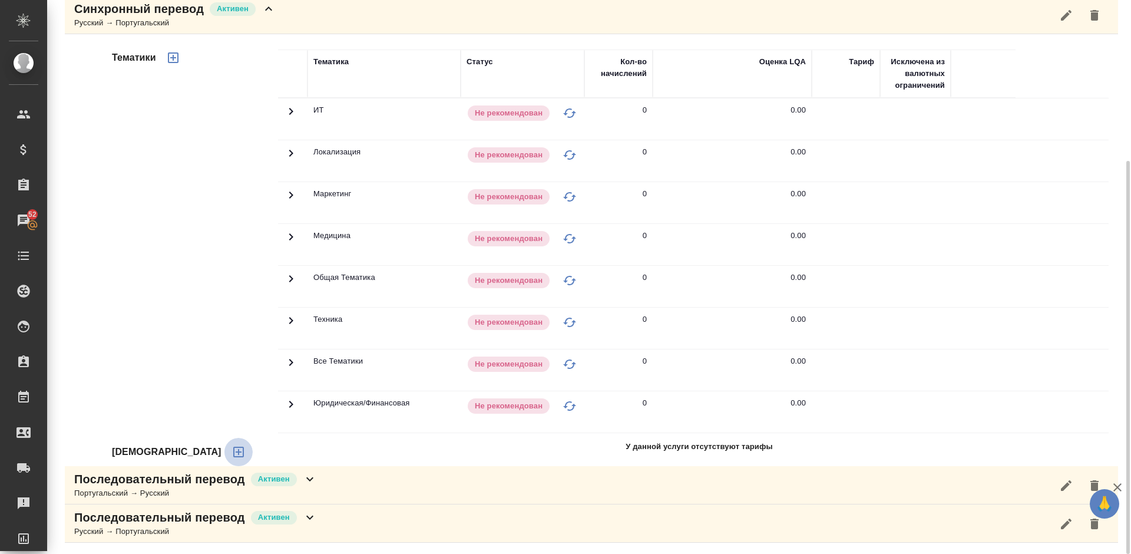
click at [231, 451] on icon "button" at bounding box center [238, 452] width 14 height 14
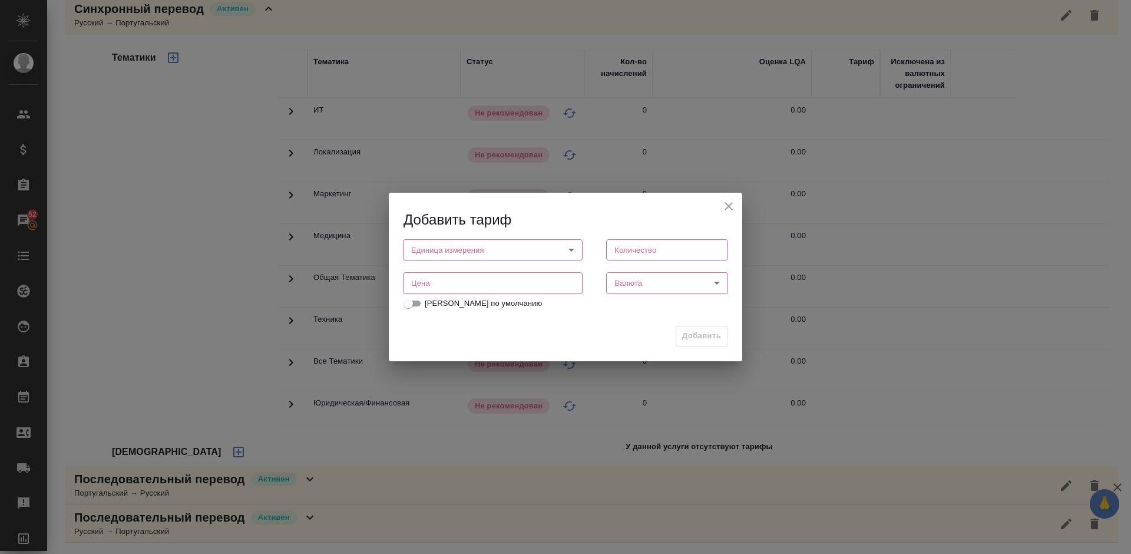
click at [455, 255] on body "🙏 .cls-1 fill:#fff; AWATERA [PERSON_NAME] Спецификации Заказы 52 Чаты Todo Прое…" at bounding box center [565, 277] width 1131 height 554
click at [455, 277] on li "час" at bounding box center [493, 270] width 180 height 20
type input "5a8b1489cc6b4906c91bfd93"
click at [641, 252] on input "number" at bounding box center [667, 249] width 122 height 21
type input "1"
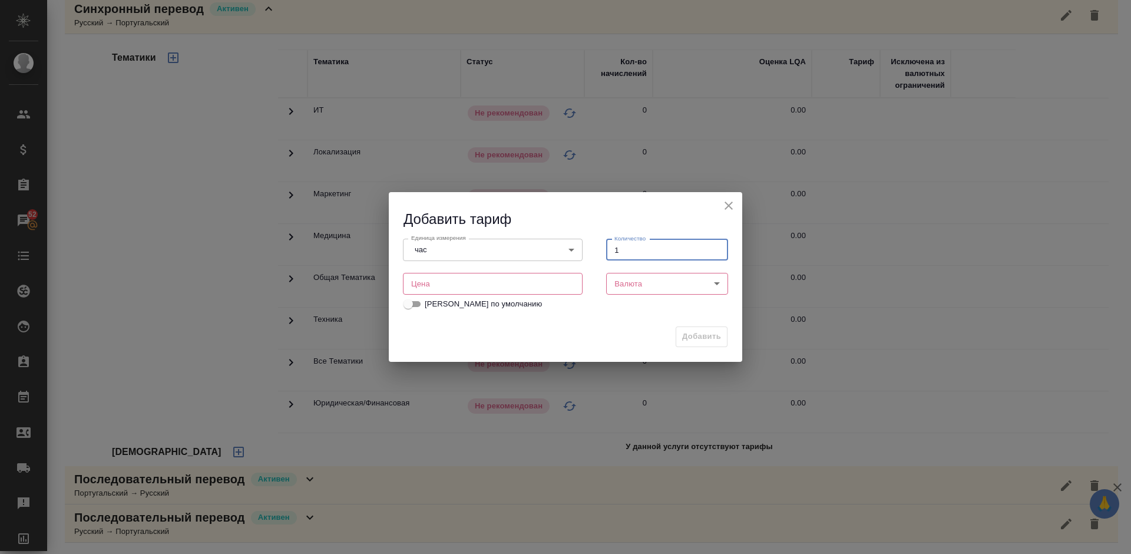
click at [523, 279] on input "number" at bounding box center [493, 283] width 180 height 21
type input "3500"
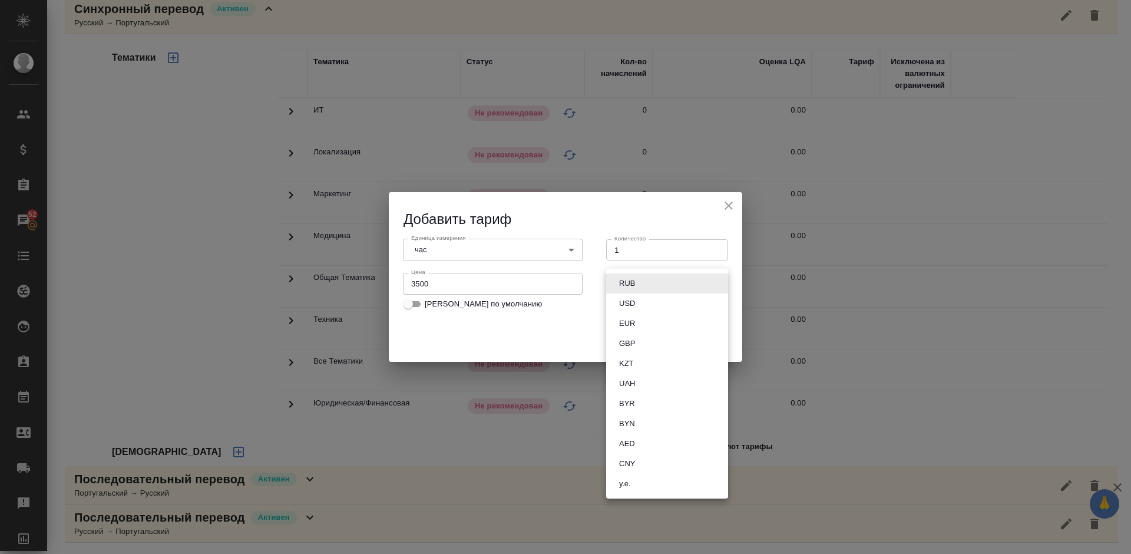
click at [654, 286] on body "🙏 .cls-1 fill:#fff; AWATERA [PERSON_NAME] Спецификации Заказы 52 Чаты Todo Прое…" at bounding box center [565, 277] width 1131 height 554
click at [636, 281] on button "RUB" at bounding box center [626, 283] width 23 height 13
type input "RUB"
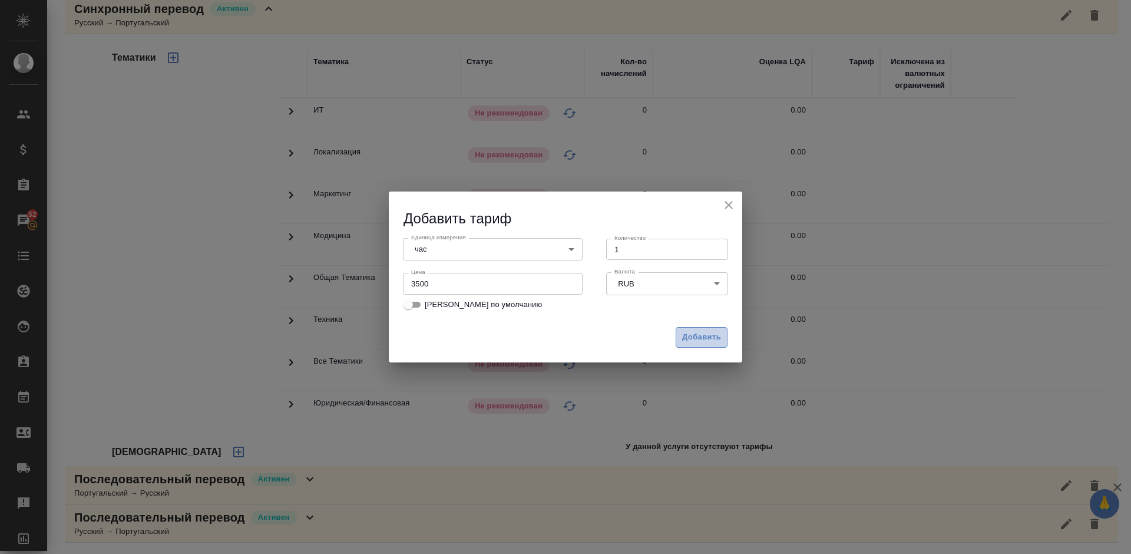
click at [705, 335] on span "Добавить" at bounding box center [701, 337] width 39 height 14
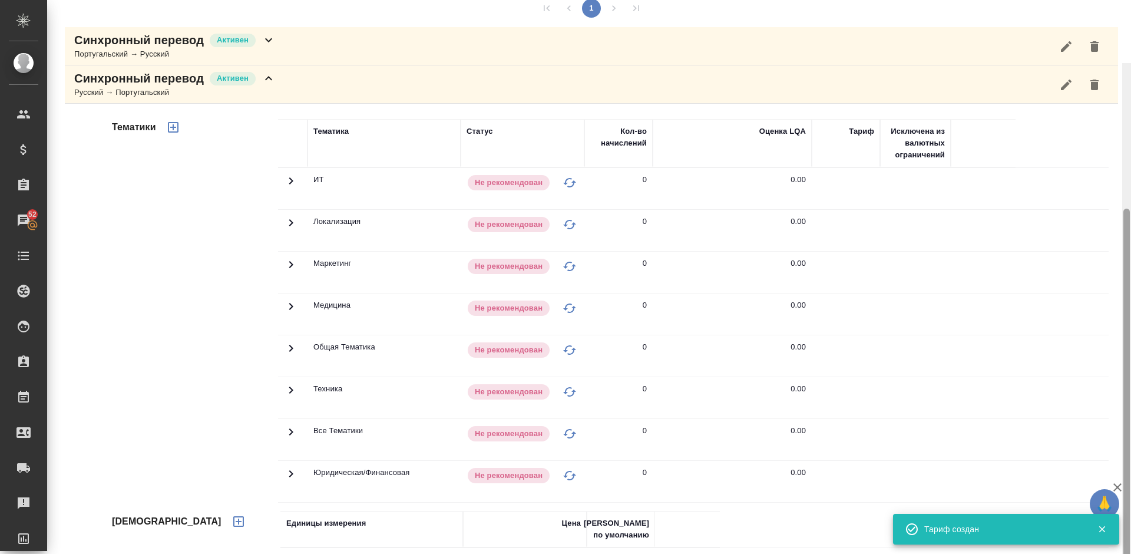
scroll to position [137, 0]
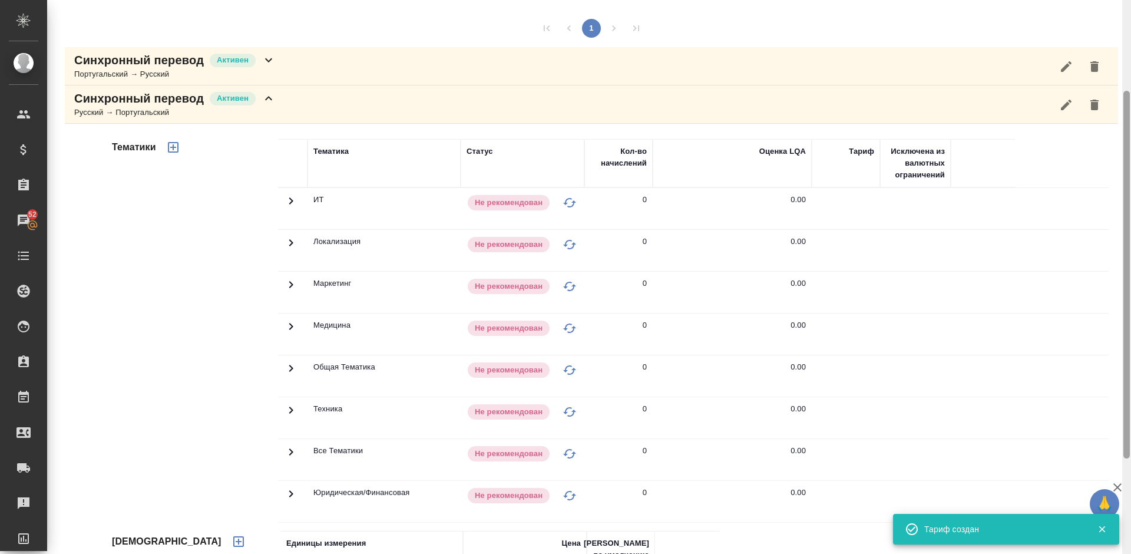
drag, startPoint x: 1125, startPoint y: 254, endPoint x: 1125, endPoint y: 196, distance: 58.9
click at [1125, 196] on div at bounding box center [1126, 274] width 6 height 367
click at [177, 147] on icon "button" at bounding box center [173, 147] width 11 height 11
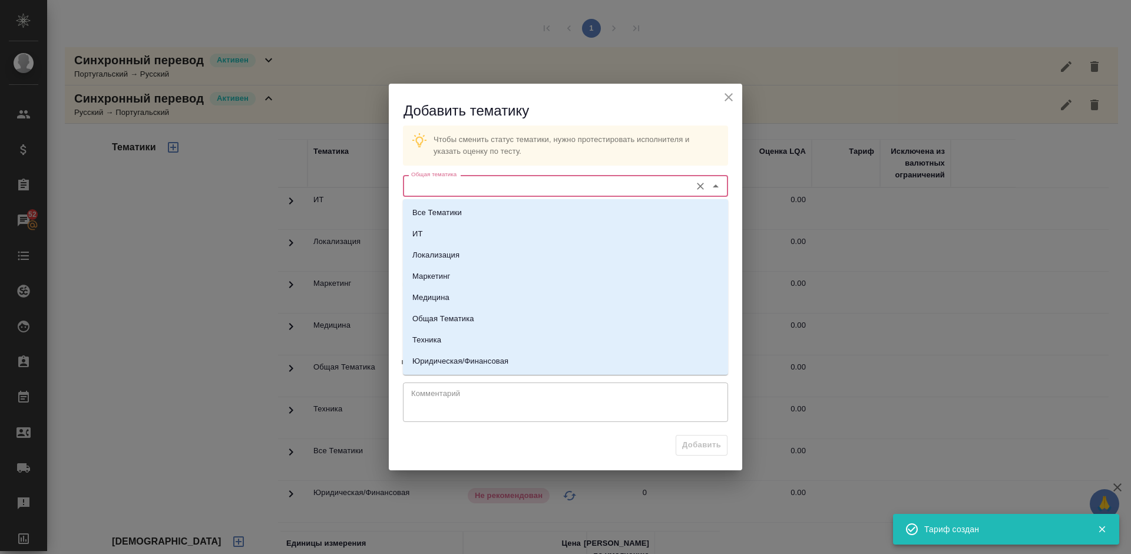
click at [465, 186] on input "Общая тематика" at bounding box center [545, 185] width 279 height 14
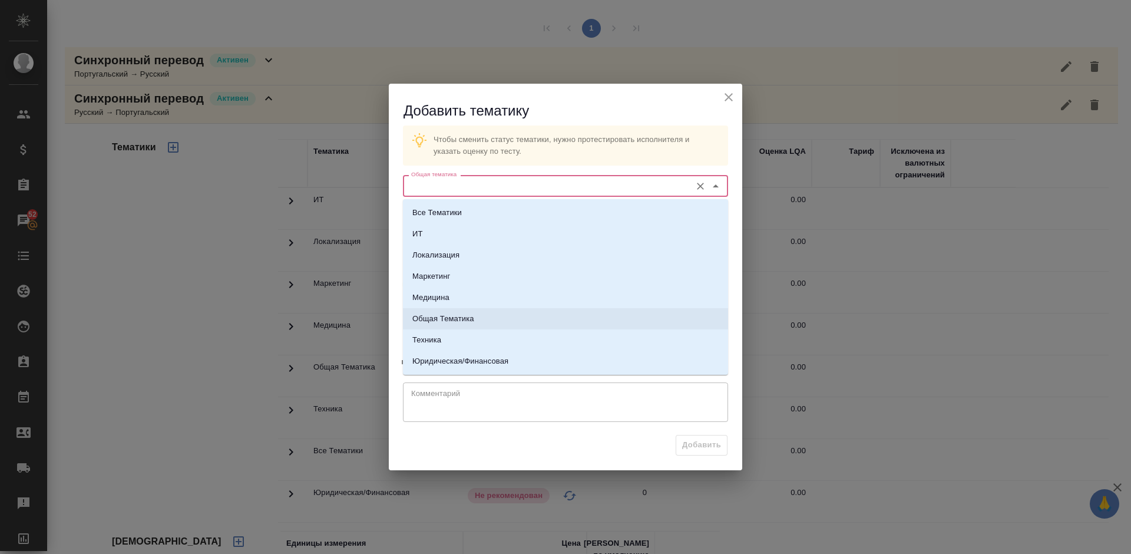
click at [474, 318] on li "Общая Тематика" at bounding box center [565, 318] width 325 height 21
type input "Общая Тематика"
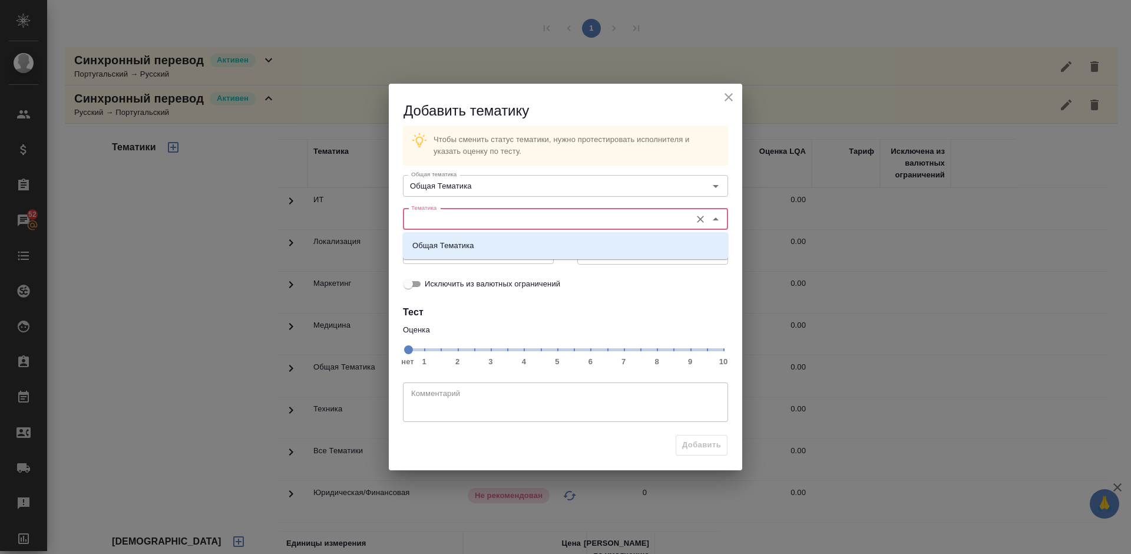
click at [462, 220] on input "Тематика" at bounding box center [545, 219] width 279 height 14
click at [465, 244] on p "Общая Тематика" at bounding box center [443, 246] width 62 height 12
type input "Общая Тематика"
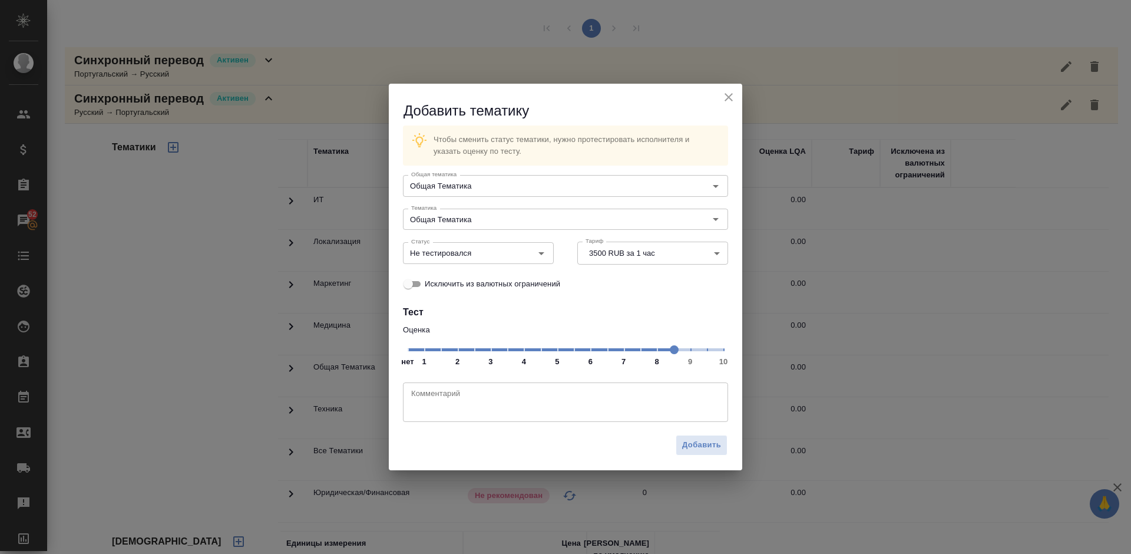
drag, startPoint x: 620, startPoint y: 347, endPoint x: 684, endPoint y: 352, distance: 65.0
click at [678, 352] on span at bounding box center [674, 349] width 9 height 9
click at [495, 253] on input "Не тестировался" at bounding box center [458, 253] width 104 height 14
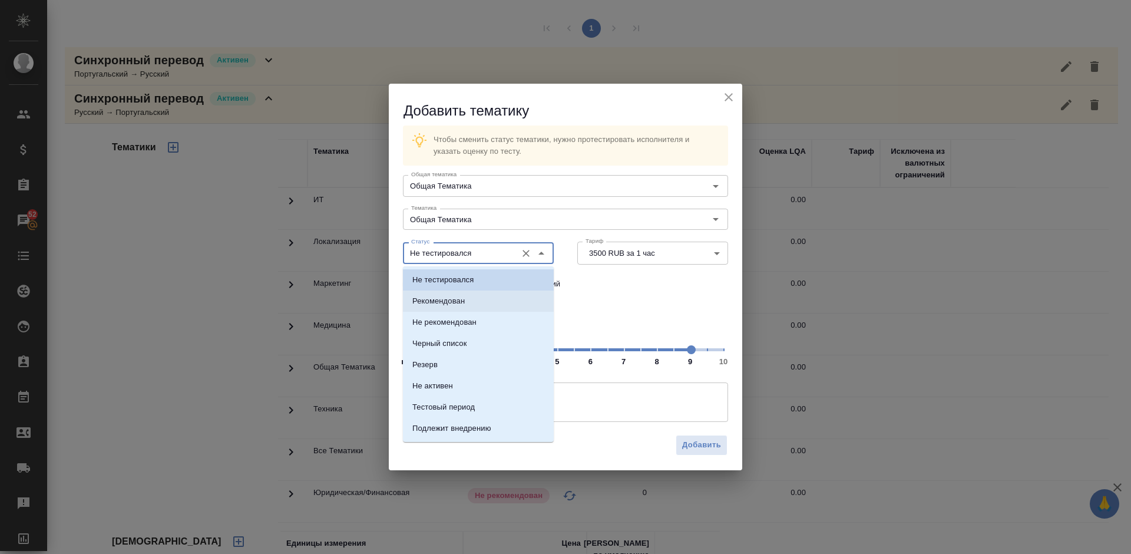
click at [486, 302] on li "Рекомендован" at bounding box center [478, 300] width 151 height 21
type input "Рекомендован"
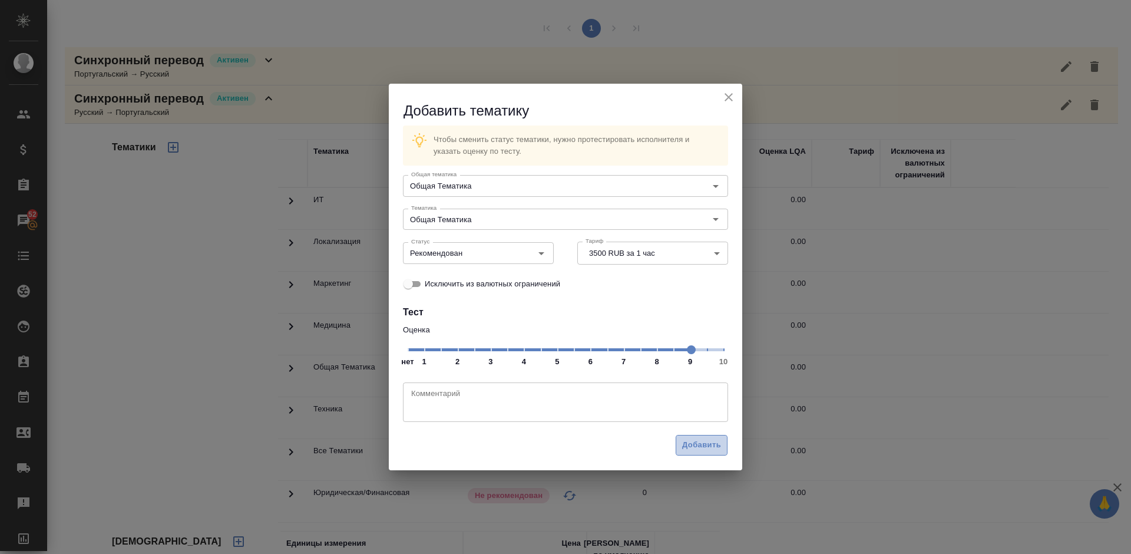
click at [704, 449] on span "Добавить" at bounding box center [701, 445] width 39 height 14
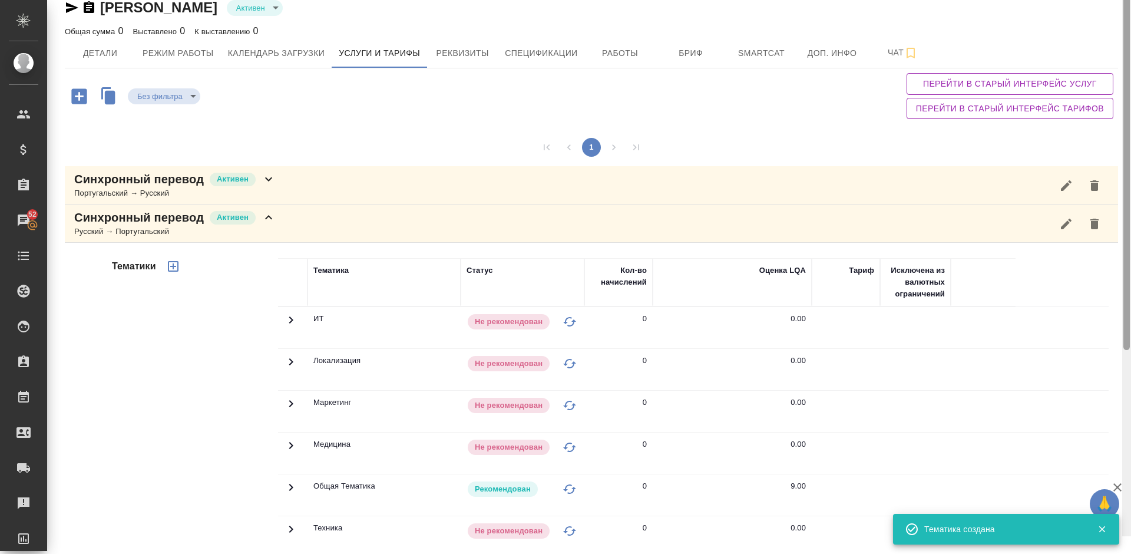
scroll to position [0, 0]
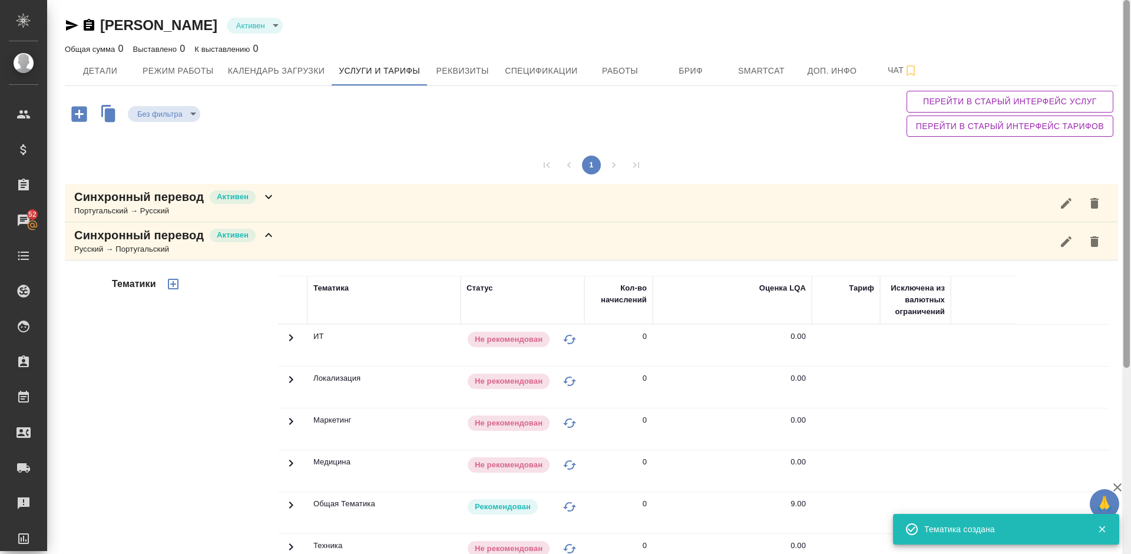
drag, startPoint x: 1128, startPoint y: 251, endPoint x: 1127, endPoint y: 144, distance: 106.6
click at [1127, 144] on div at bounding box center [1126, 183] width 6 height 367
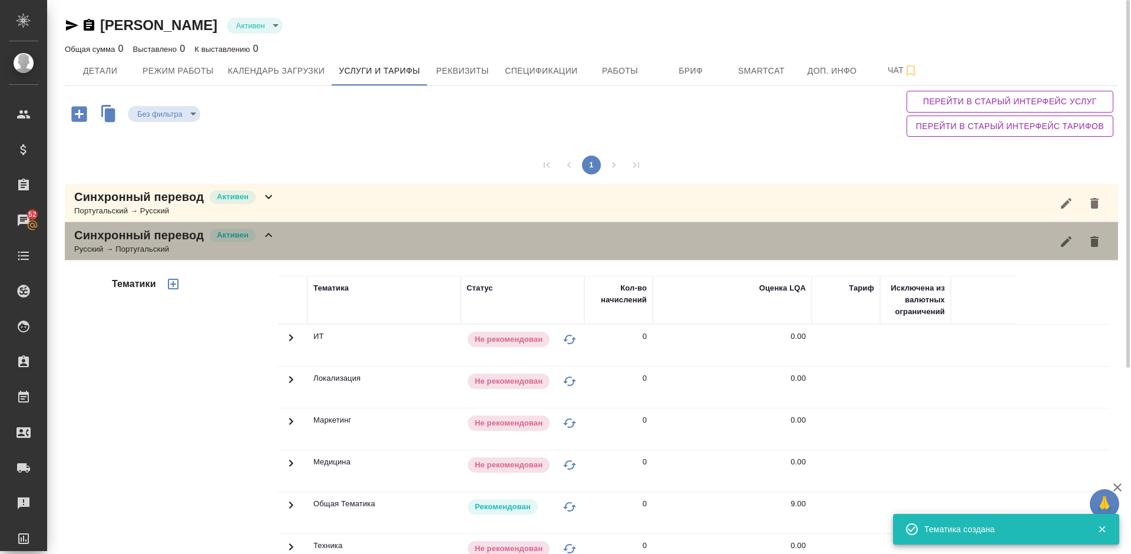
click at [300, 240] on div "Синхронный перевод Активен Русский → Португальский" at bounding box center [591, 241] width 1053 height 38
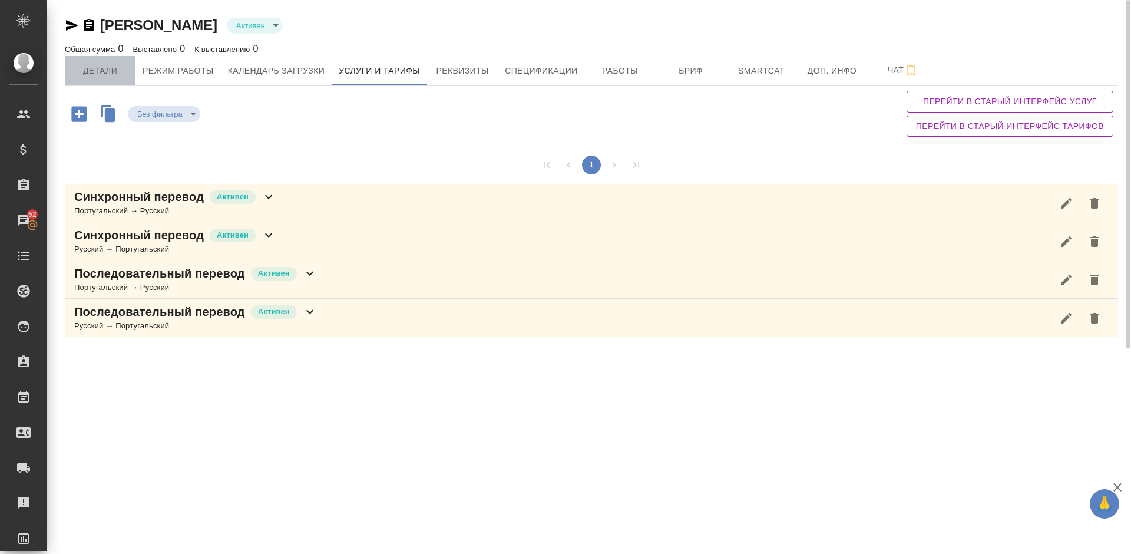
click at [107, 74] on span "Детали" at bounding box center [100, 71] width 57 height 15
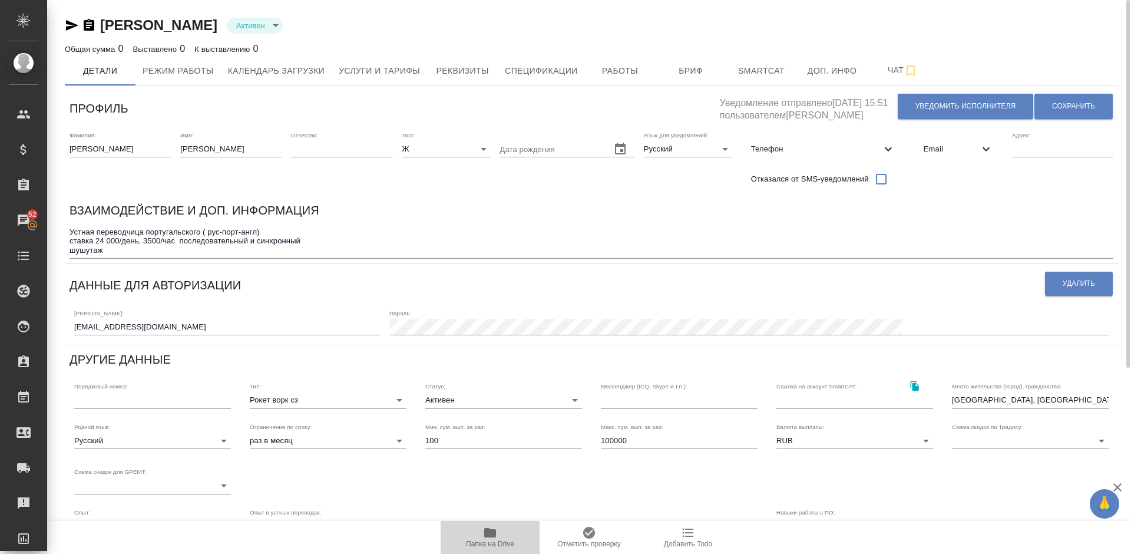
click at [493, 535] on icon "button" at bounding box center [490, 532] width 12 height 9
